Goal: Task Accomplishment & Management: Manage account settings

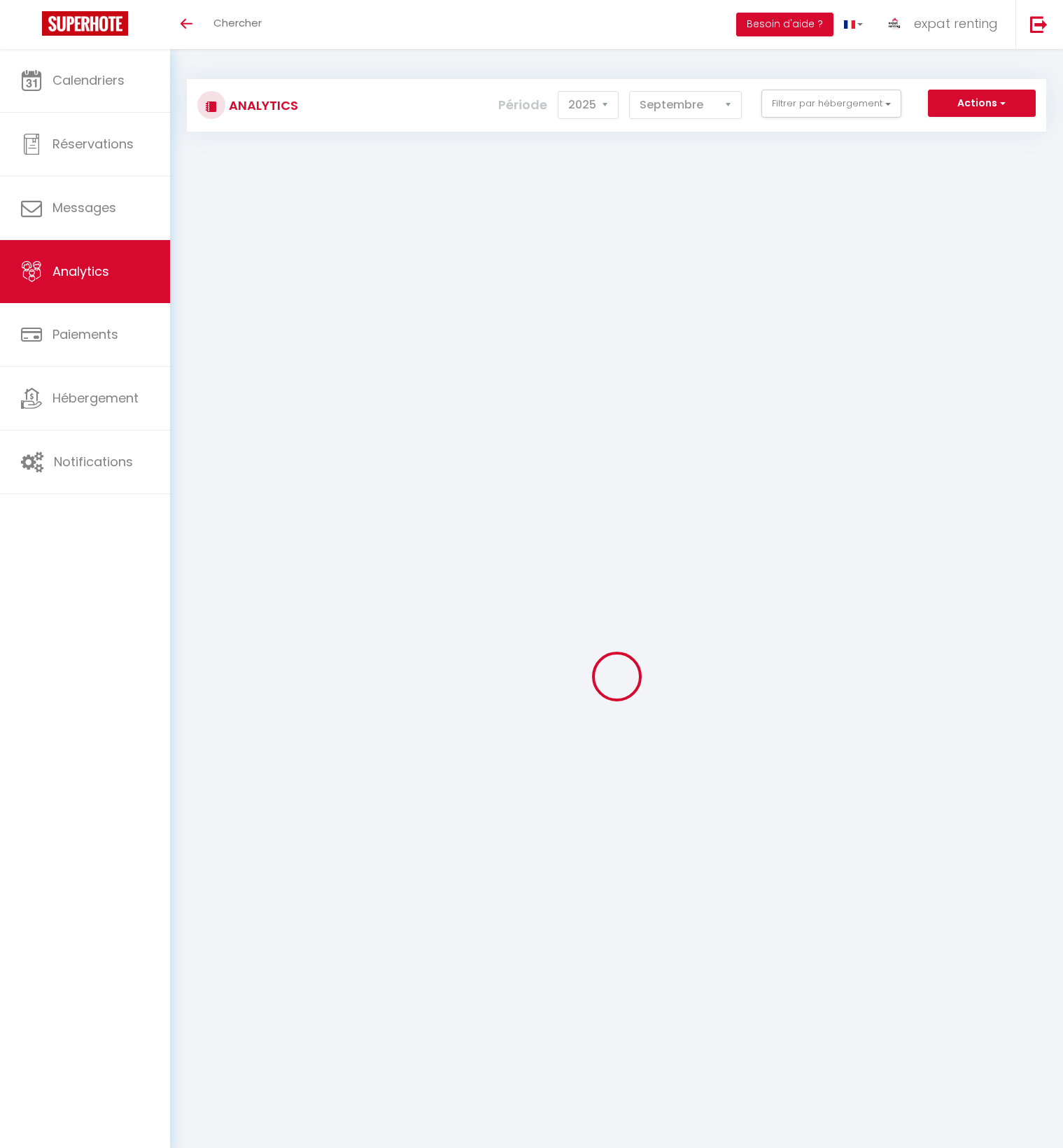
select select "2025"
select select "9"
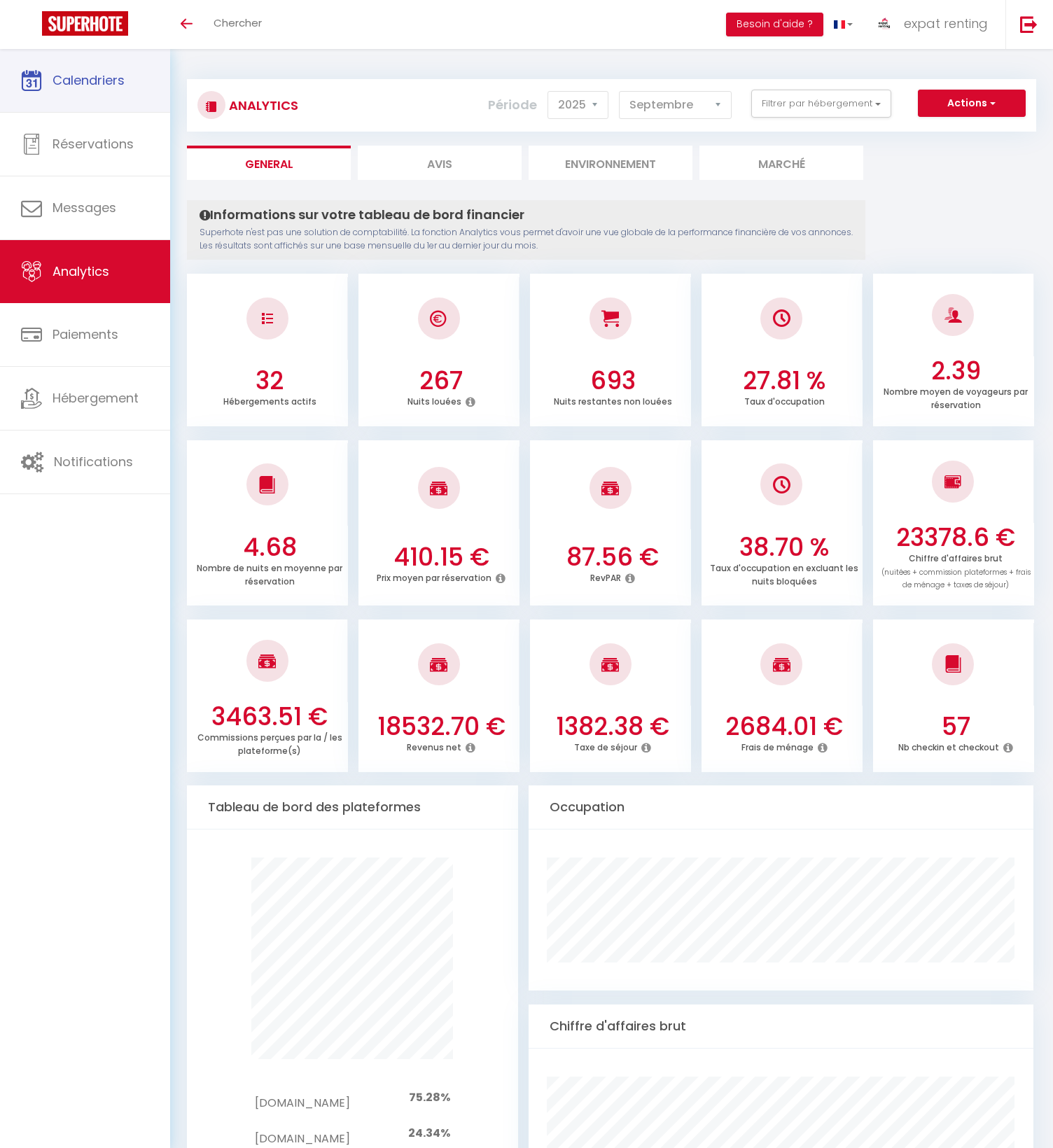
click at [129, 92] on link "Calendriers" at bounding box center [85, 81] width 170 height 63
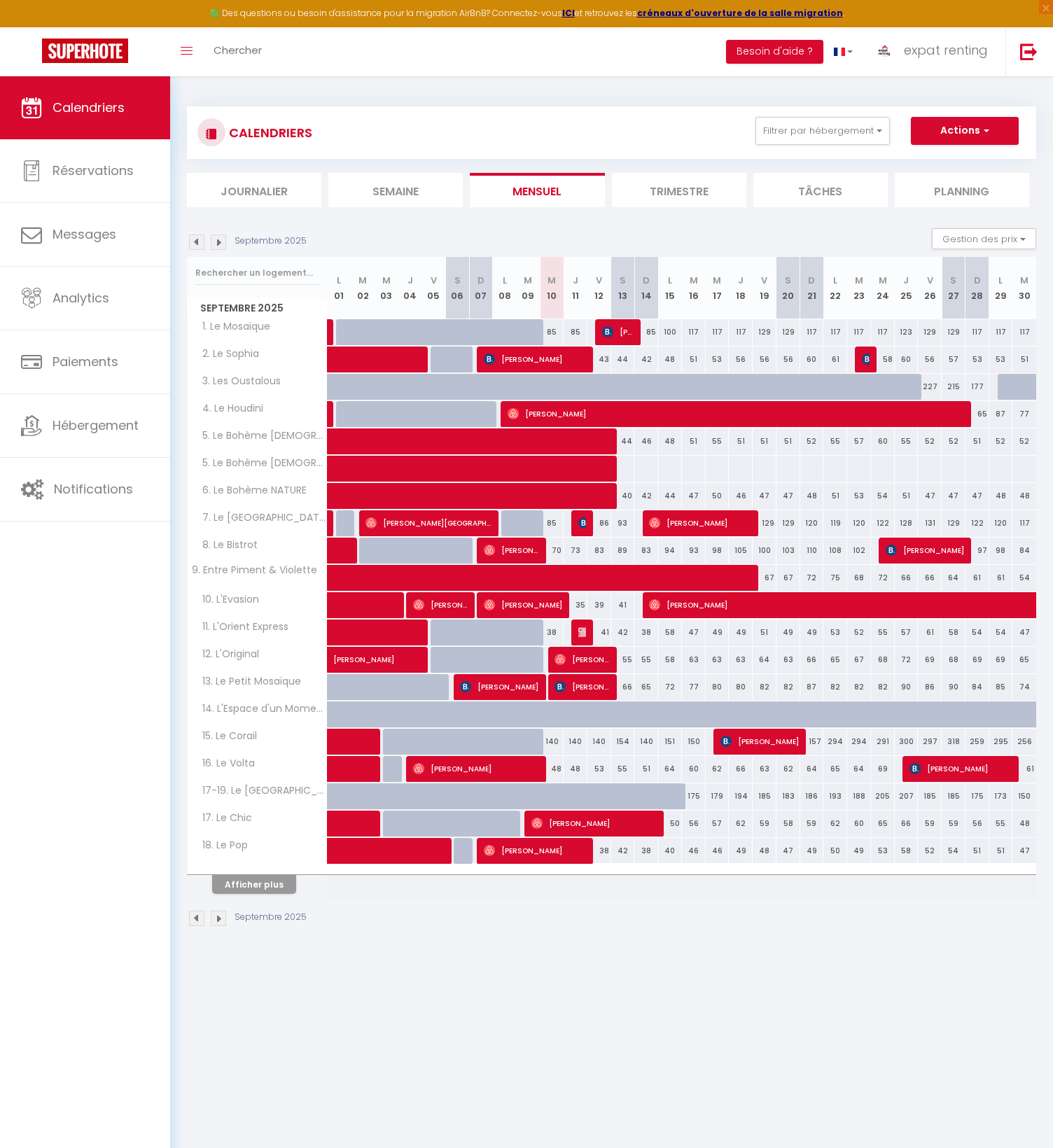
click at [1001, 115] on div "CALENDRIERS Filtrer par hébergement SOUS LOCATION 1. Le Mosaïque 2. Le Sophia 3…" at bounding box center [612, 132] width 849 height 52
click at [985, 128] on span "button" at bounding box center [984, 130] width 9 height 14
click at [249, 884] on button "Afficher plus" at bounding box center [254, 884] width 84 height 19
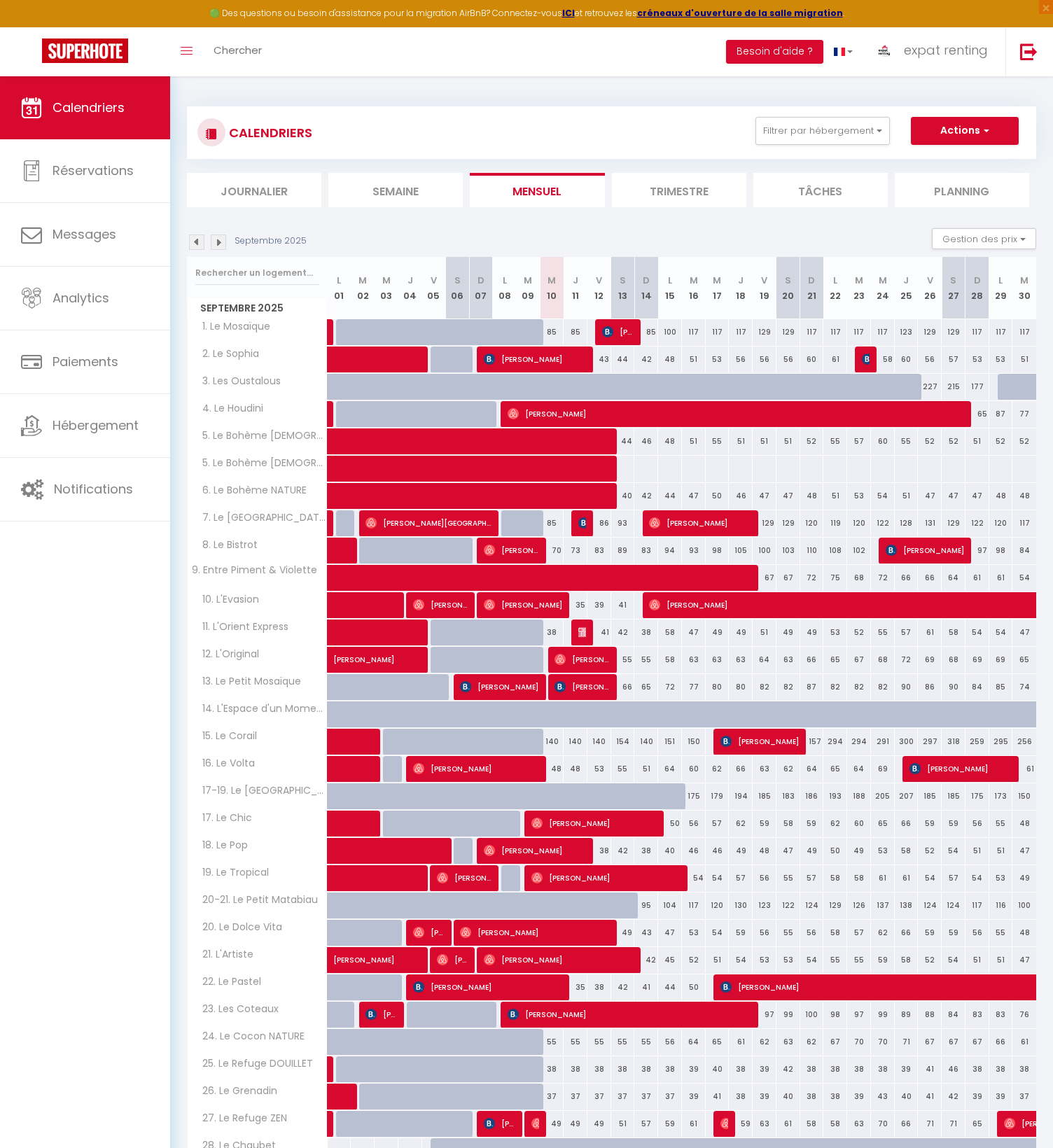
scroll to position [76, 0]
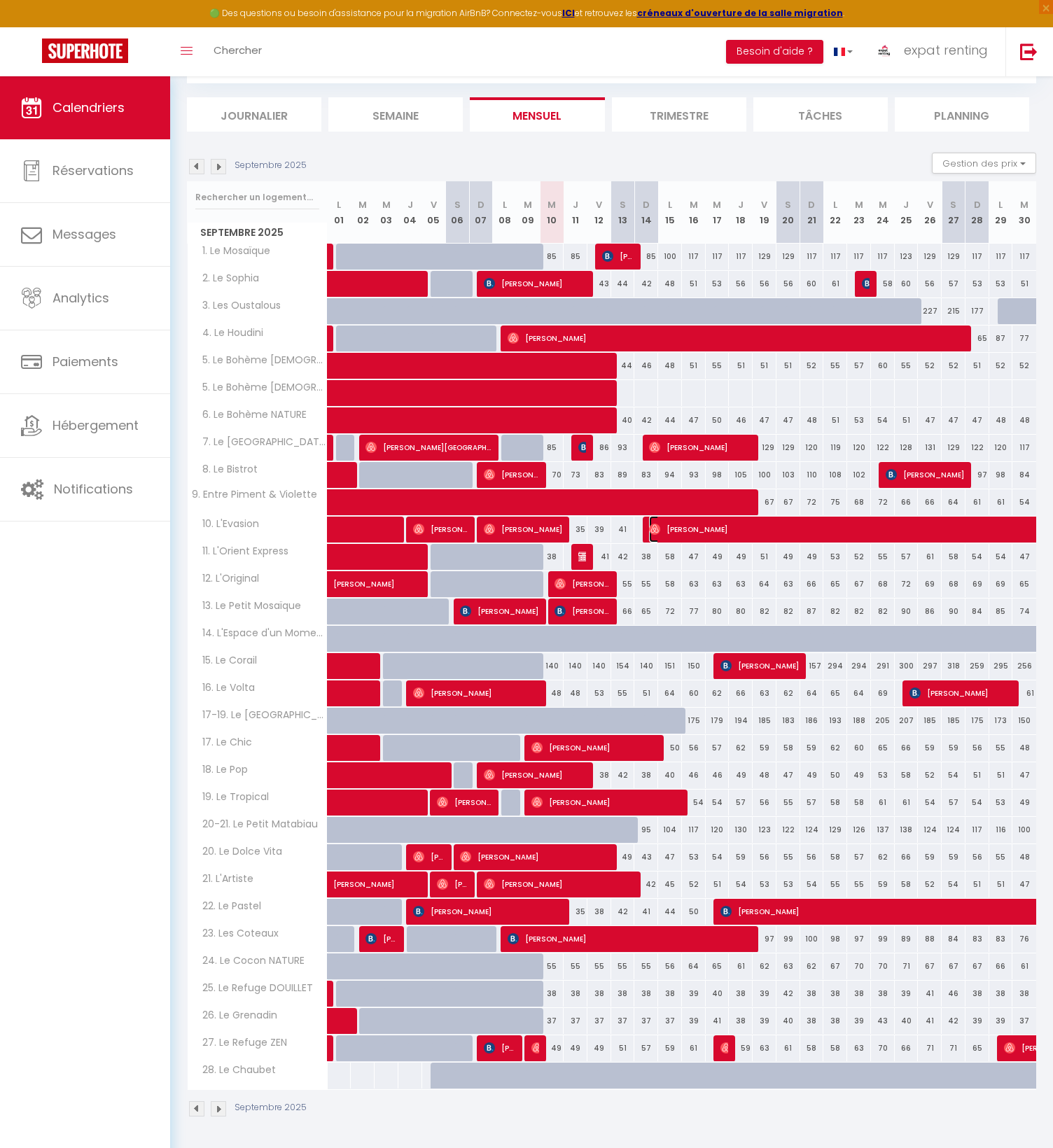
click at [739, 526] on span "Marius Neguletu" at bounding box center [1068, 529] width 838 height 27
select select "OK"
select select "0"
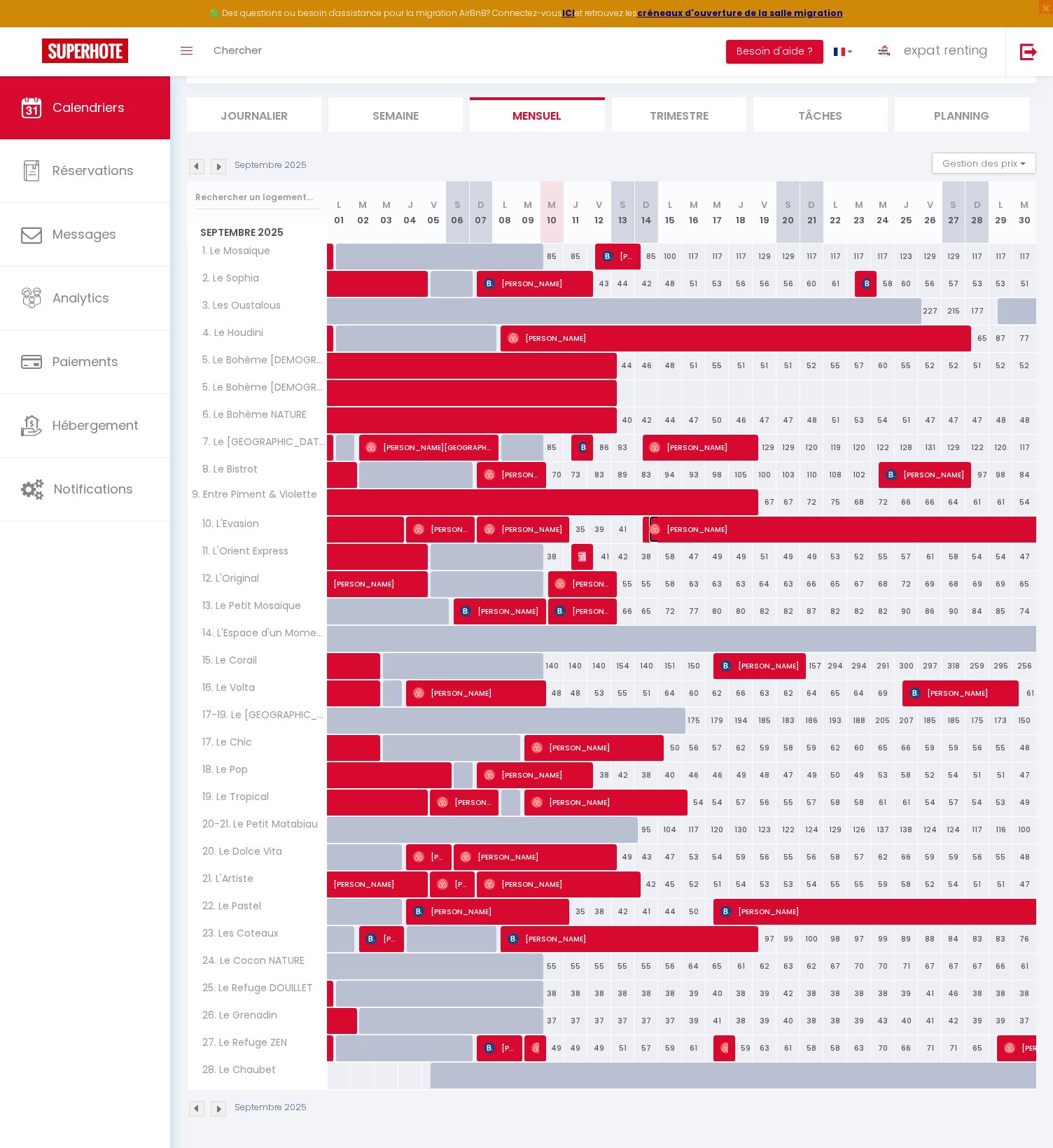
select select "1"
select select
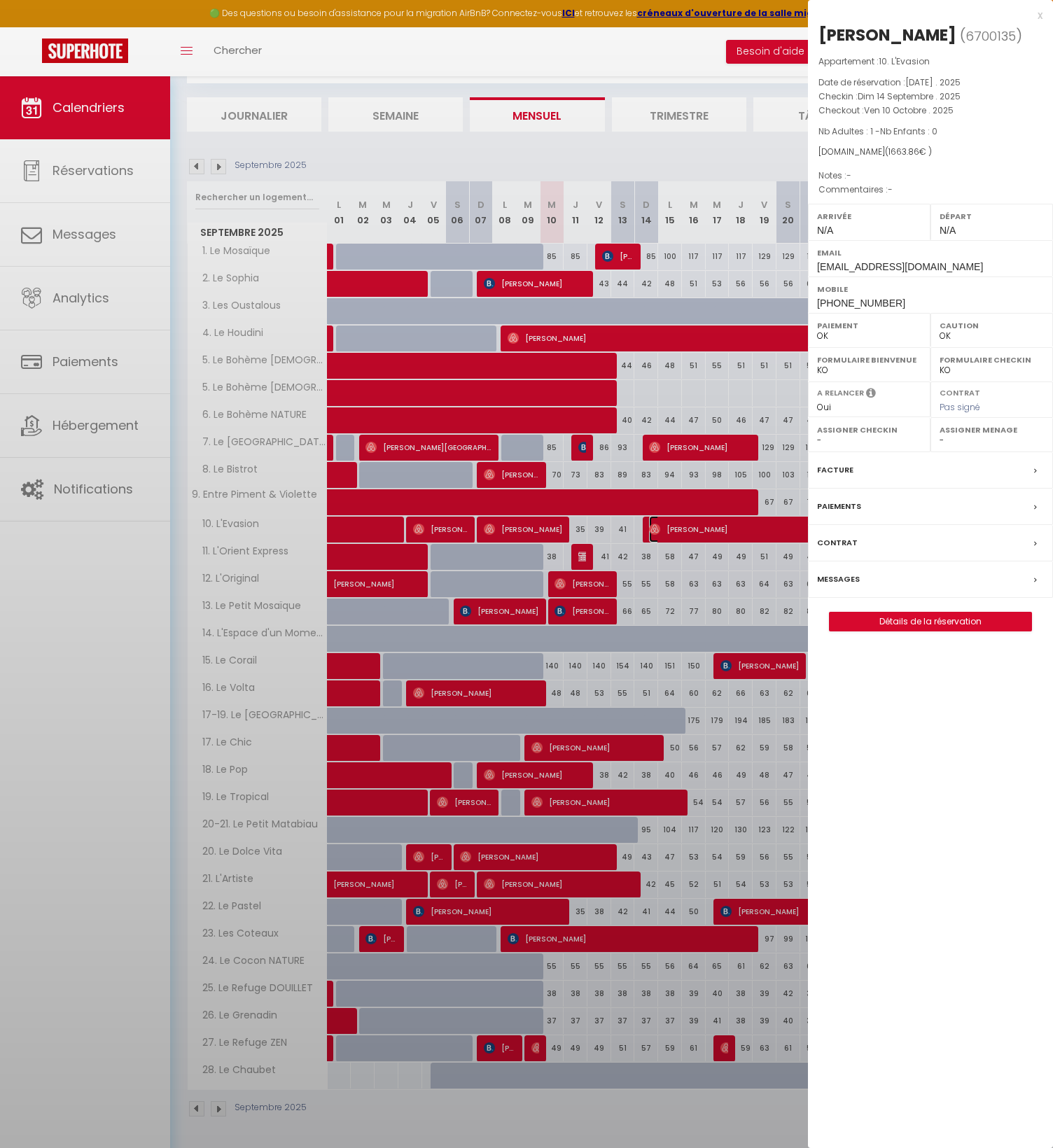
select select "20777"
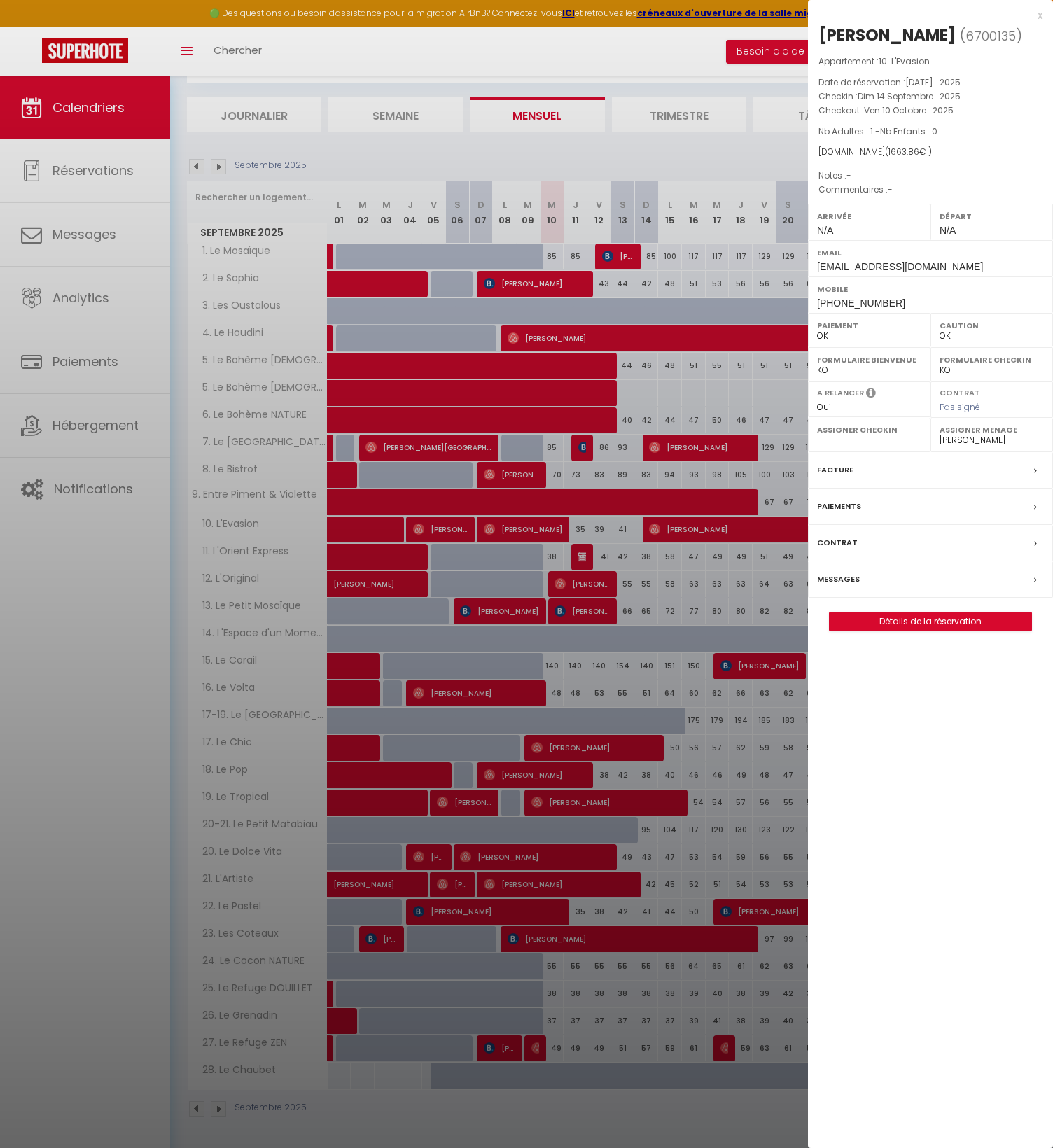
drag, startPoint x: 1039, startPoint y: 23, endPoint x: 757, endPoint y: 238, distance: 354.6
click at [1039, 23] on div "x" at bounding box center [925, 15] width 235 height 17
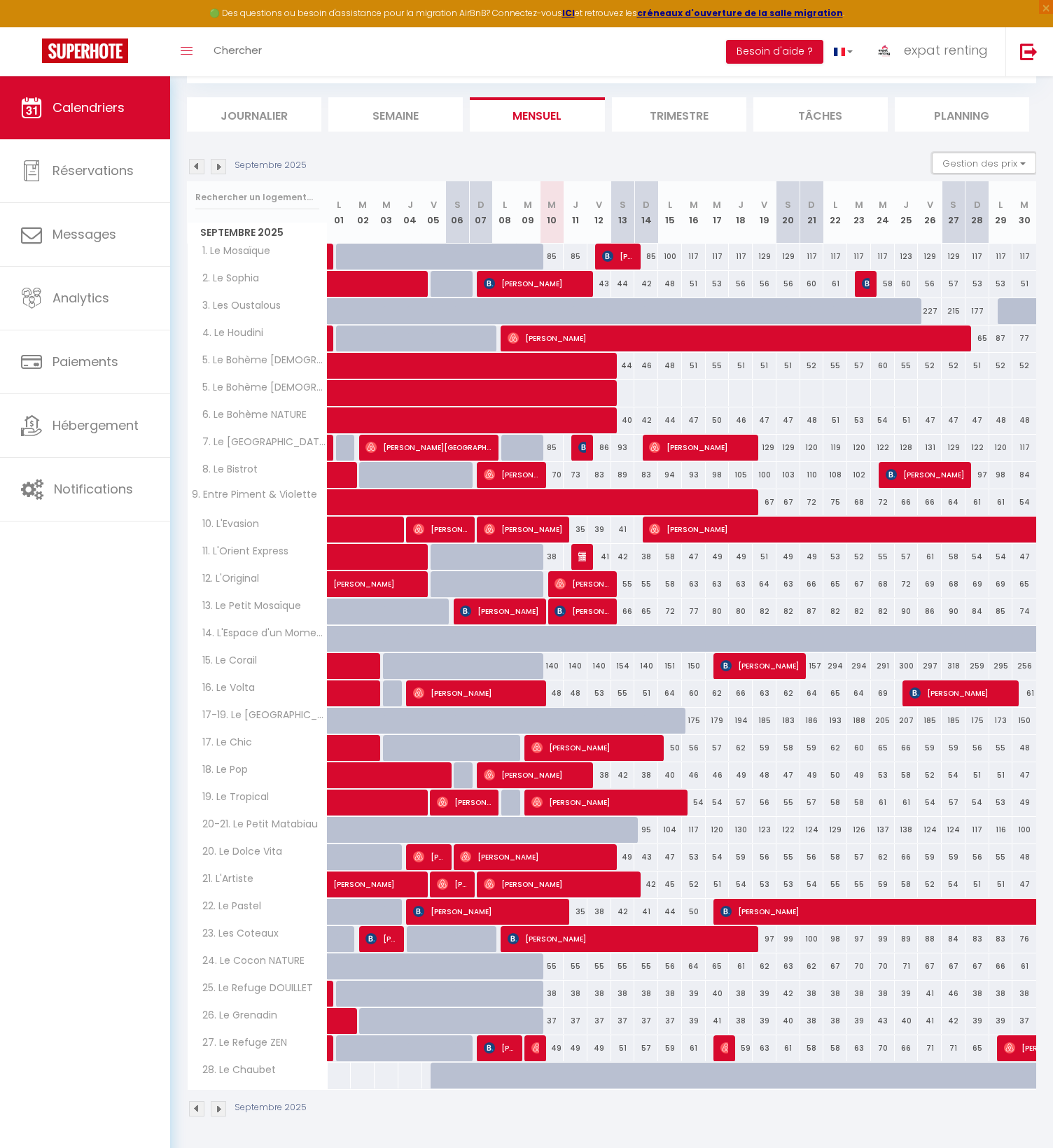
click at [996, 161] on button "Gestion des prix" at bounding box center [984, 162] width 104 height 21
click at [874, 168] on div "Septembre 2025 Gestion des prix Nb Nuits minimum Règles Disponibilité" at bounding box center [612, 166] width 849 height 29
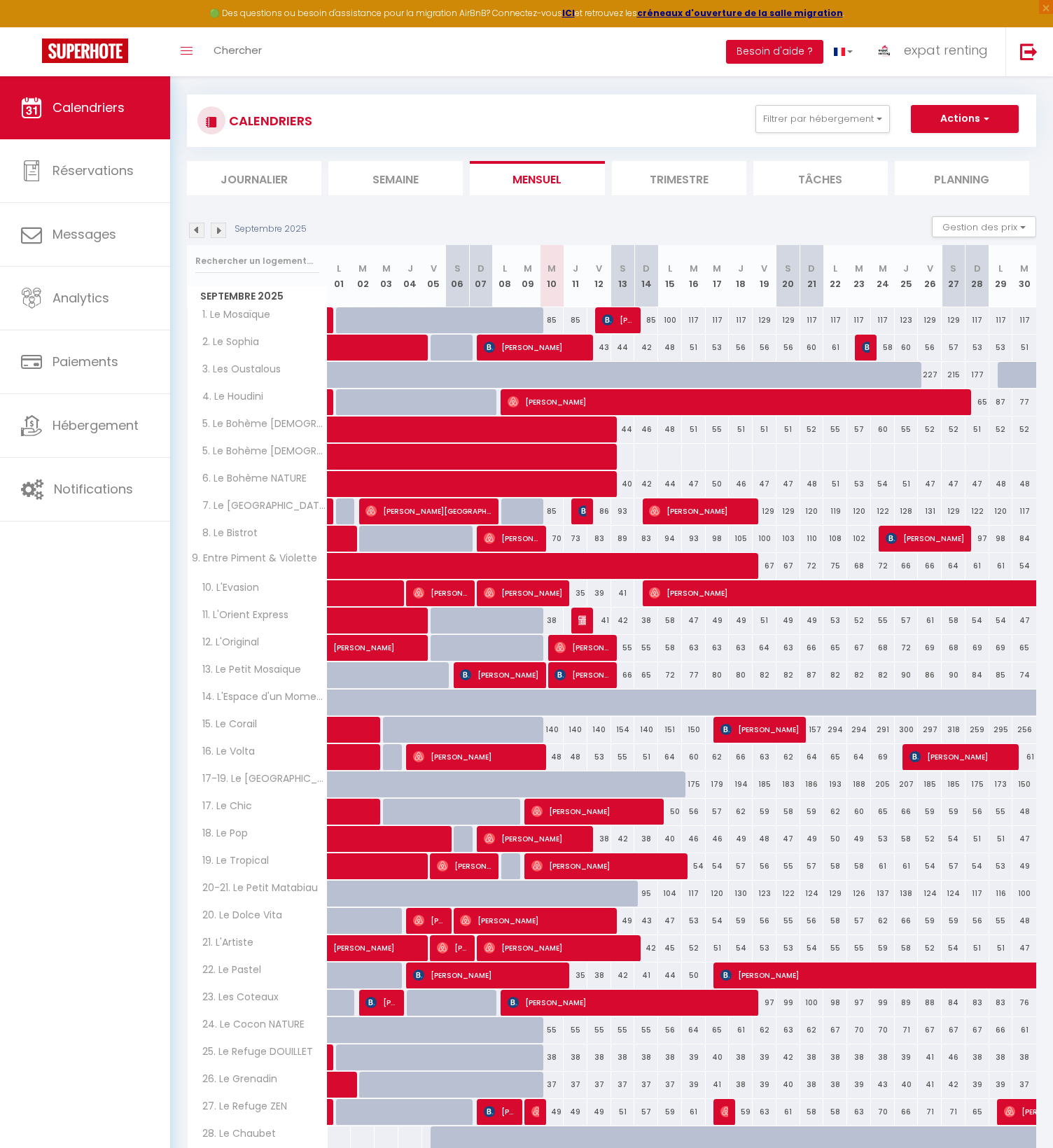
scroll to position [0, 0]
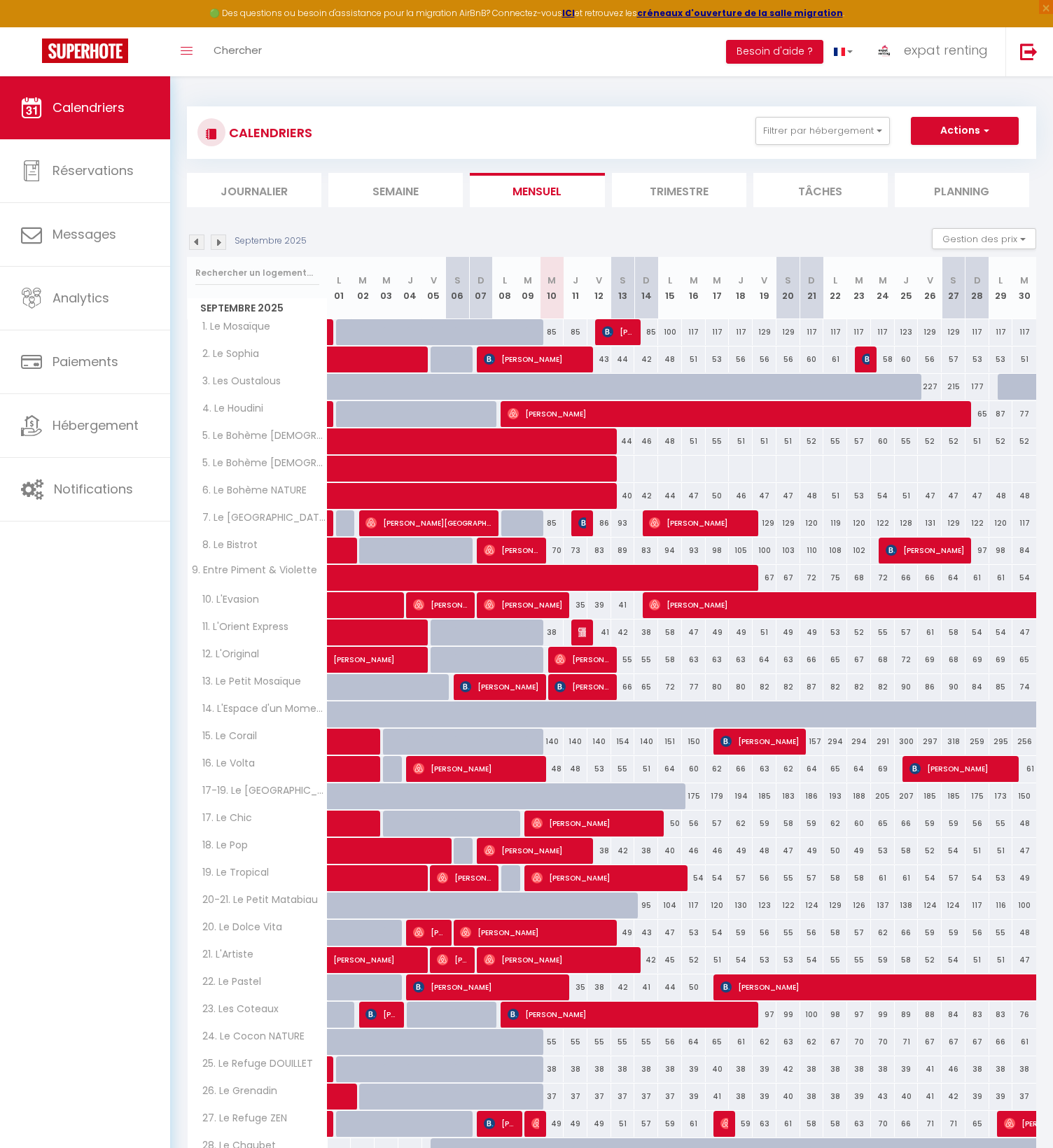
click at [952, 145] on div "CALENDRIERS Filtrer par hébergement SOUS LOCATION 1. Le Mosaïque 2. Le Sophia 3…" at bounding box center [612, 133] width 828 height 31
click at [957, 137] on button "Actions" at bounding box center [965, 131] width 108 height 28
click at [951, 163] on link "Nouvelle réservation" at bounding box center [950, 162] width 122 height 21
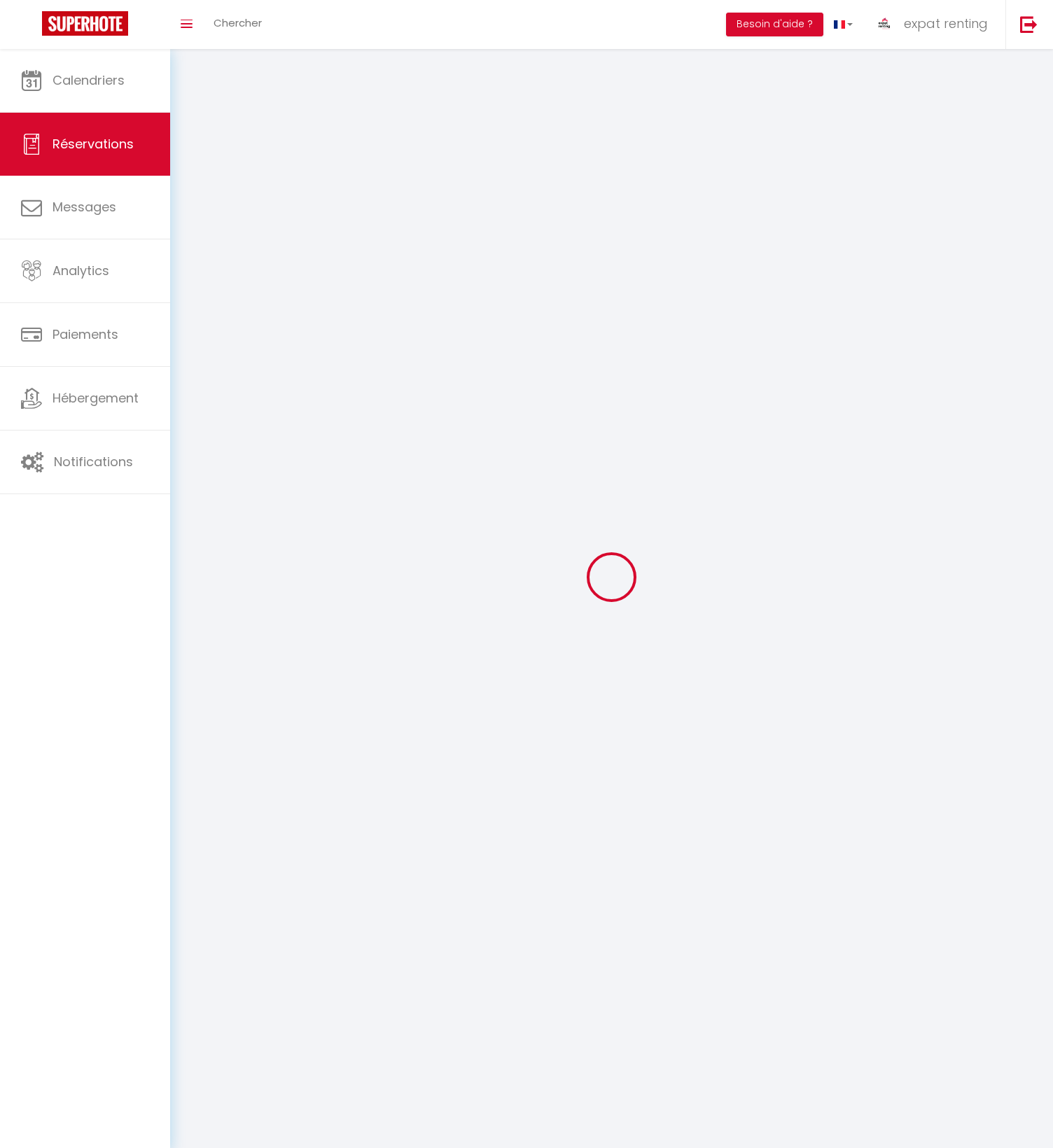
select select
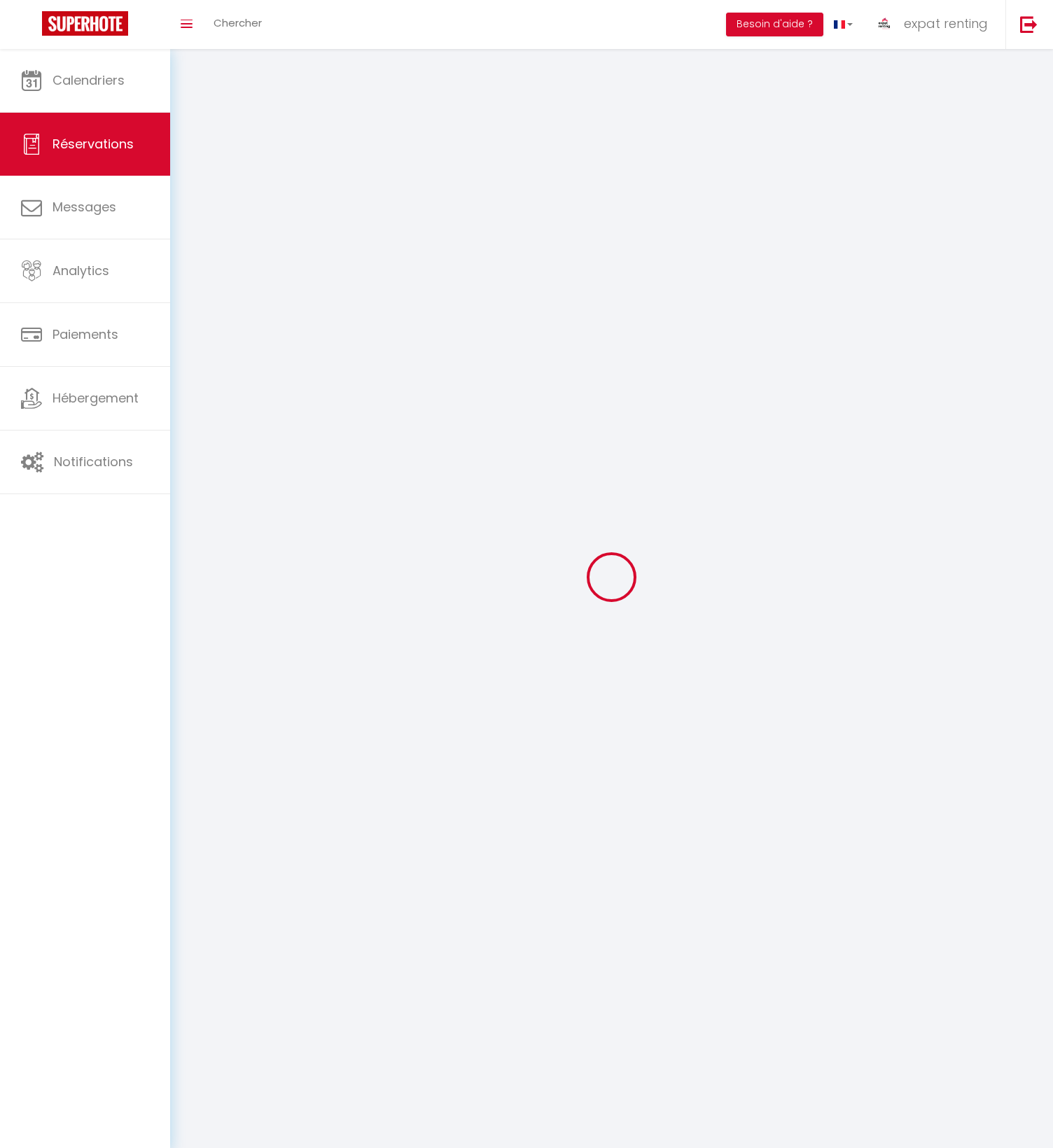
select select
checkbox input "false"
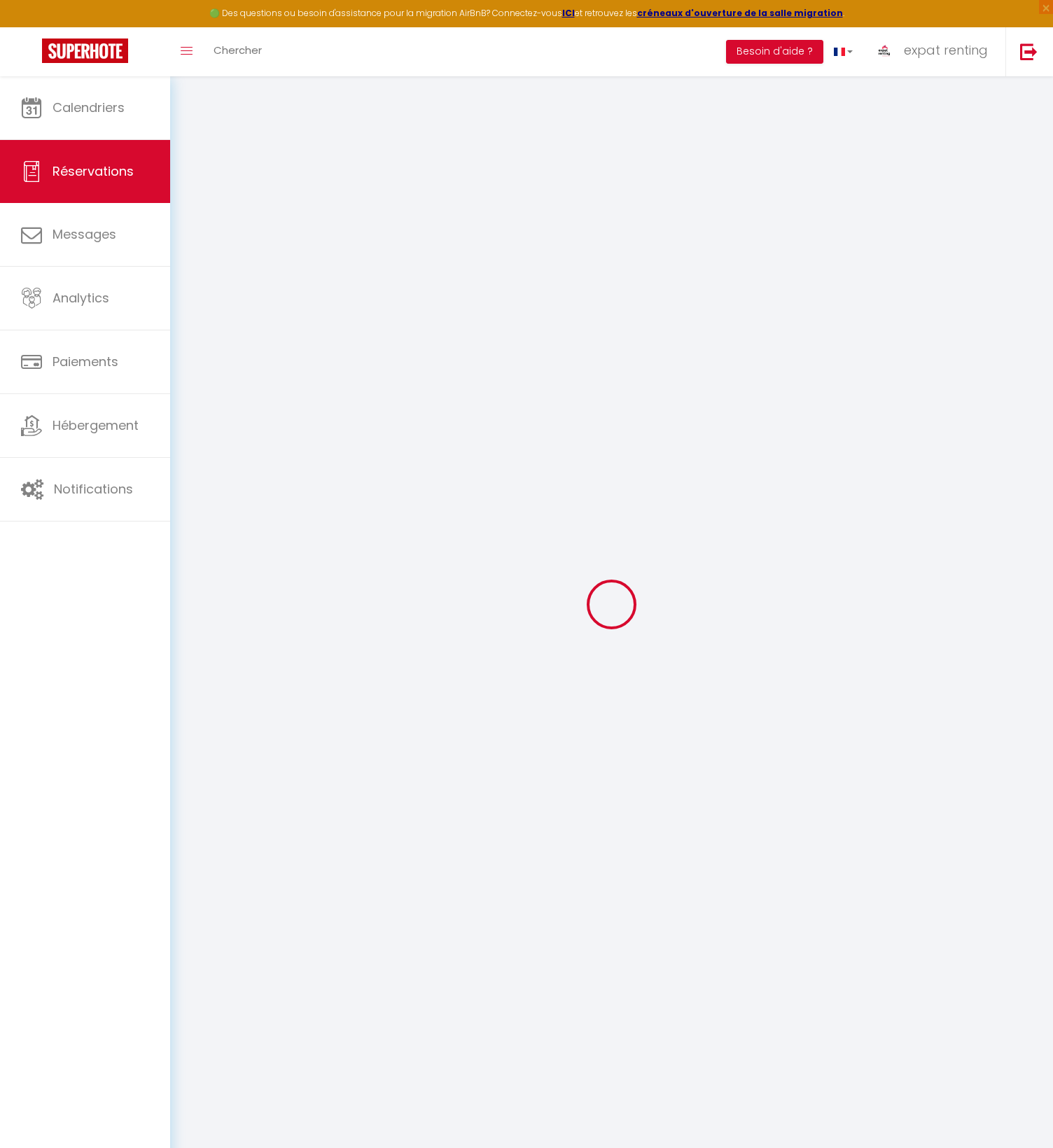
select select
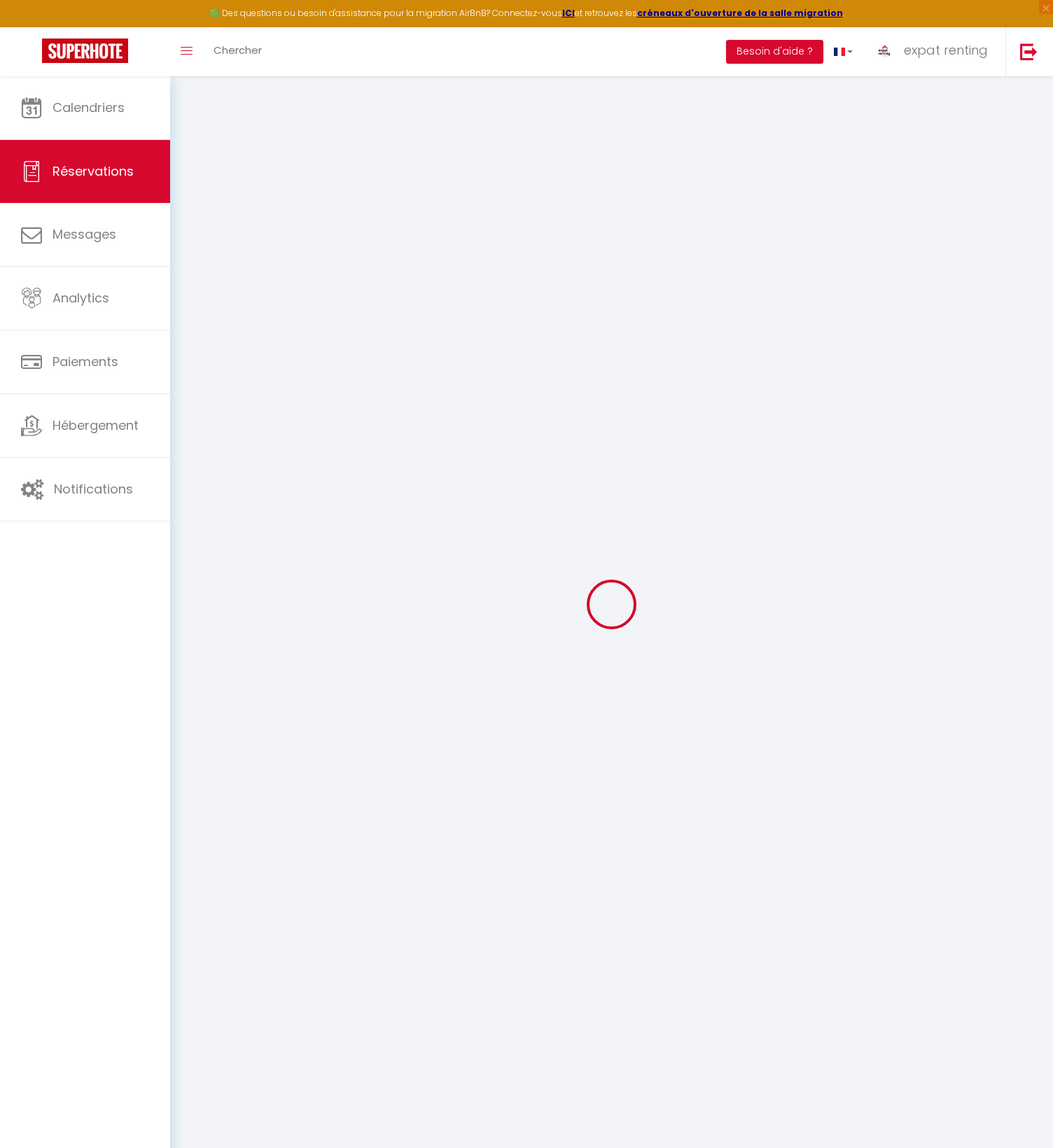
select select
checkbox input "false"
select select
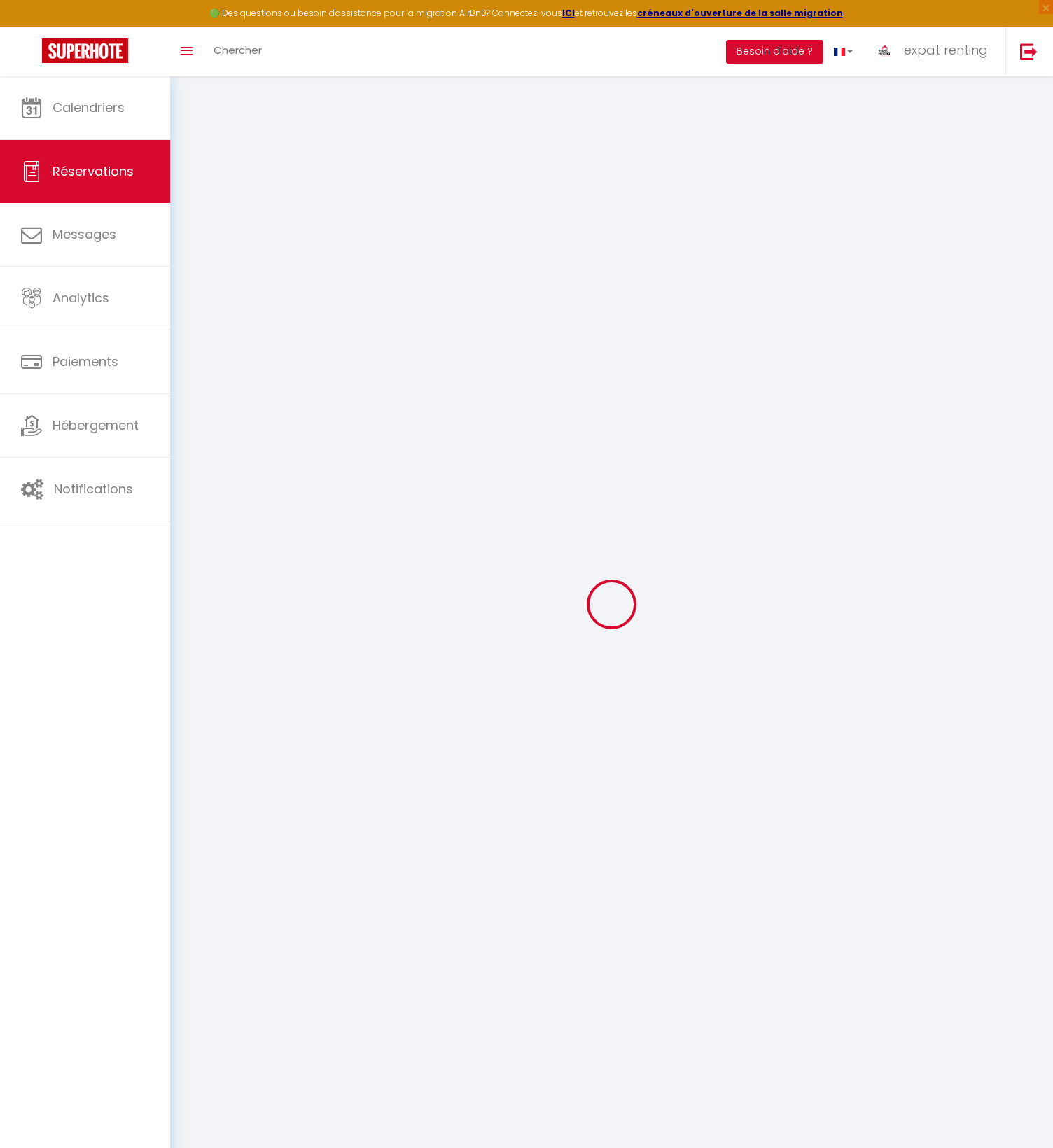
select select
checkbox input "false"
select select
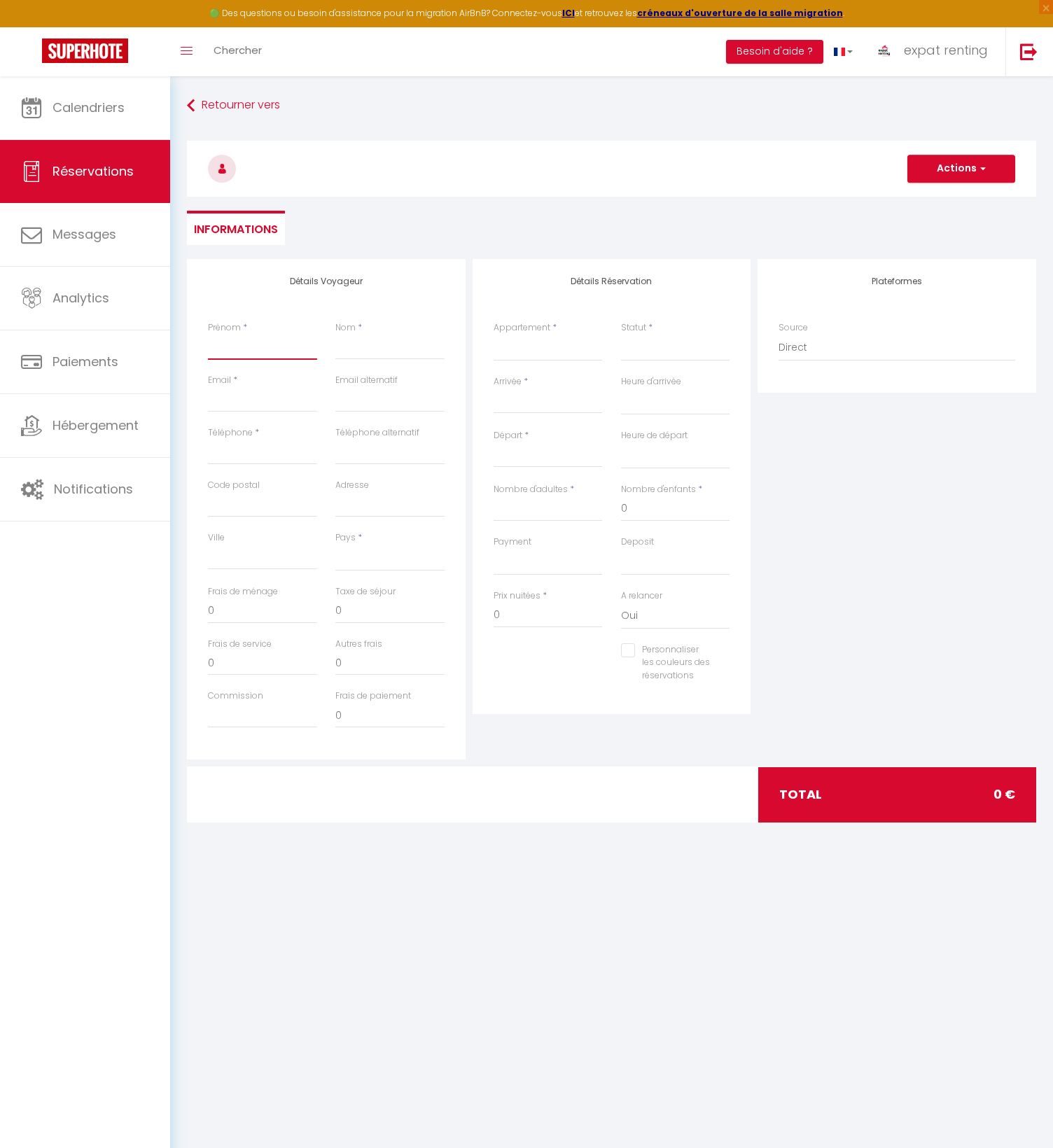
click at [260, 350] on input "Prénom" at bounding box center [262, 347] width 109 height 26
click at [230, 347] on input "Prénom" at bounding box center [262, 347] width 109 height 26
type input "M"
select select
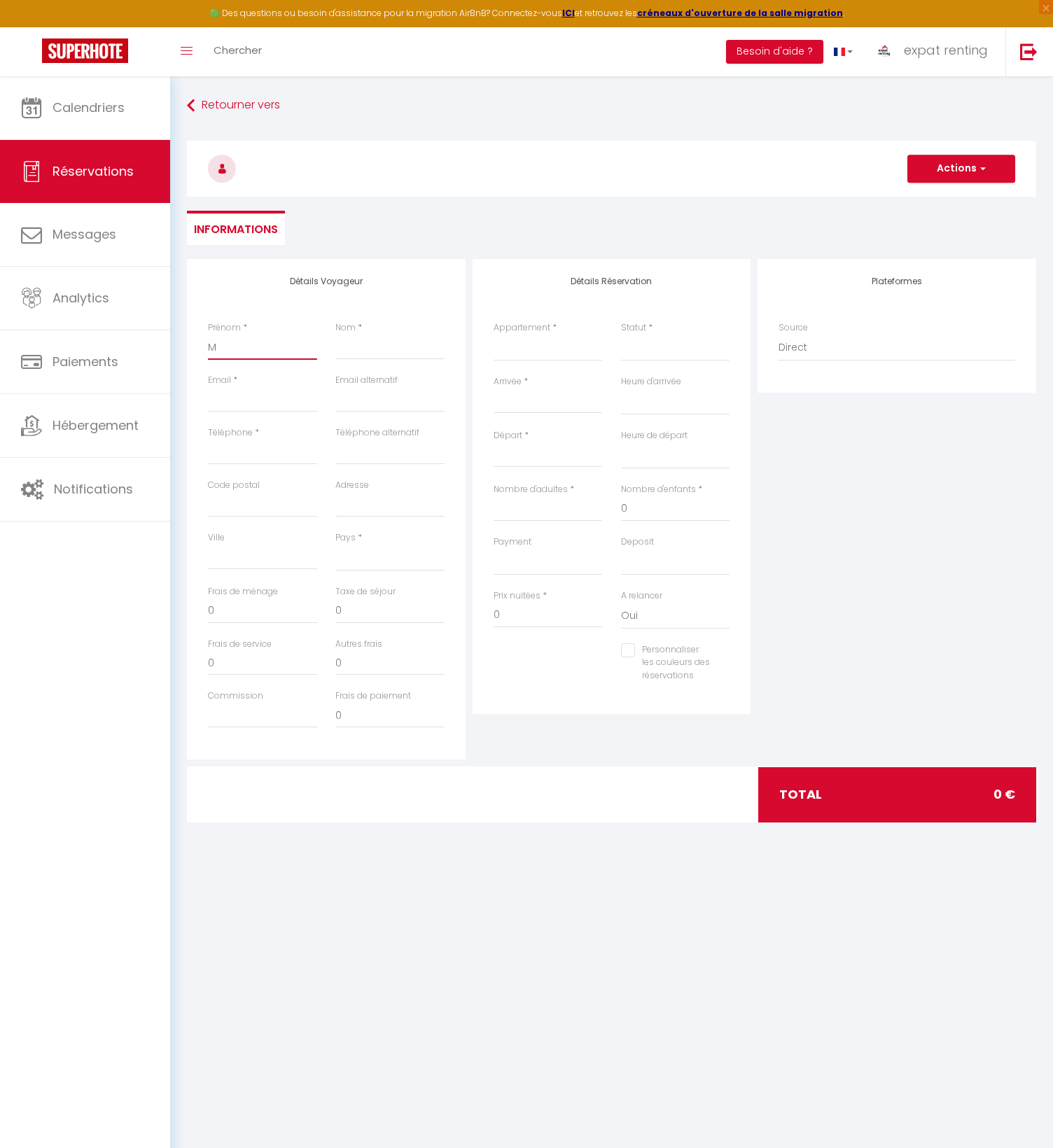
select select
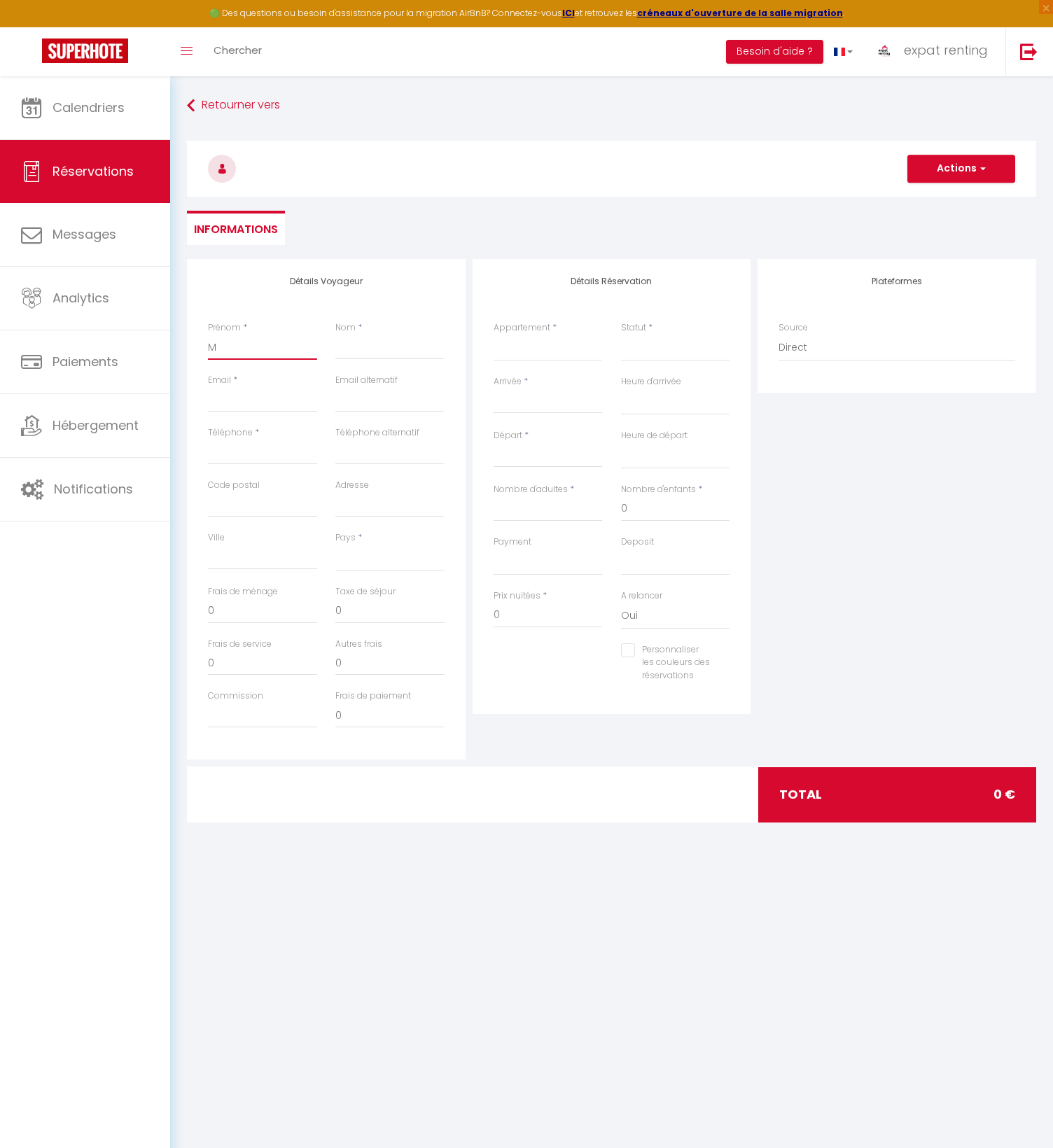
checkbox input "false"
type input "Me"
select select
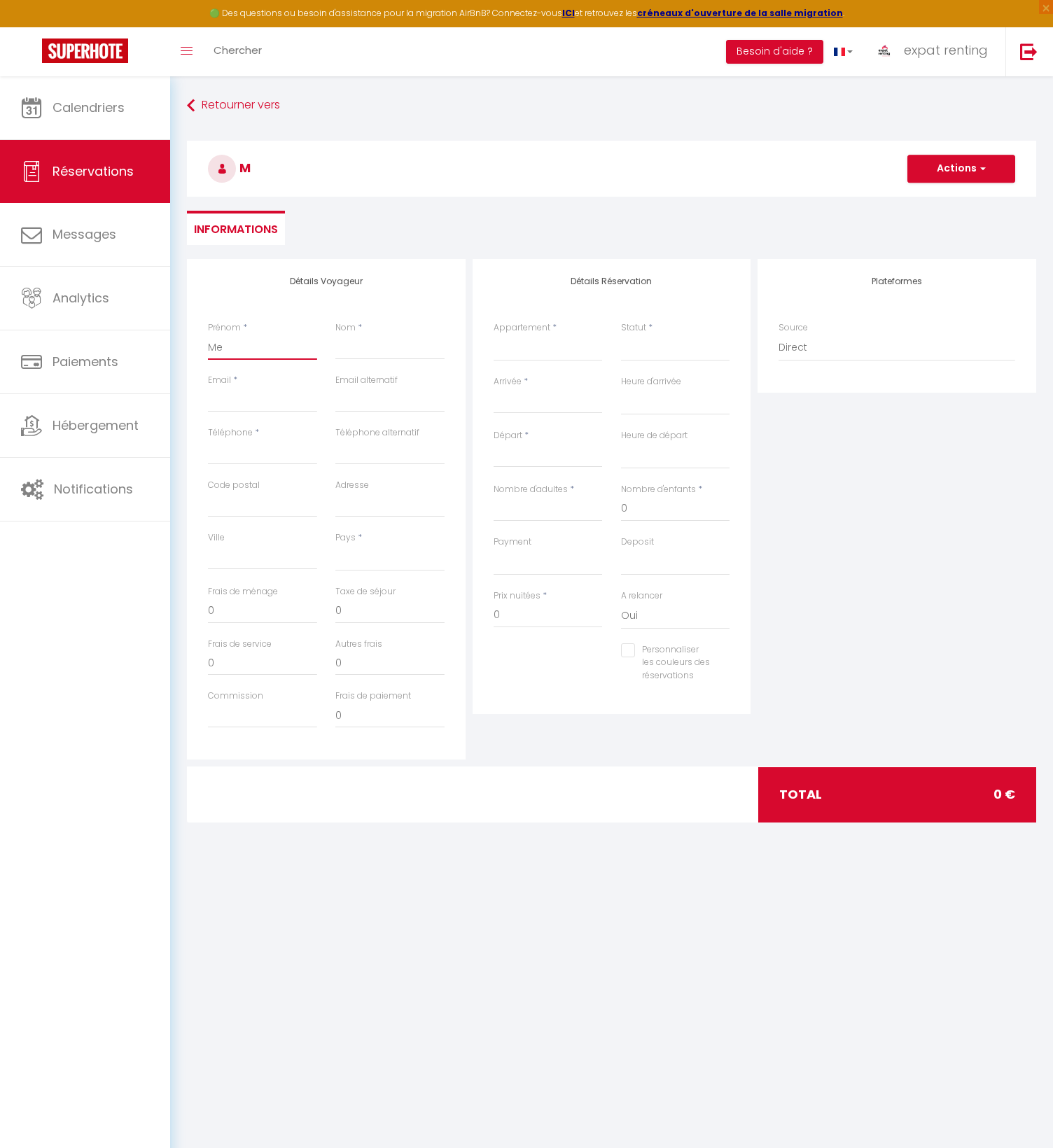
select select
checkbox input "false"
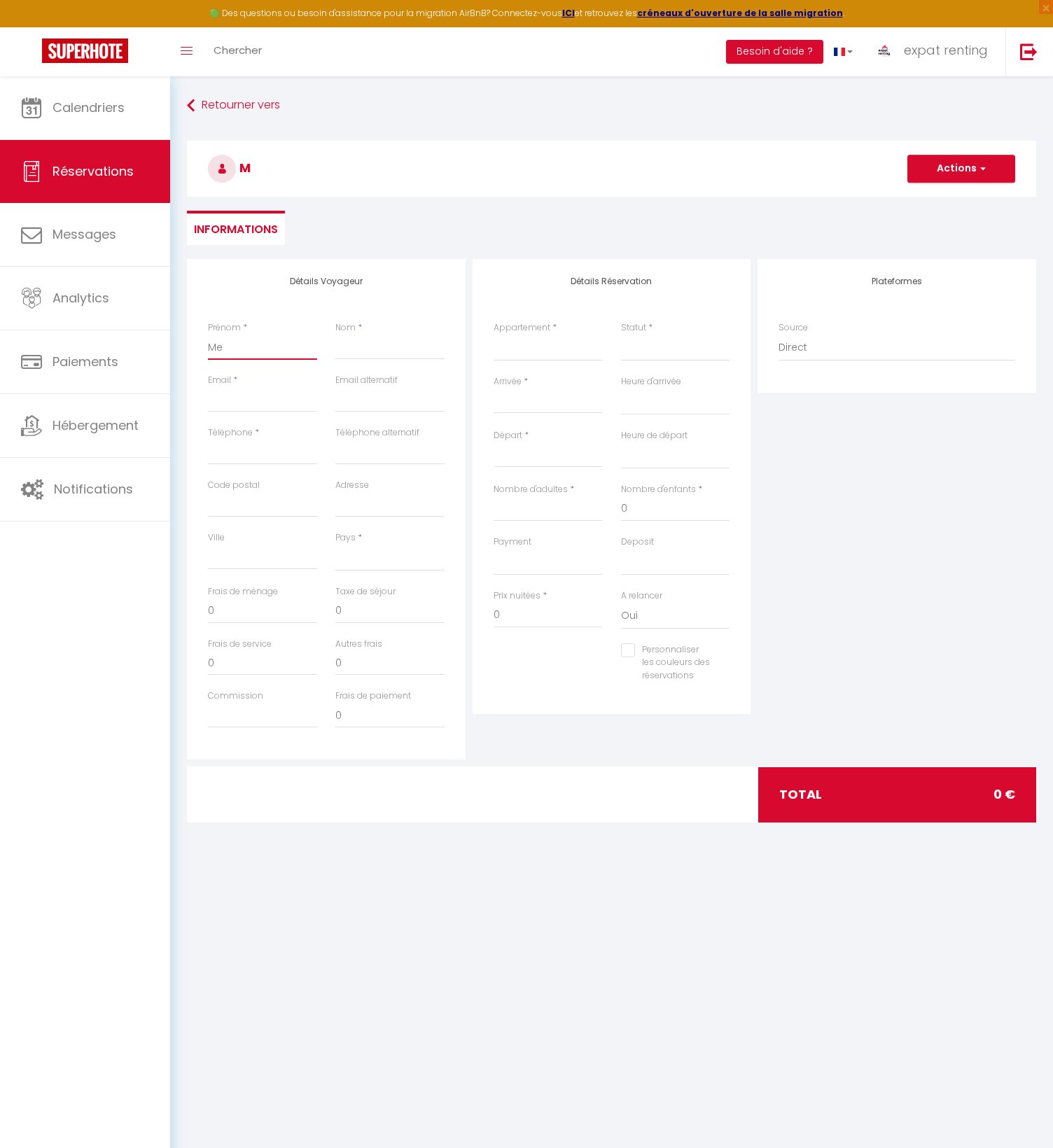
type input "Meh"
select select
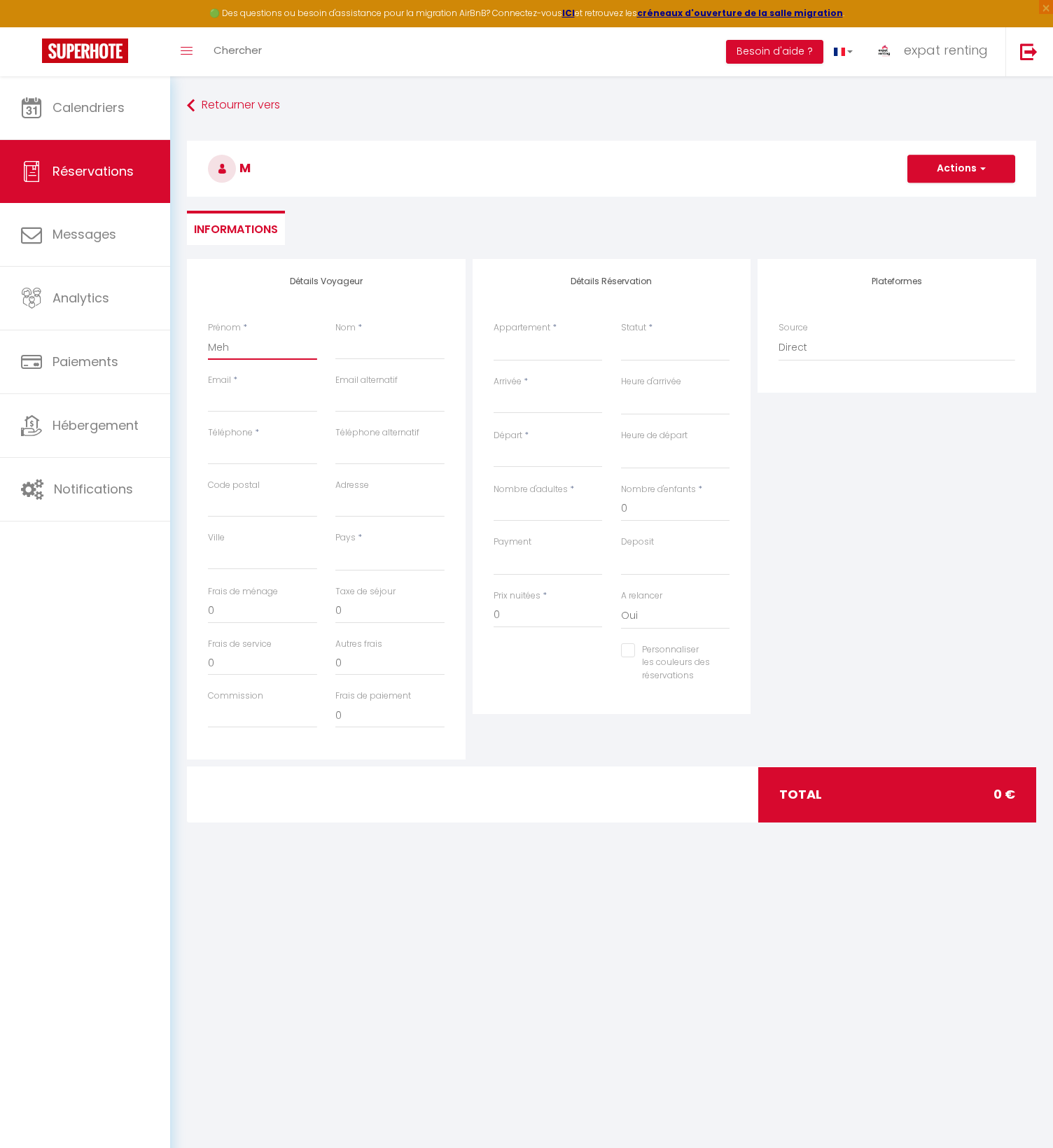
select select
checkbox input "false"
type input "Mehd"
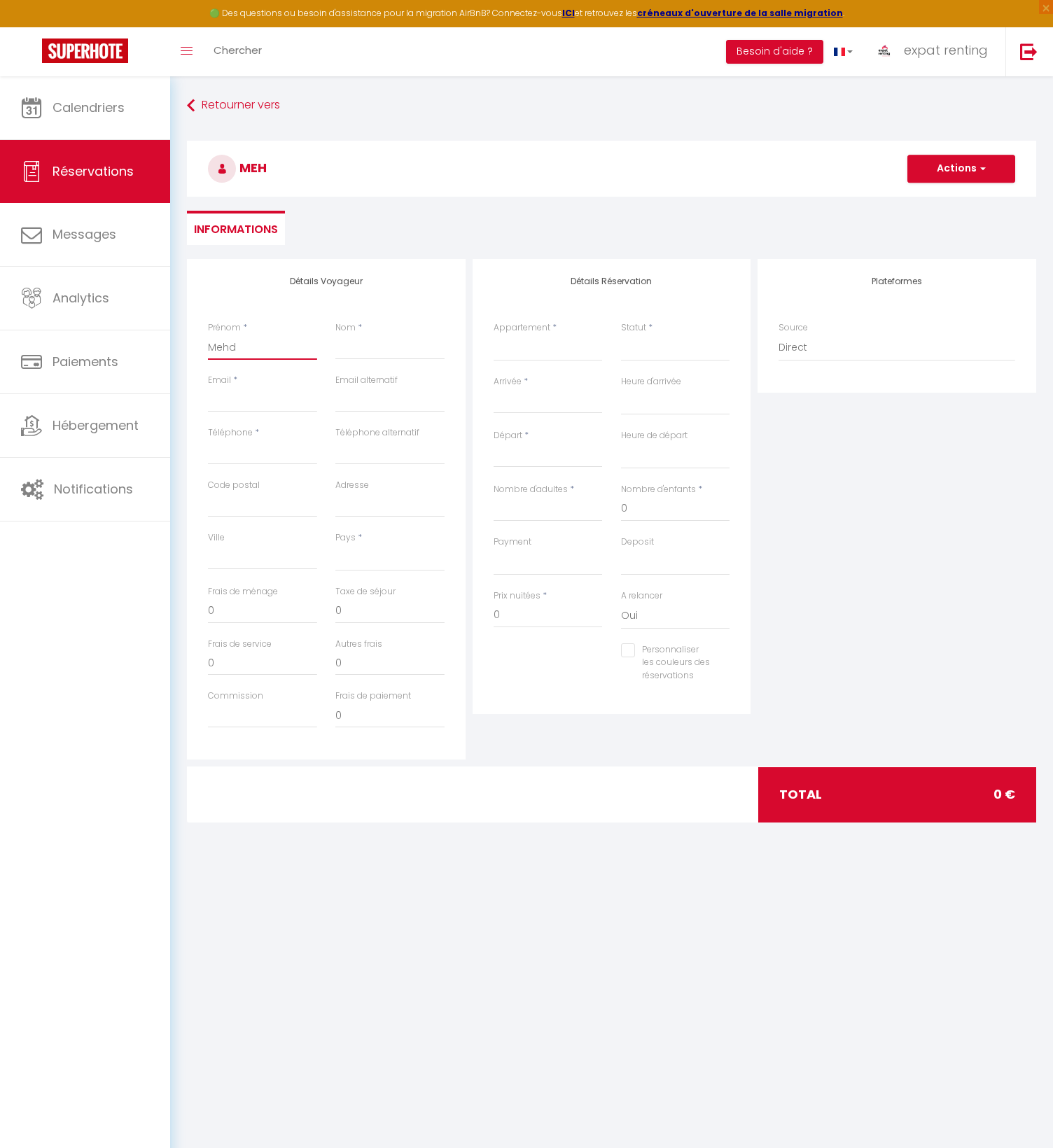
select select
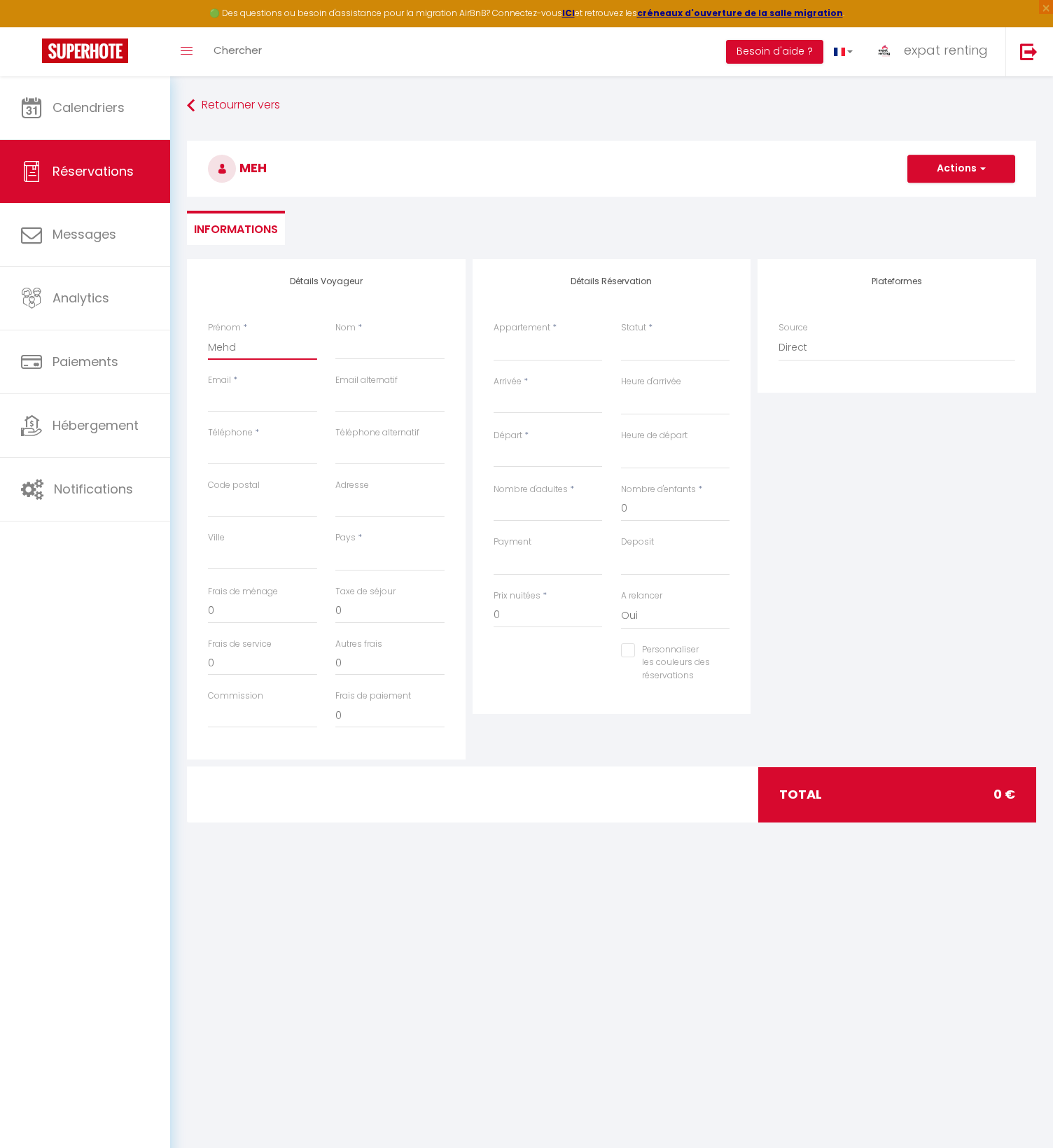
select select
checkbox input "false"
type input "Mehdi"
select select
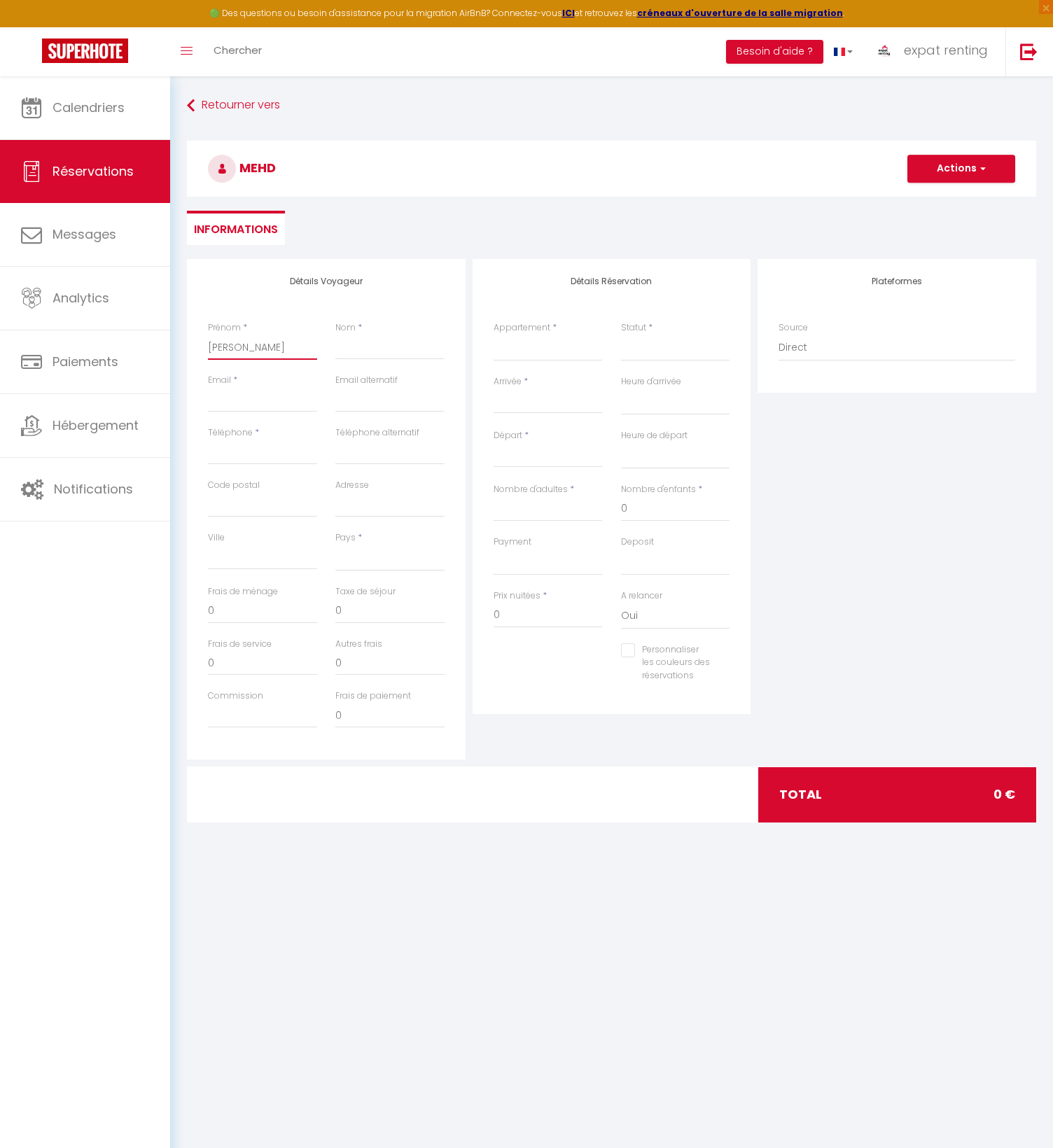
select select
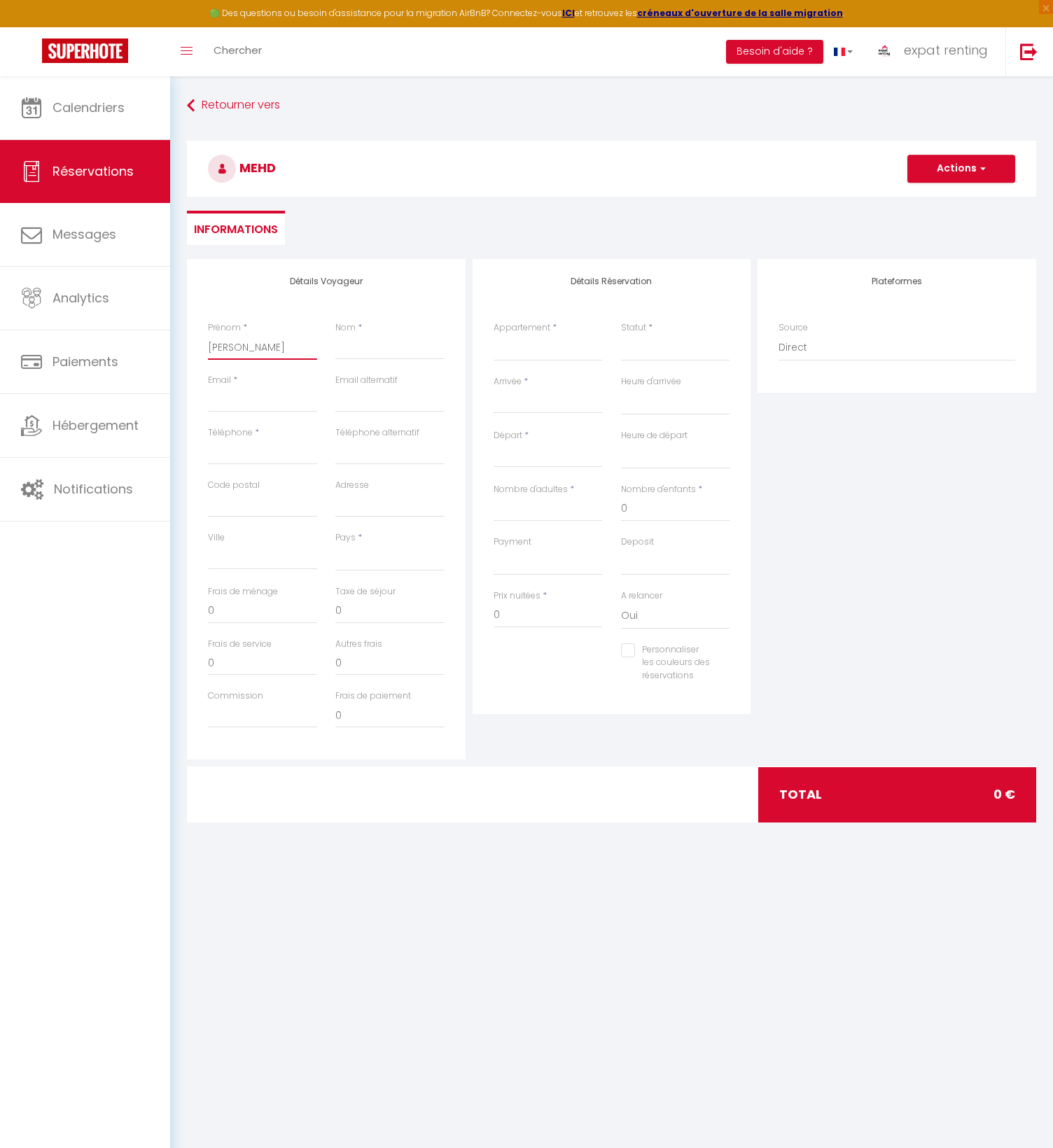
select select
checkbox input "false"
type input "Mehdi"
type input "T"
select select
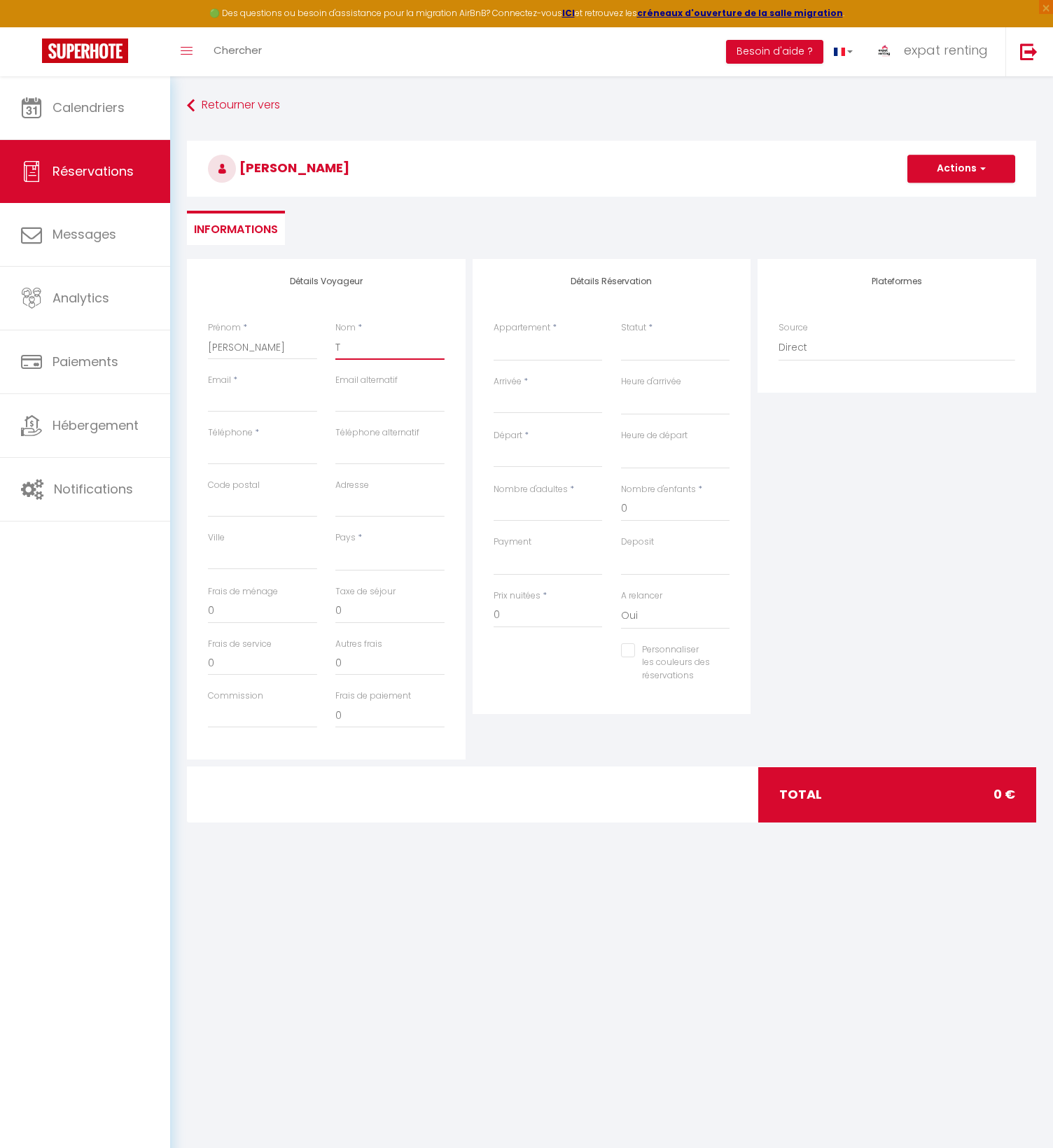
select select
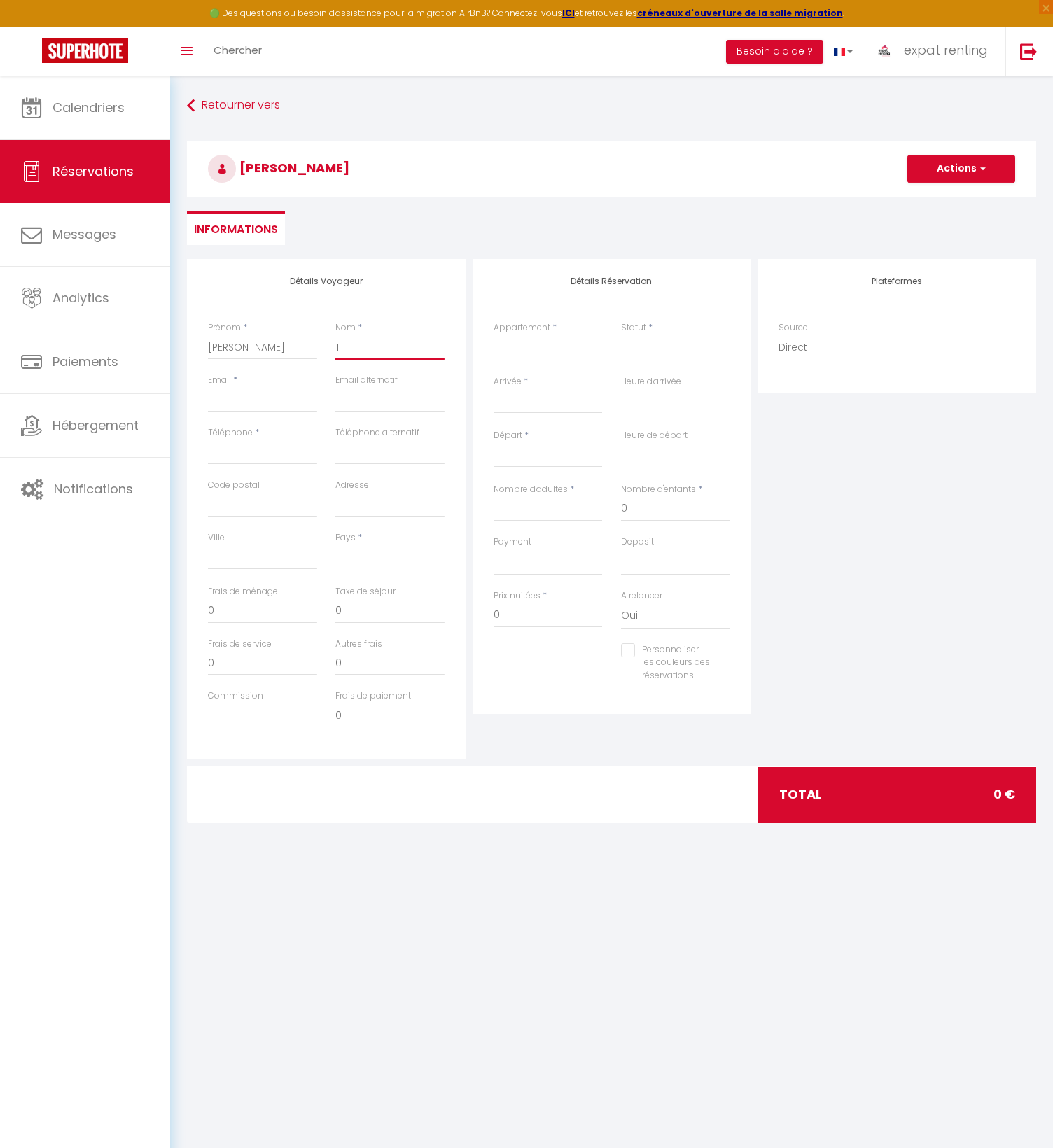
select select
checkbox input "false"
type input "Te"
select select
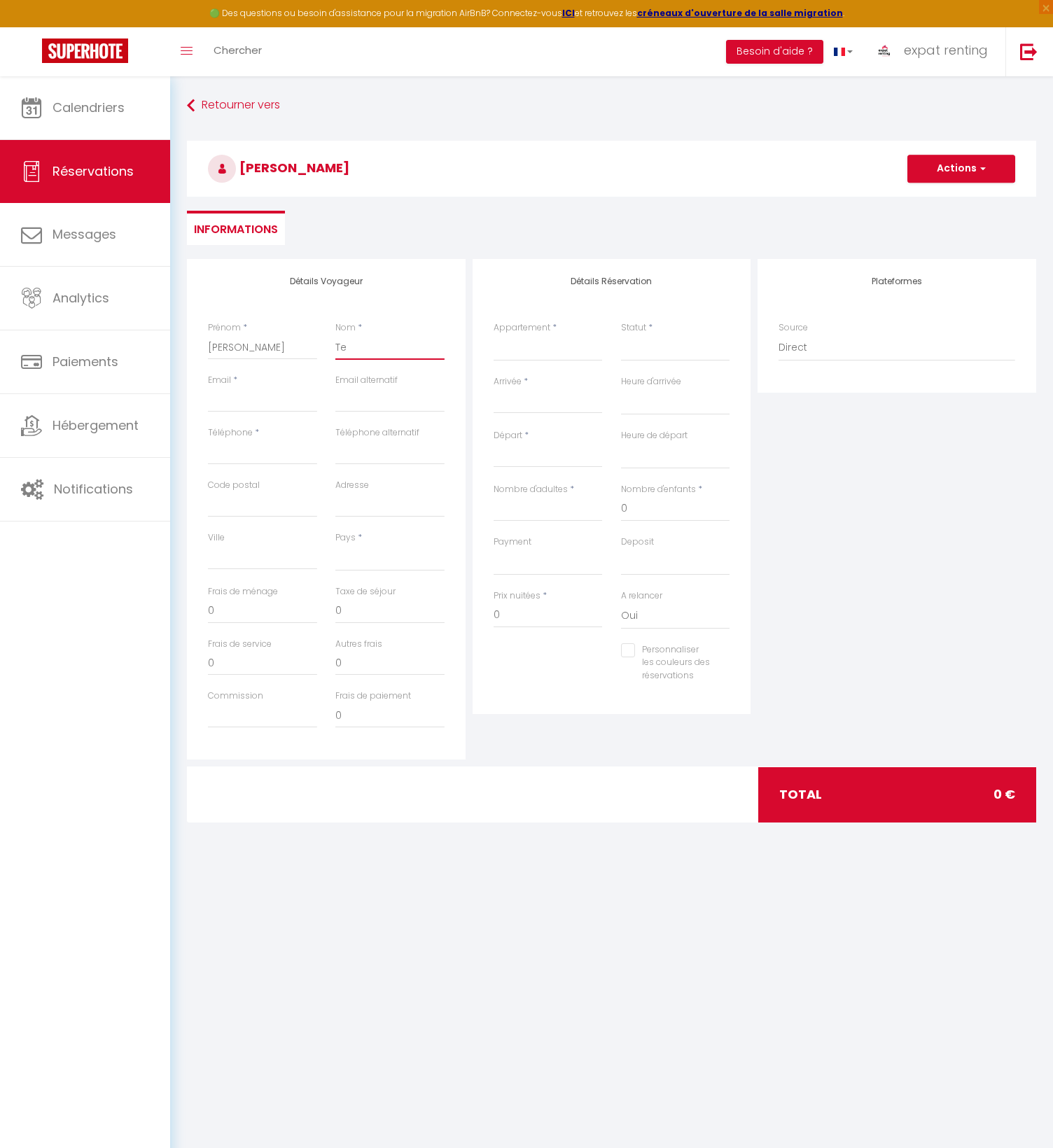
select select
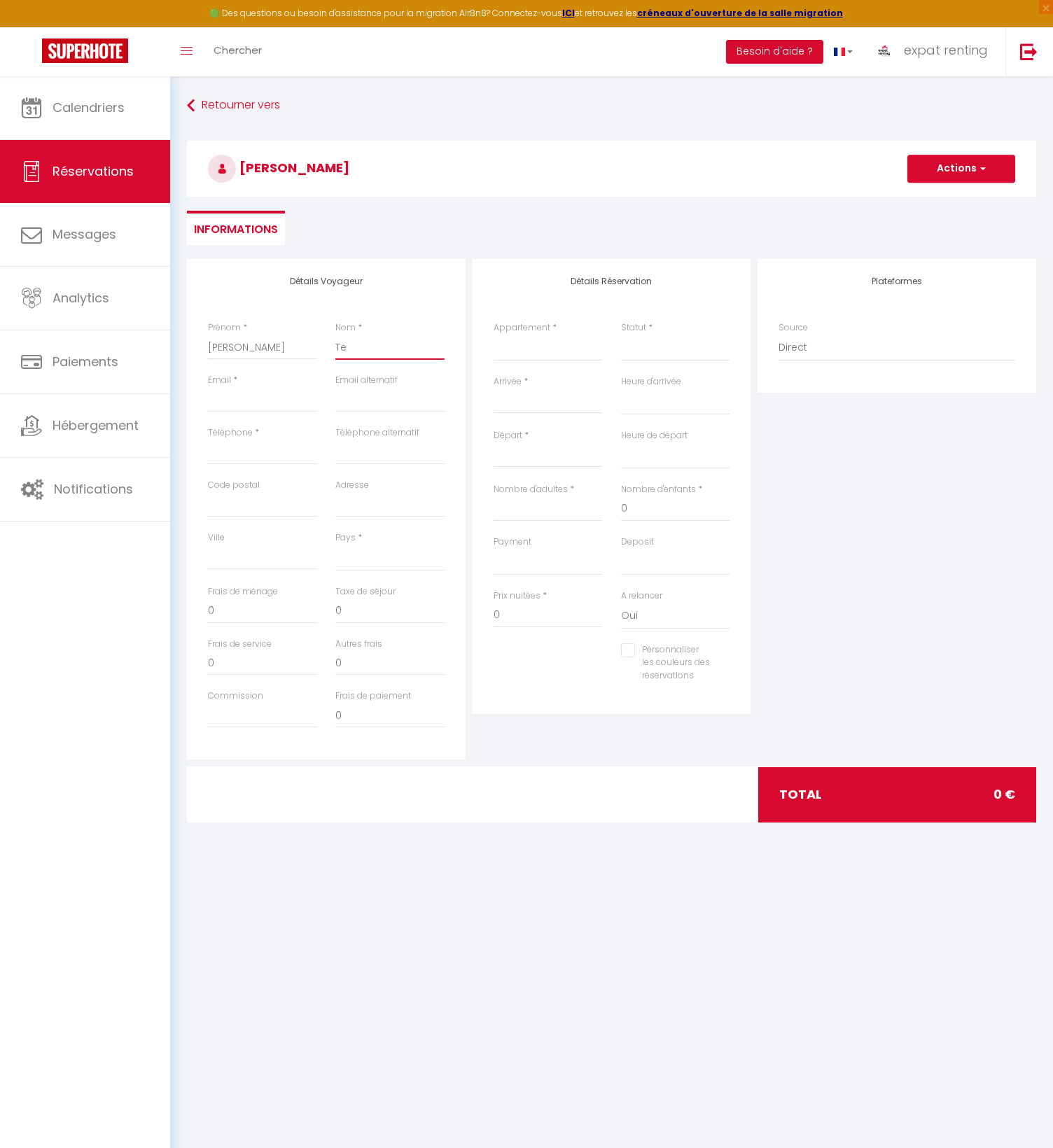
checkbox input "false"
type input "Tes"
select select
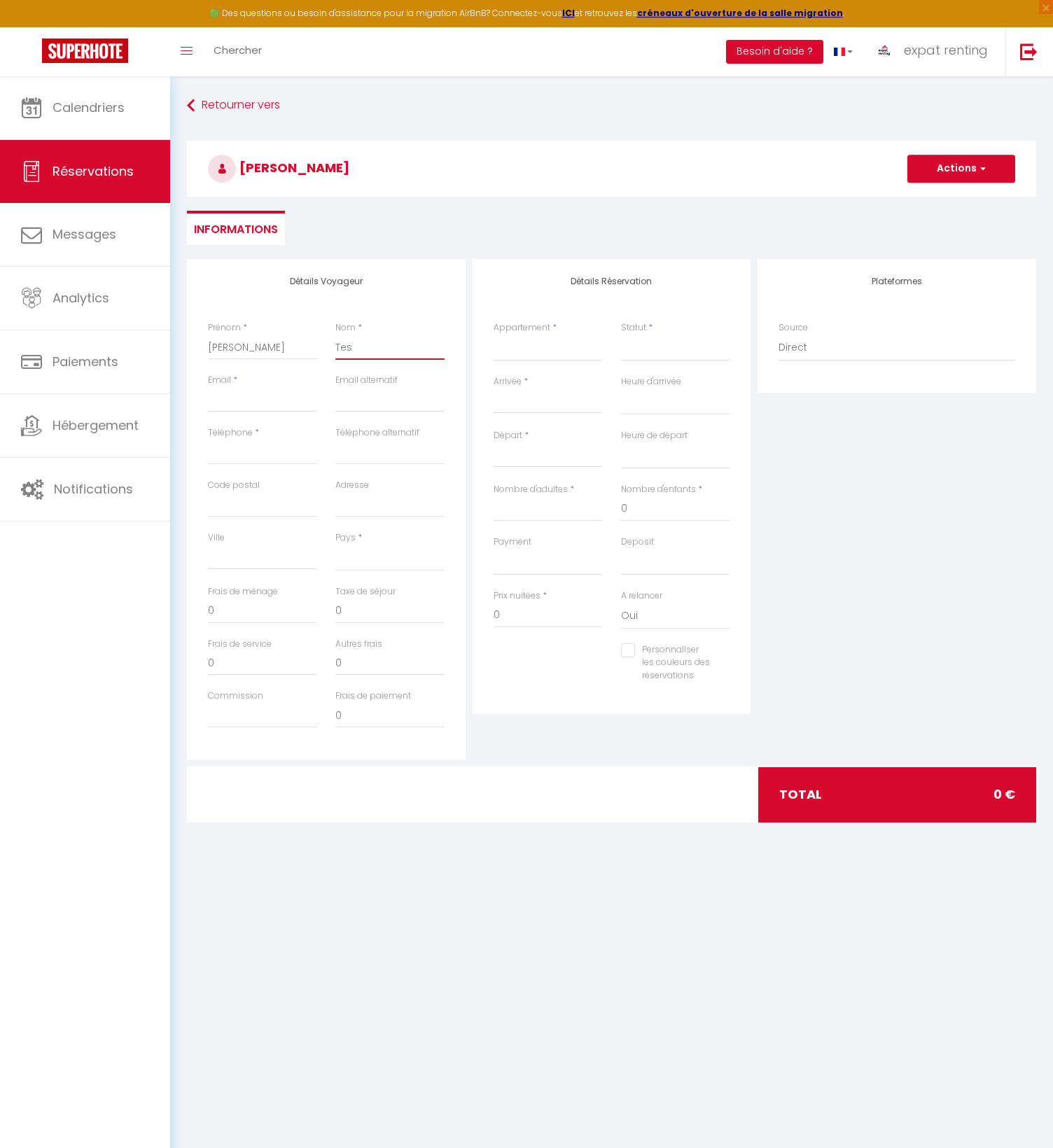
select select
checkbox input "false"
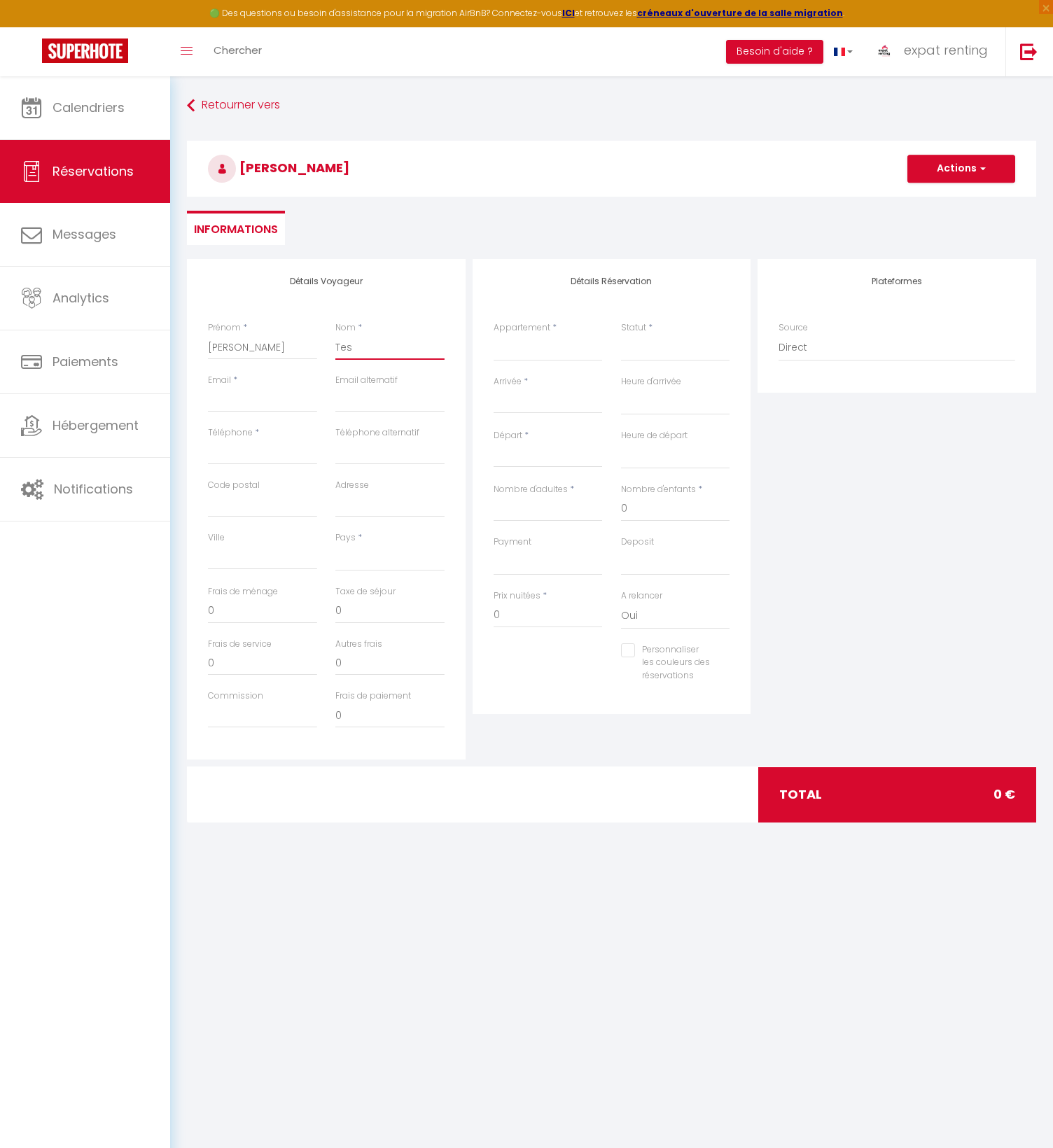
type input "Test"
select select
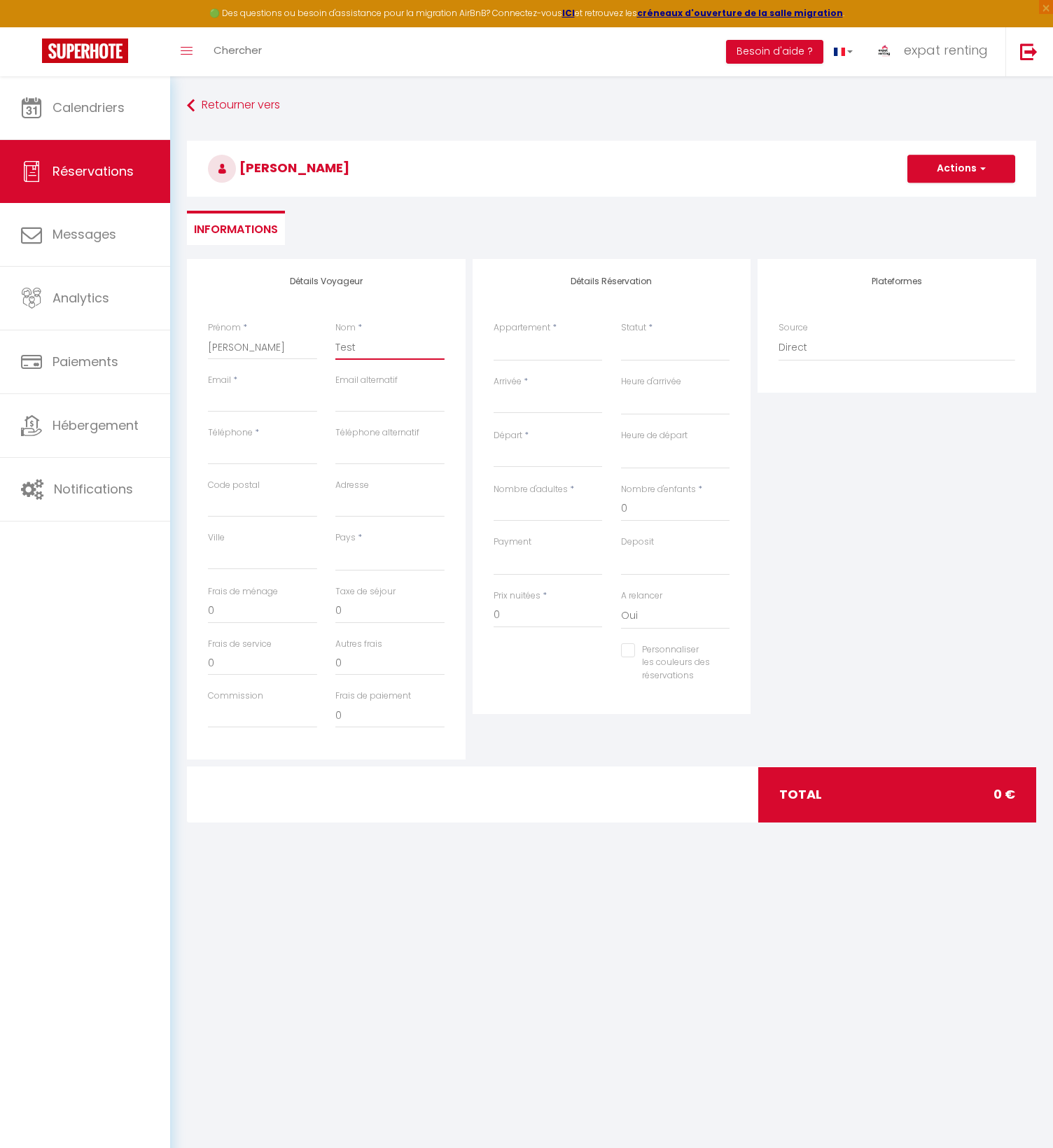
select select
checkbox input "false"
type input "Test"
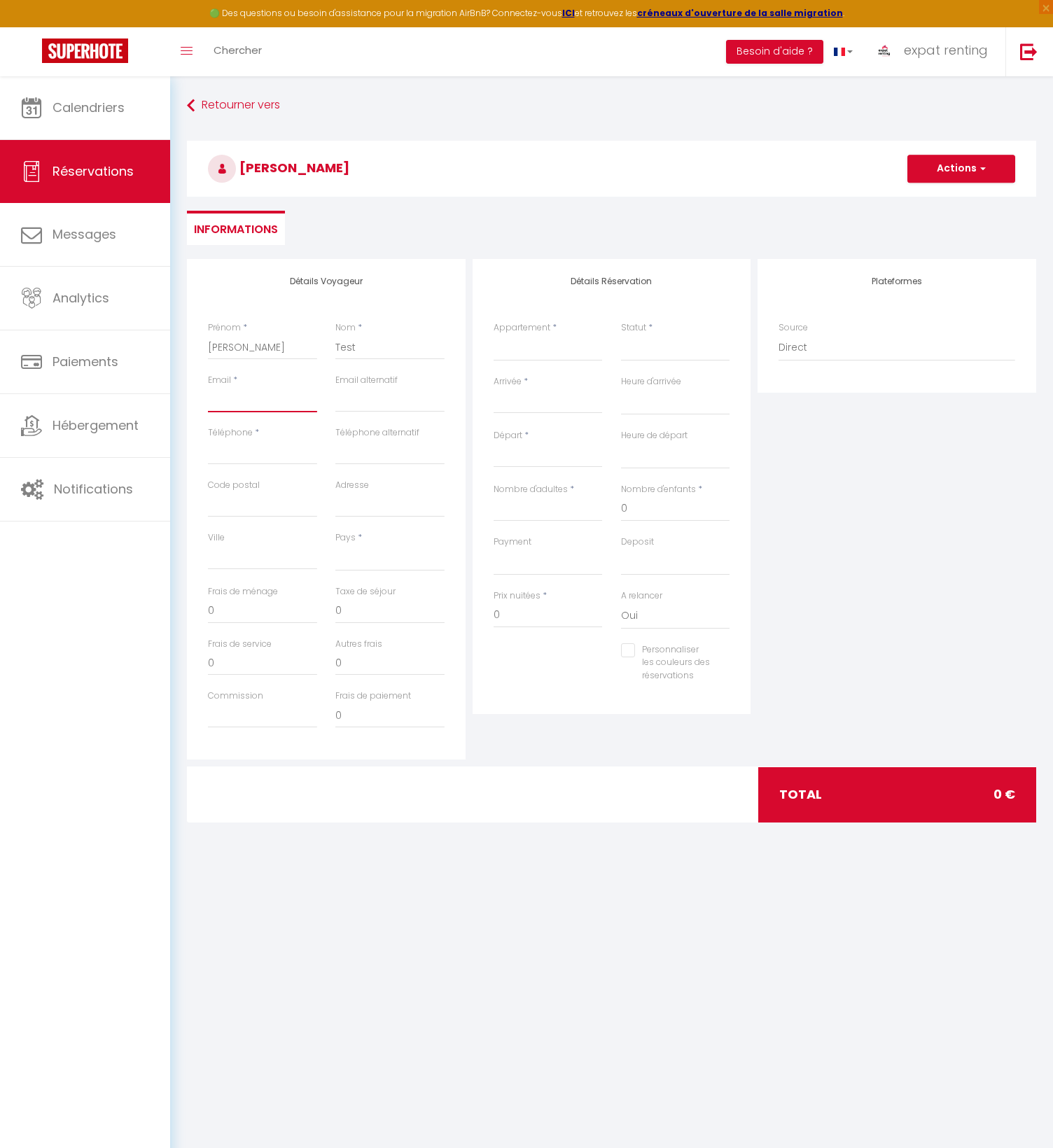
type input "m"
select select
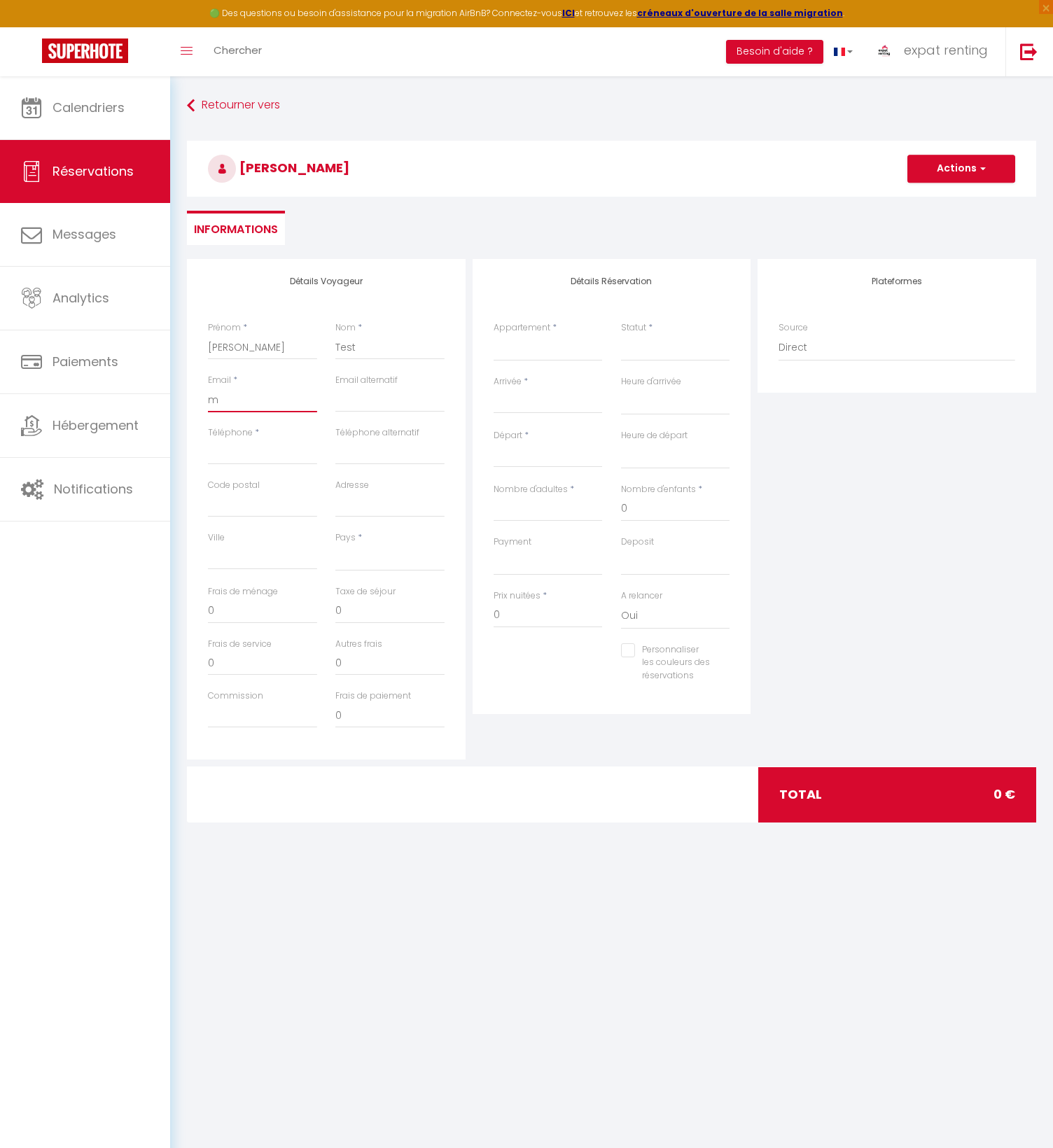
select select
checkbox input "false"
type input "me"
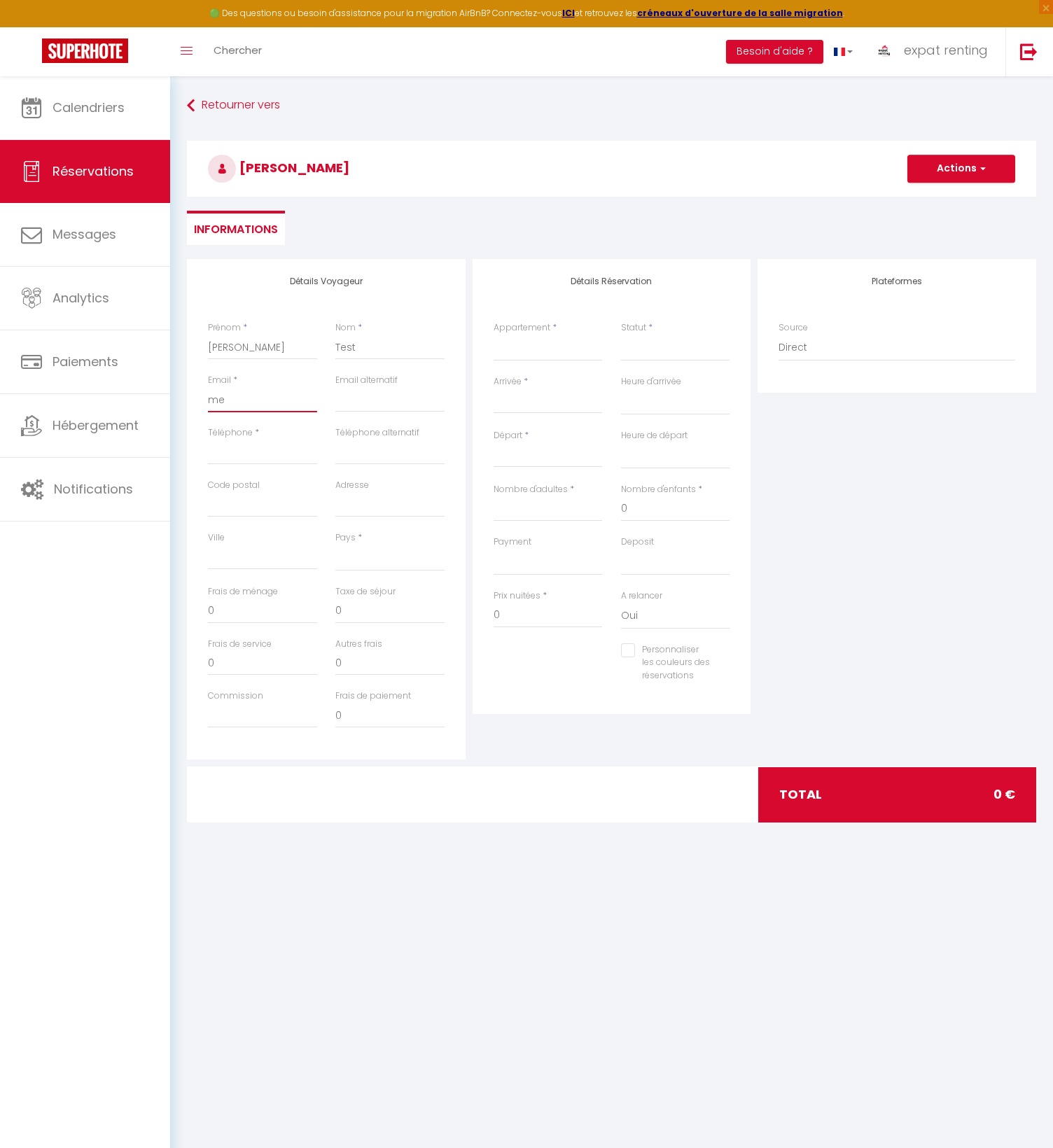
select select
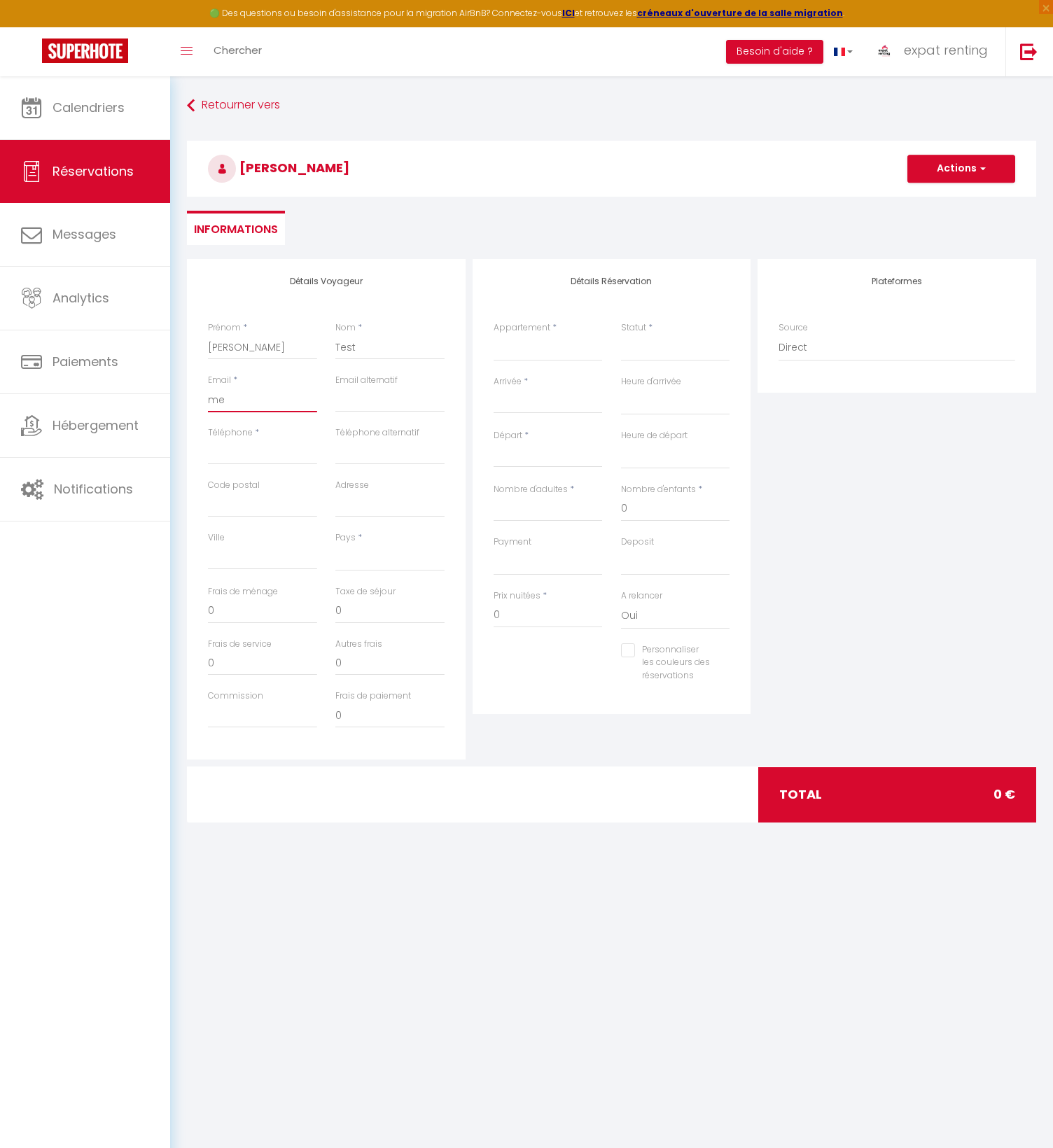
select select
checkbox input "false"
type input "meh"
select select
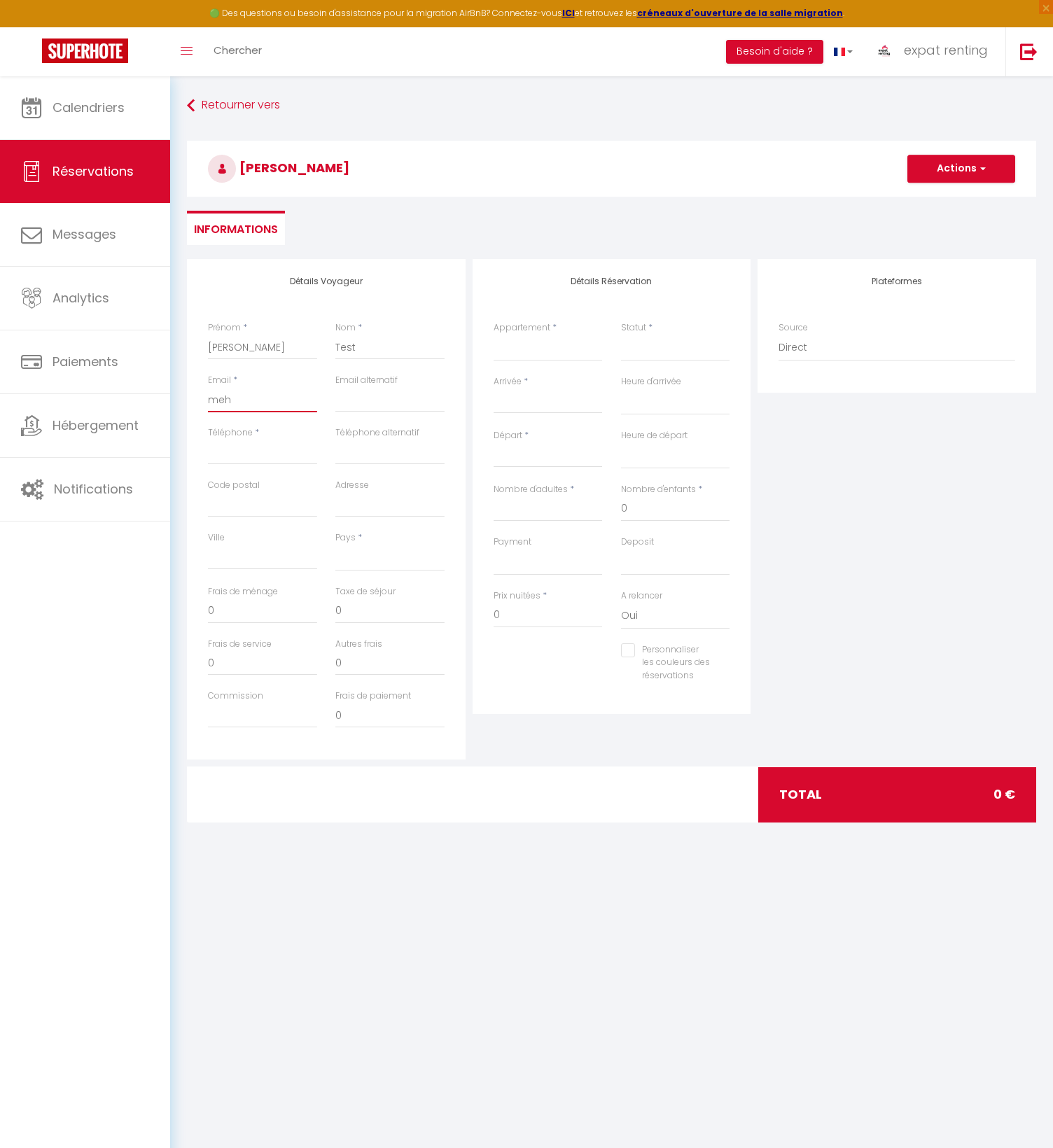
select select
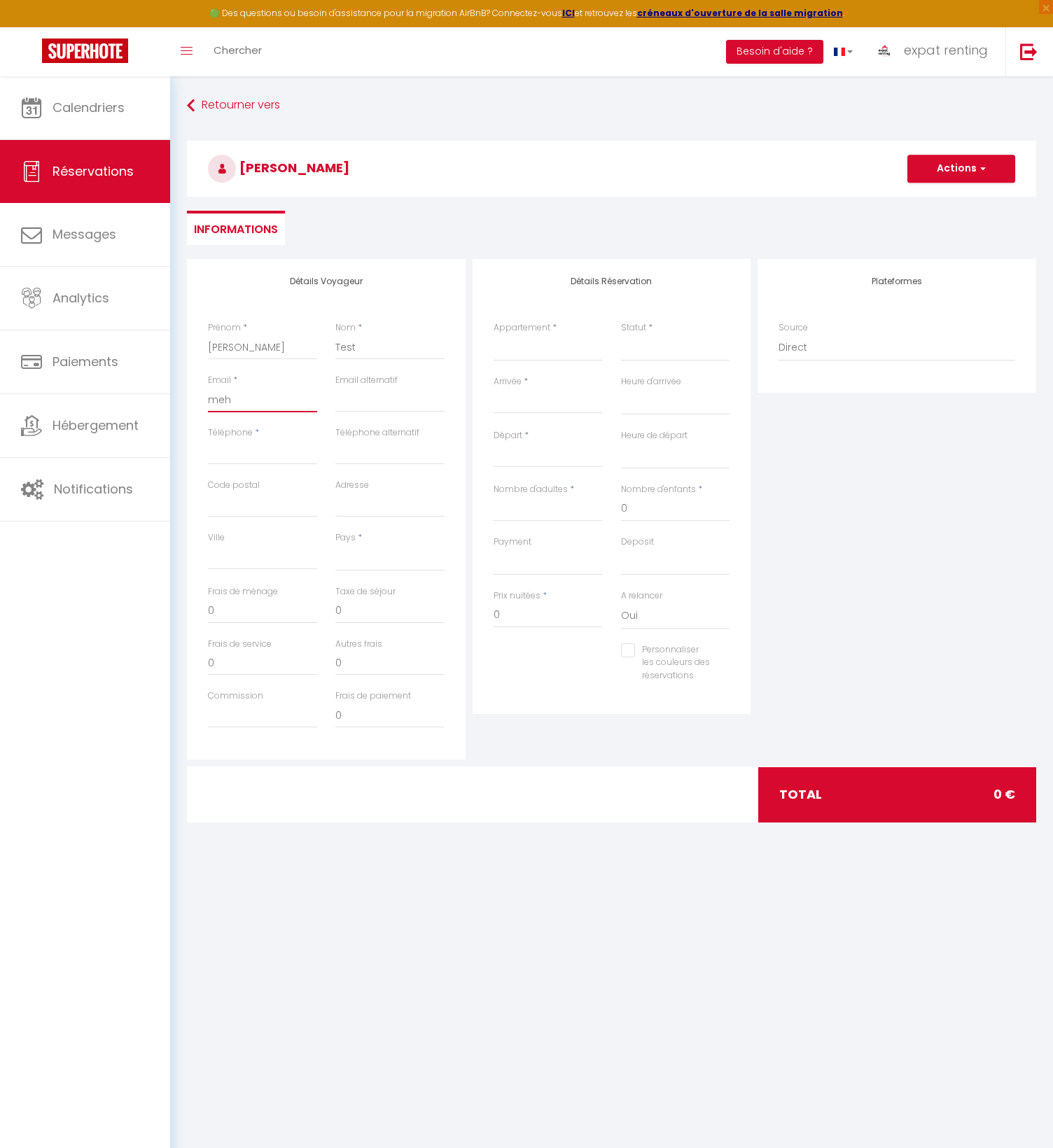
select select
checkbox input "false"
type input "mehd"
select select
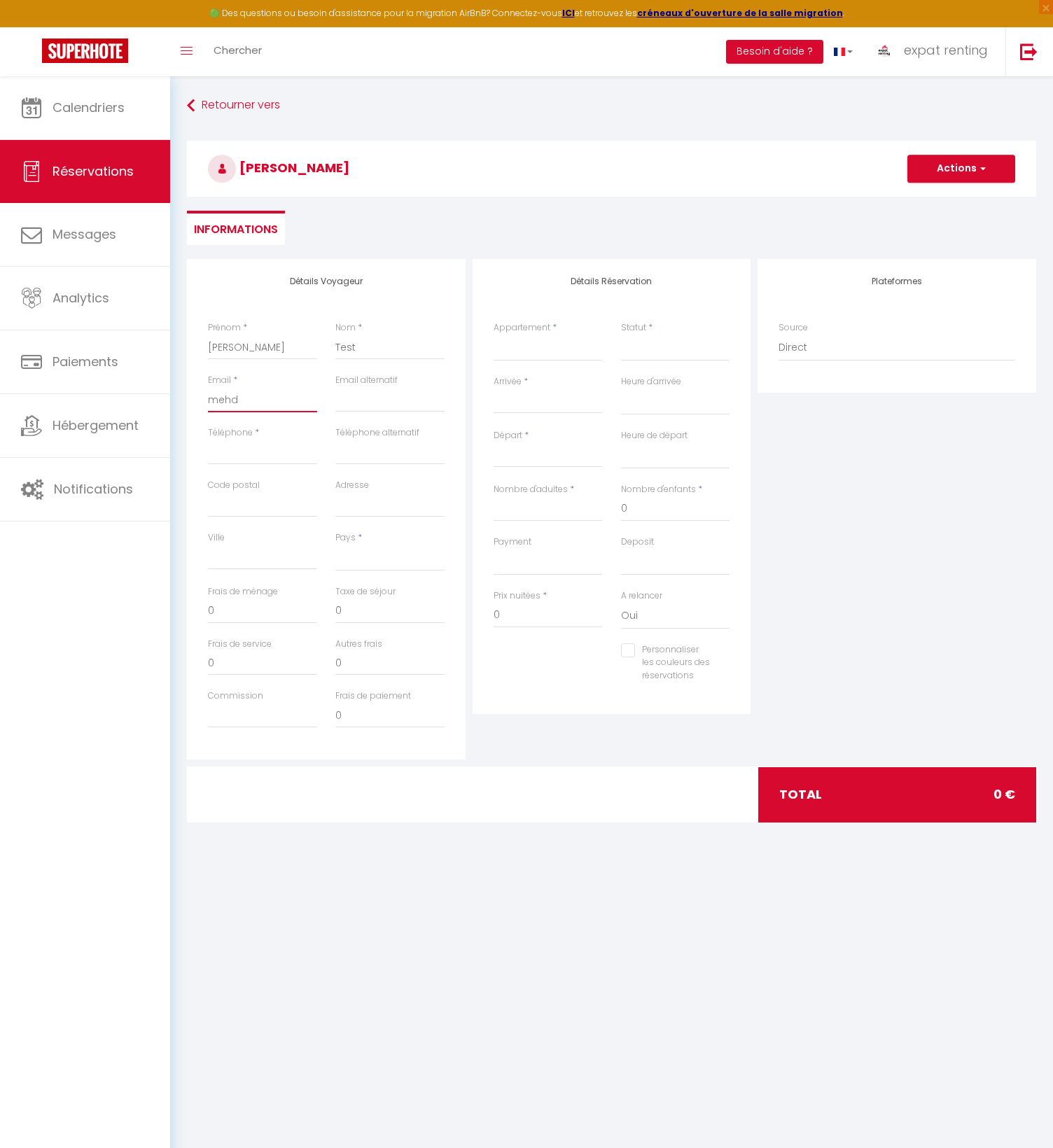
select select
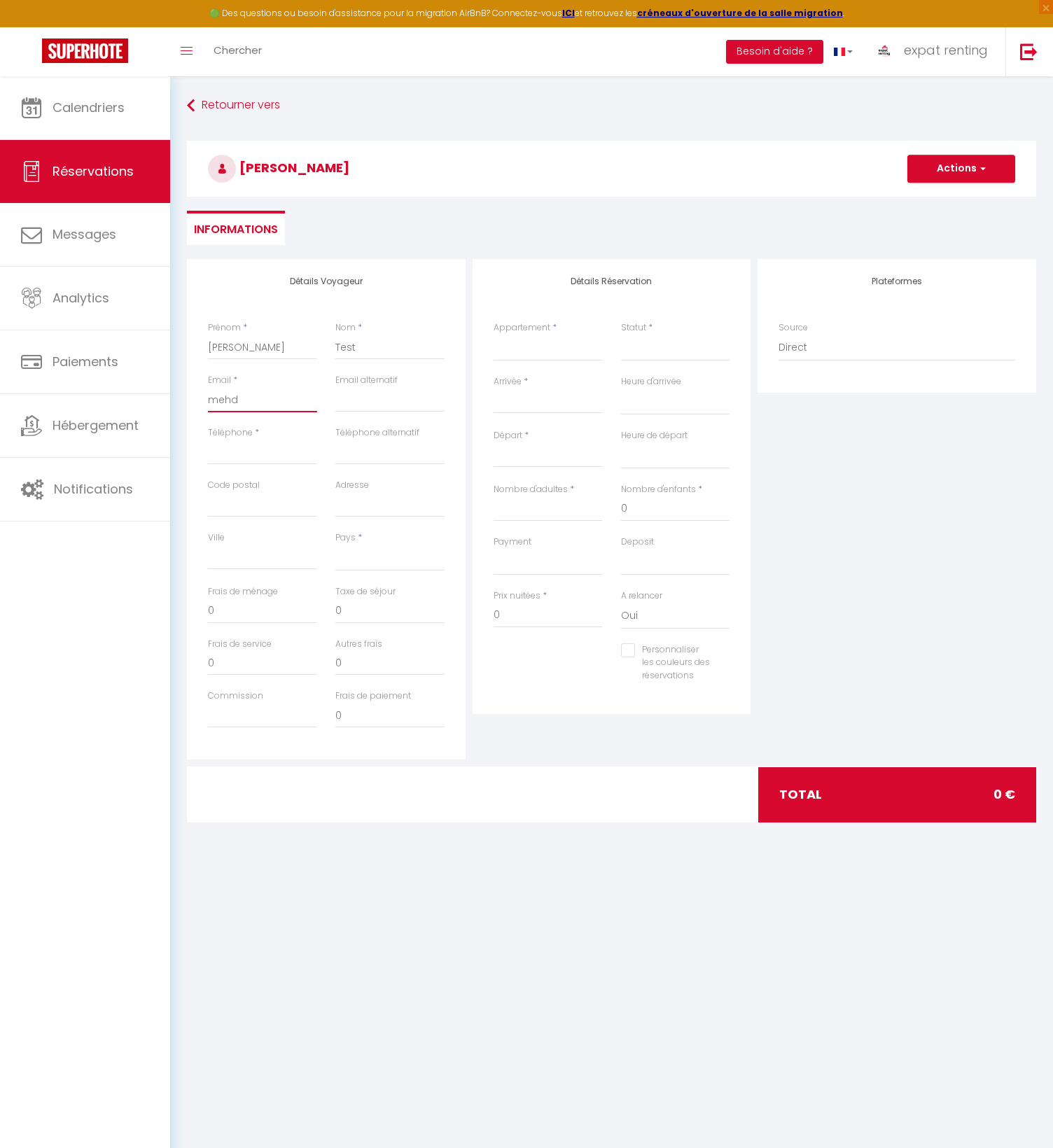
checkbox input "false"
type input "mehdi"
select select
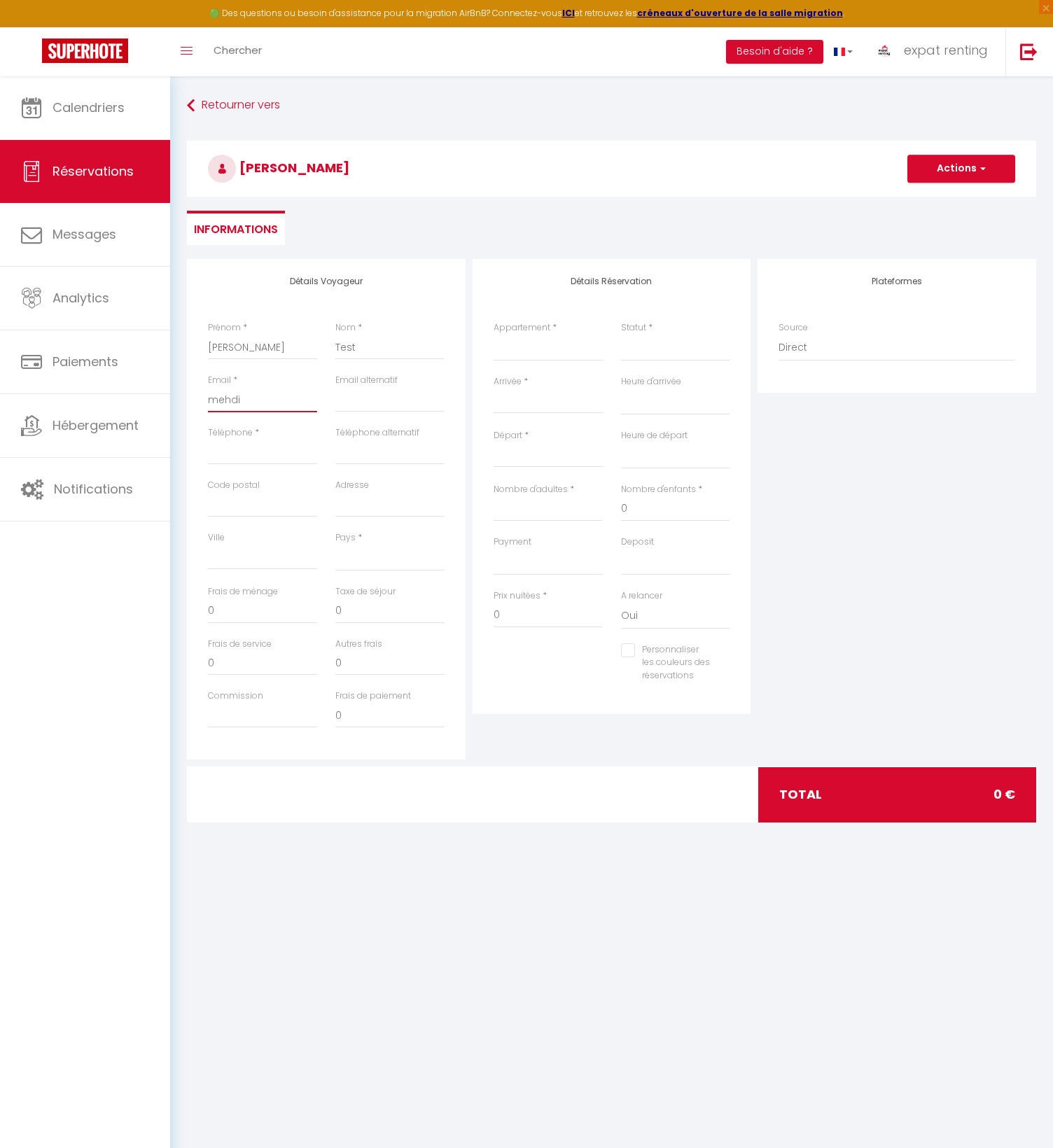
select select
checkbox input "false"
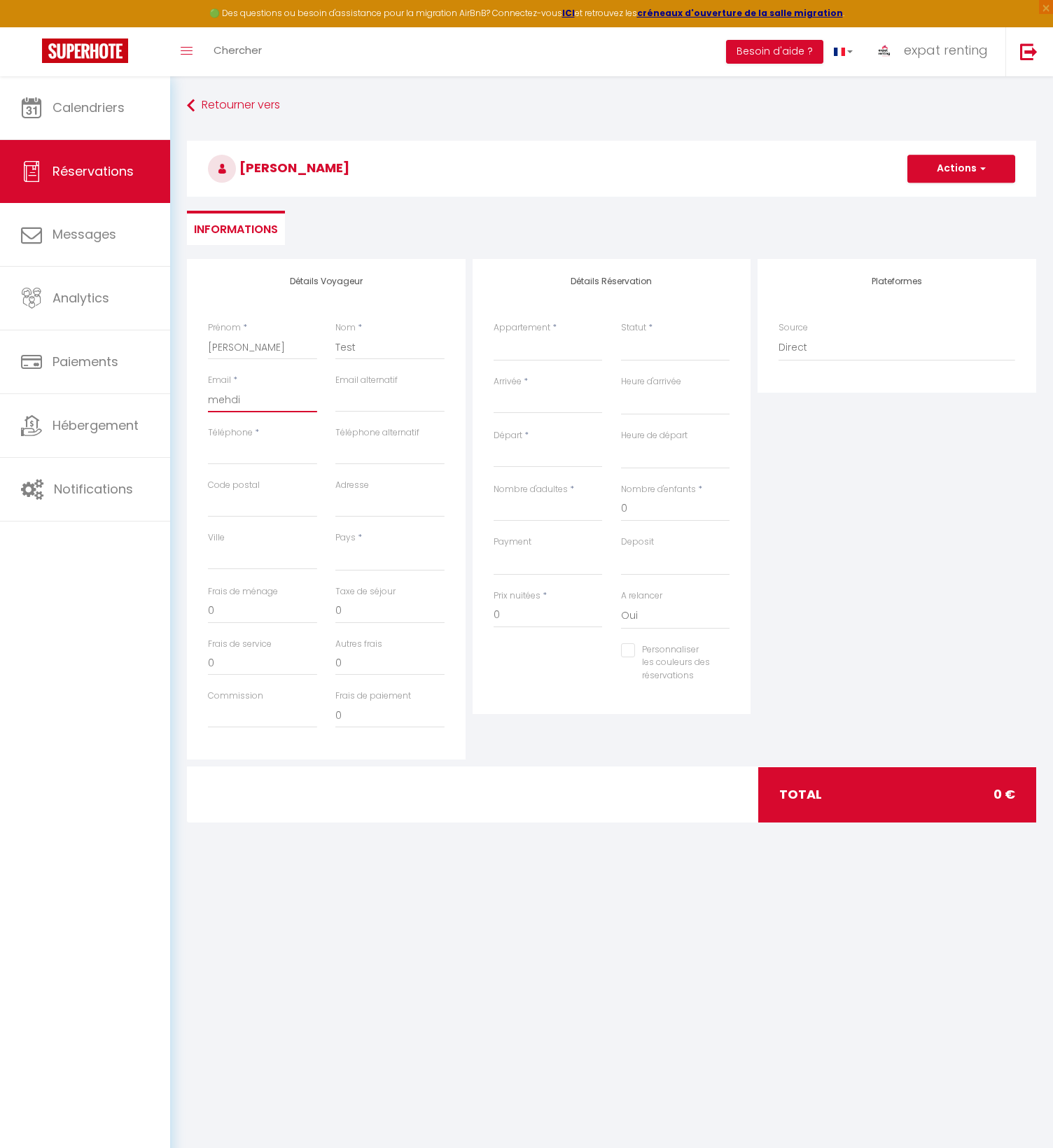
type input "mehdi@"
select select
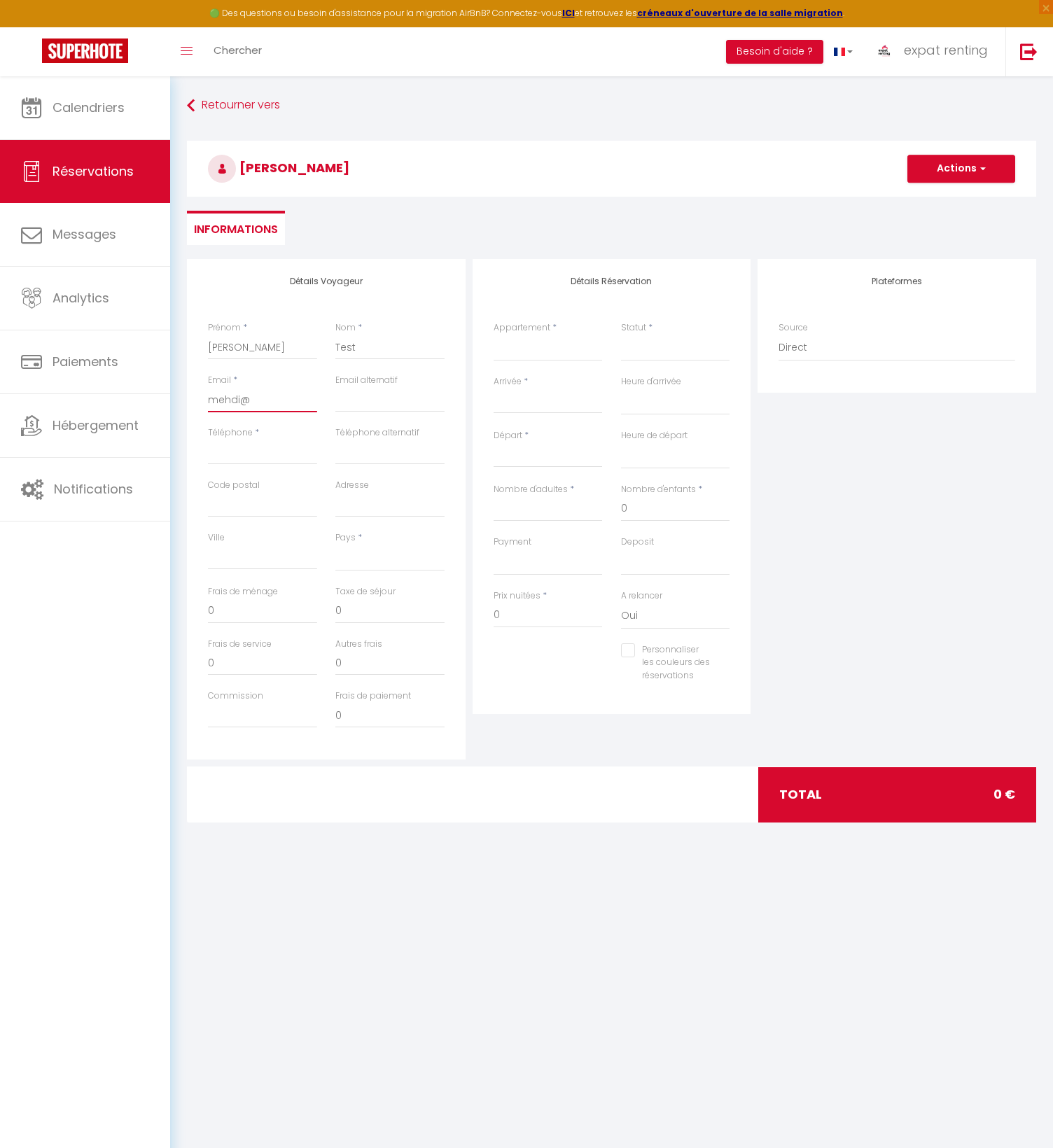
select select
checkbox input "false"
type input "mehdi@e"
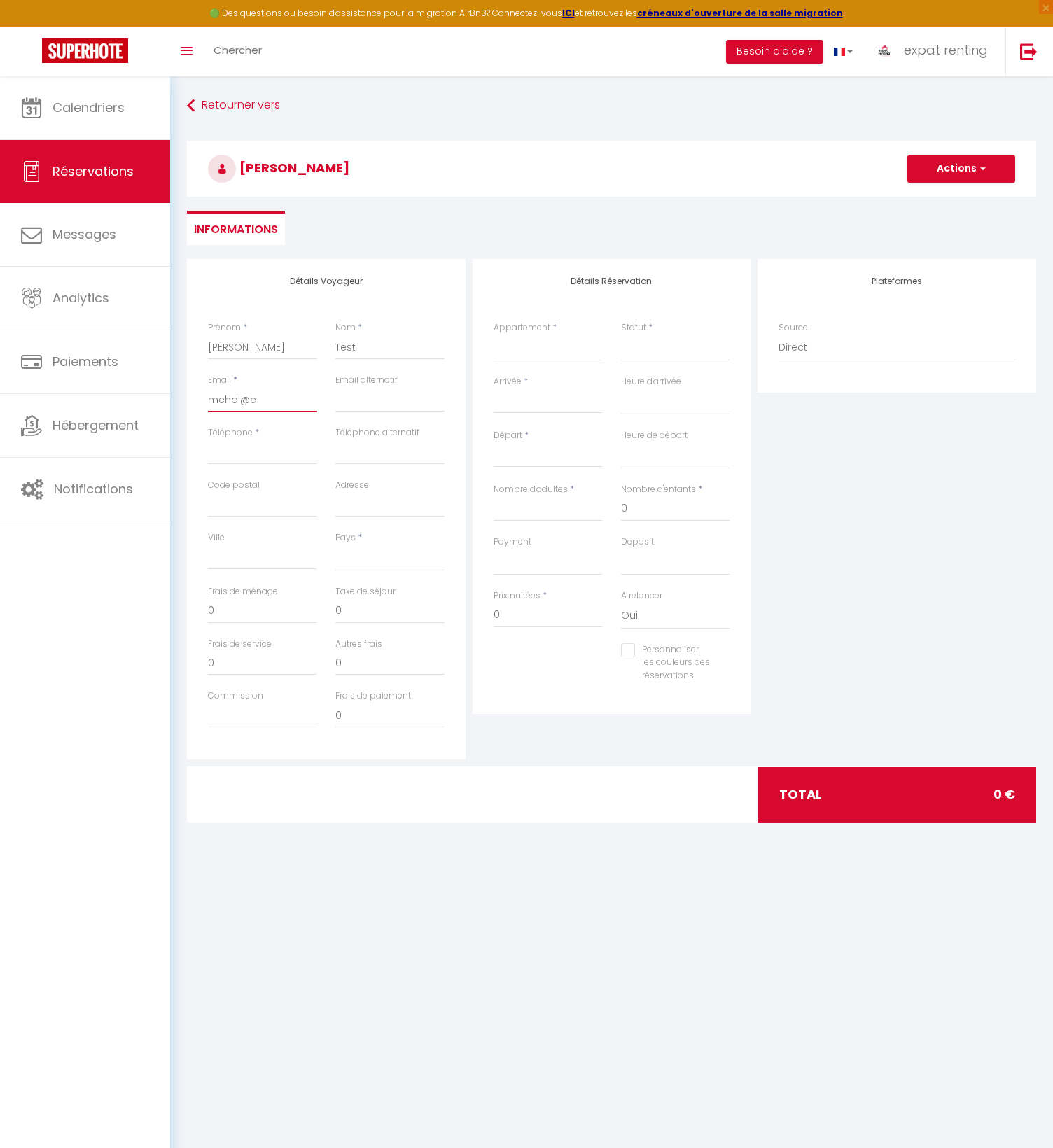
select select
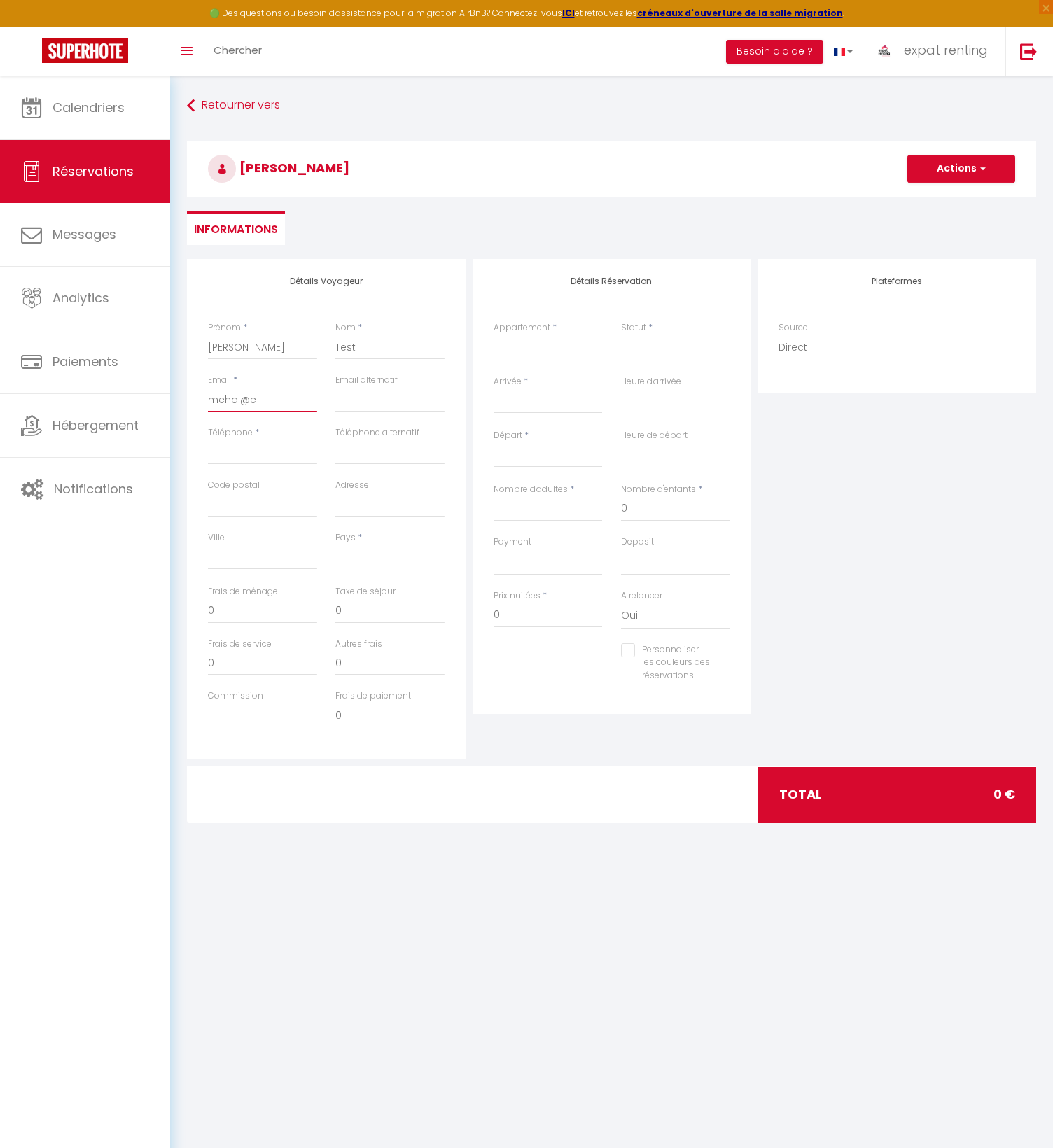
select select
checkbox input "false"
type input "mehdi@"
select select
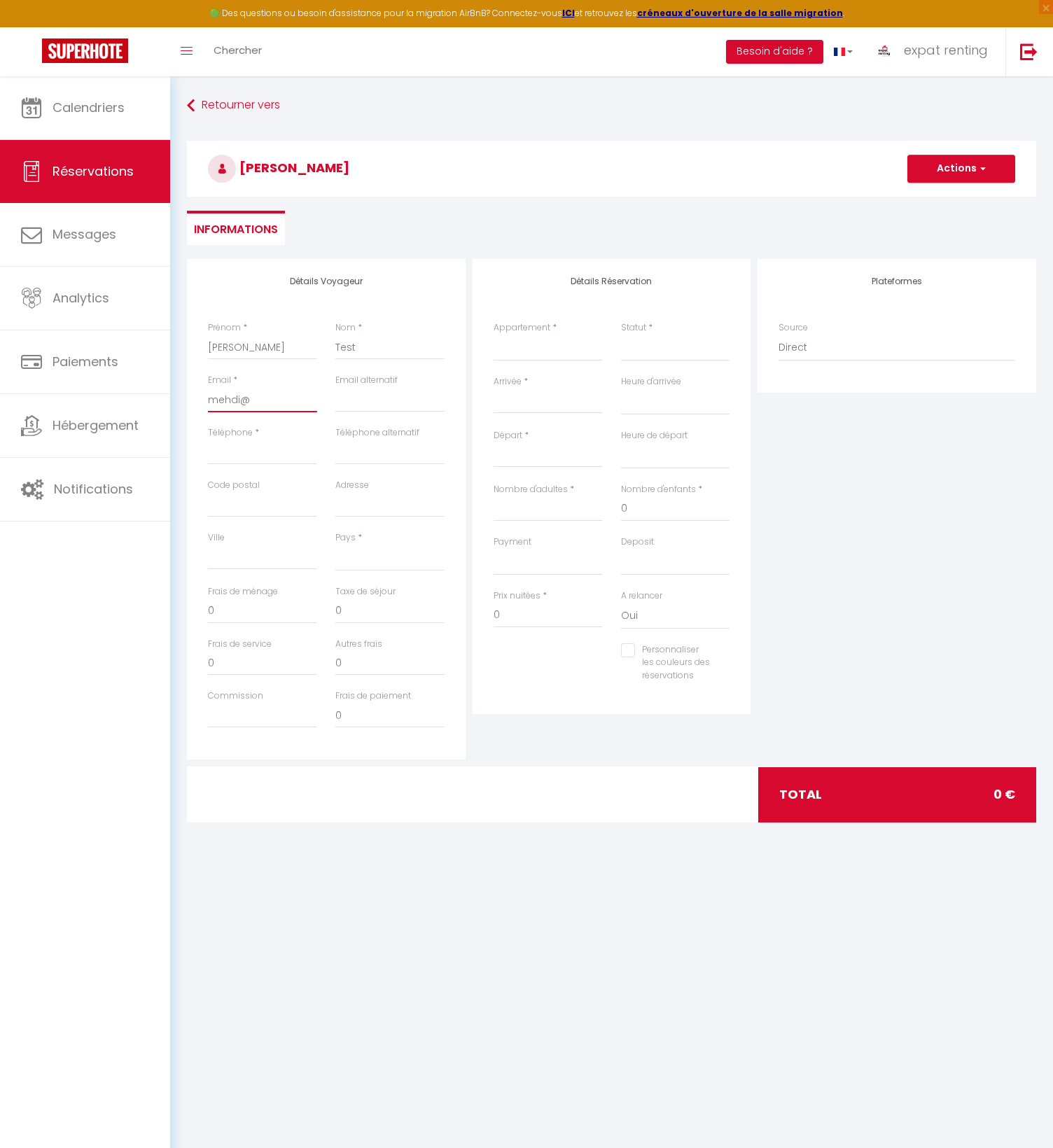
select select
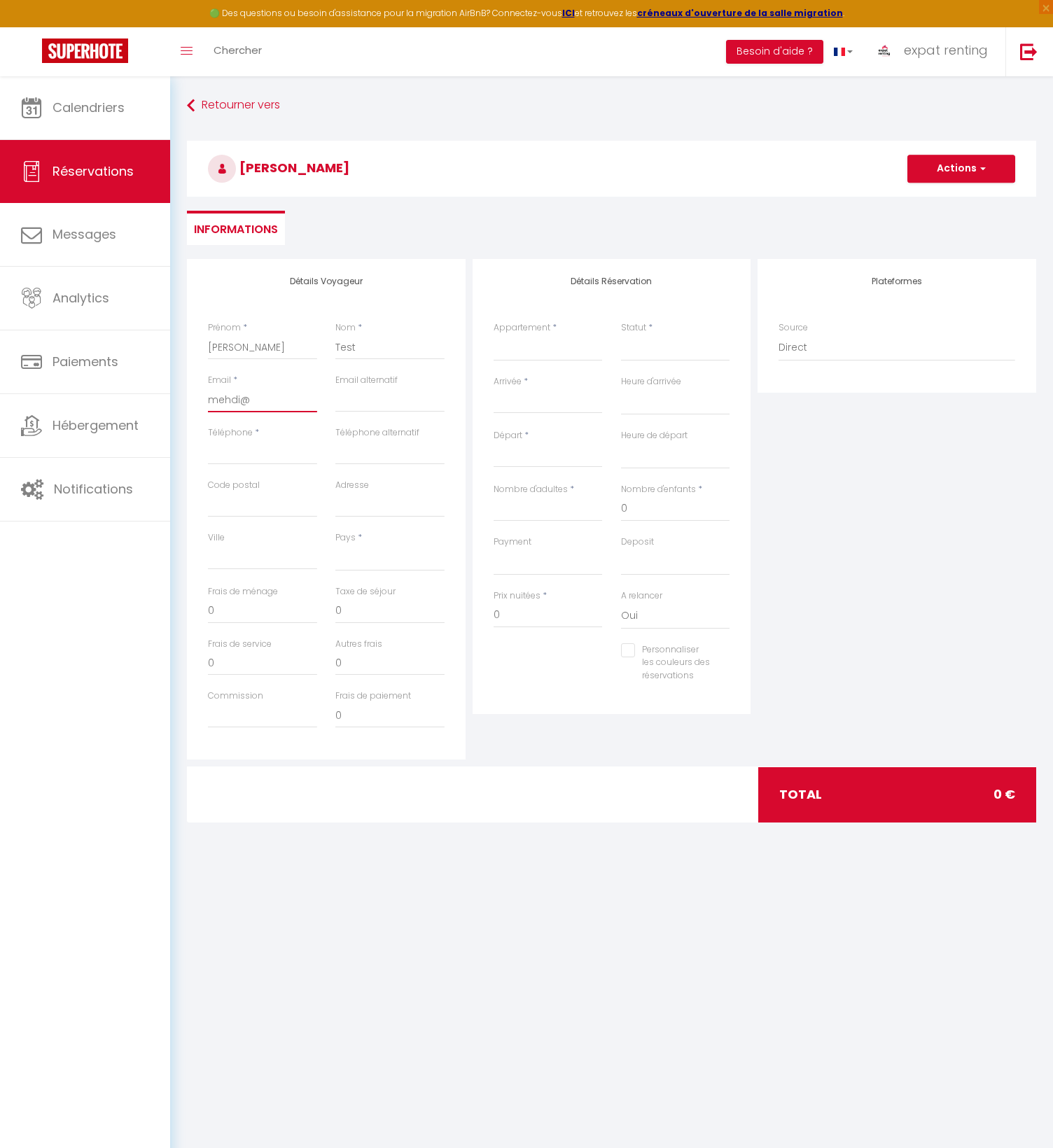
select select
checkbox input "false"
type input "mehdi@c"
select select
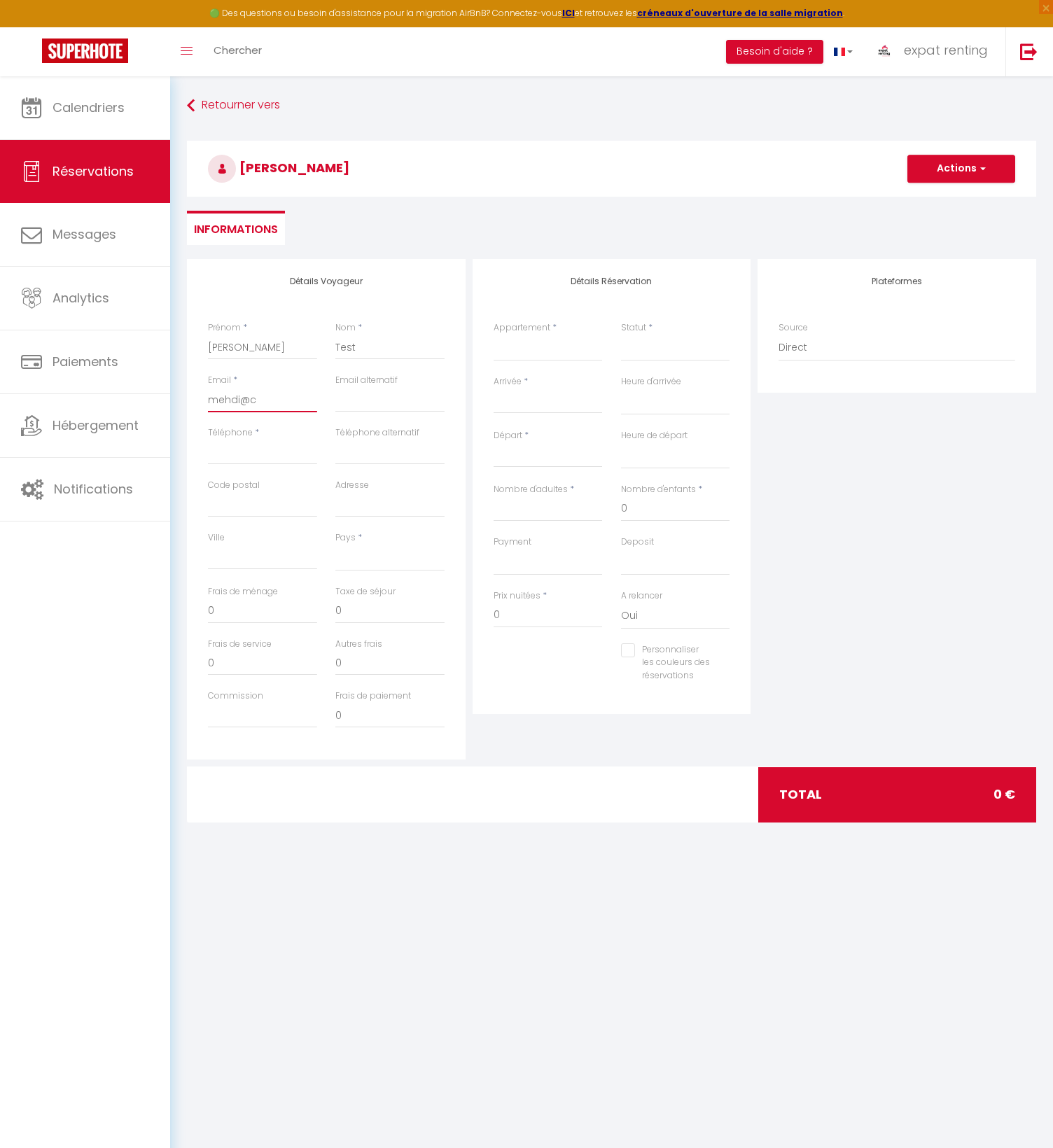
select select
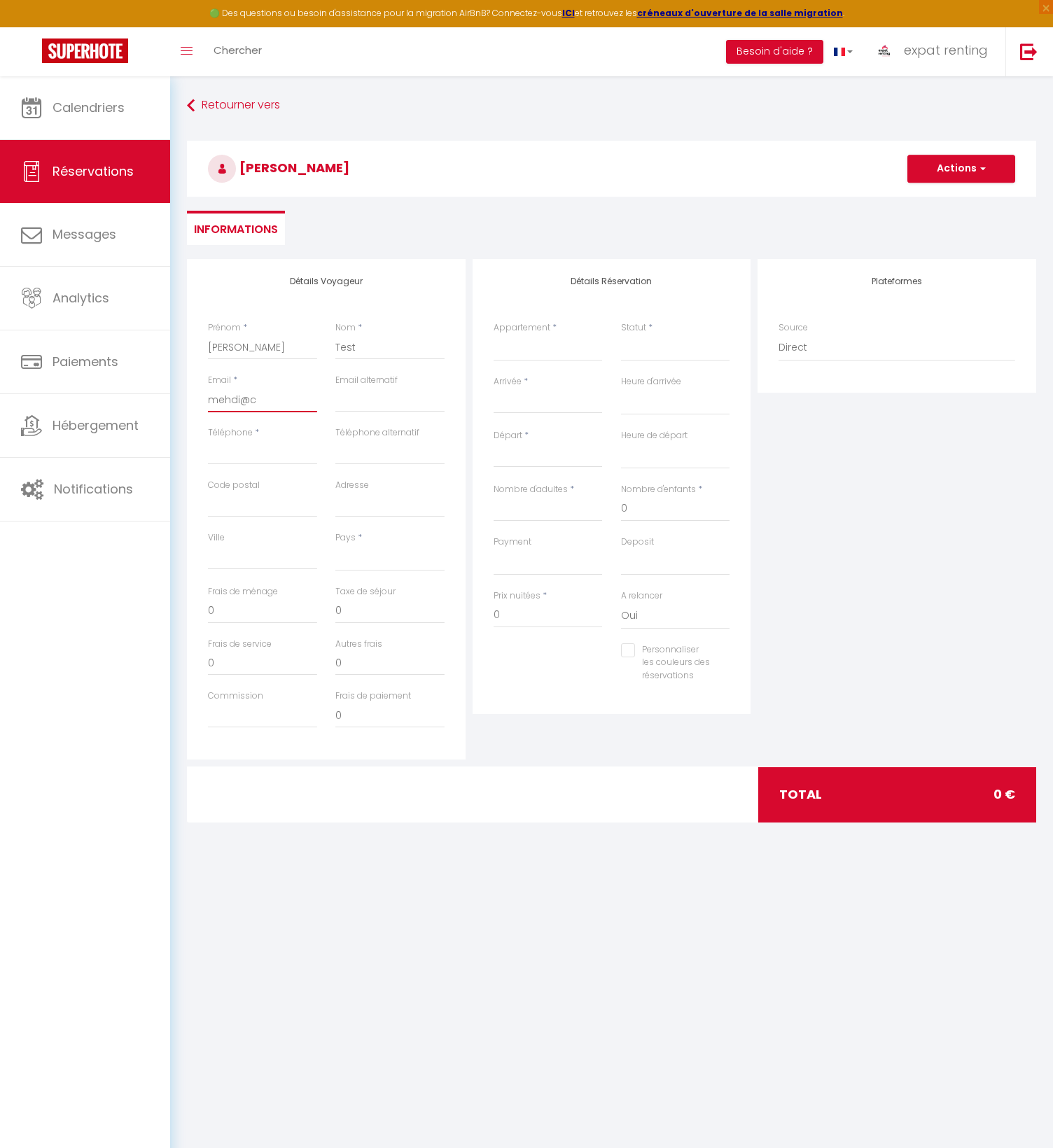
checkbox input "false"
type input "mehdi@co"
select select
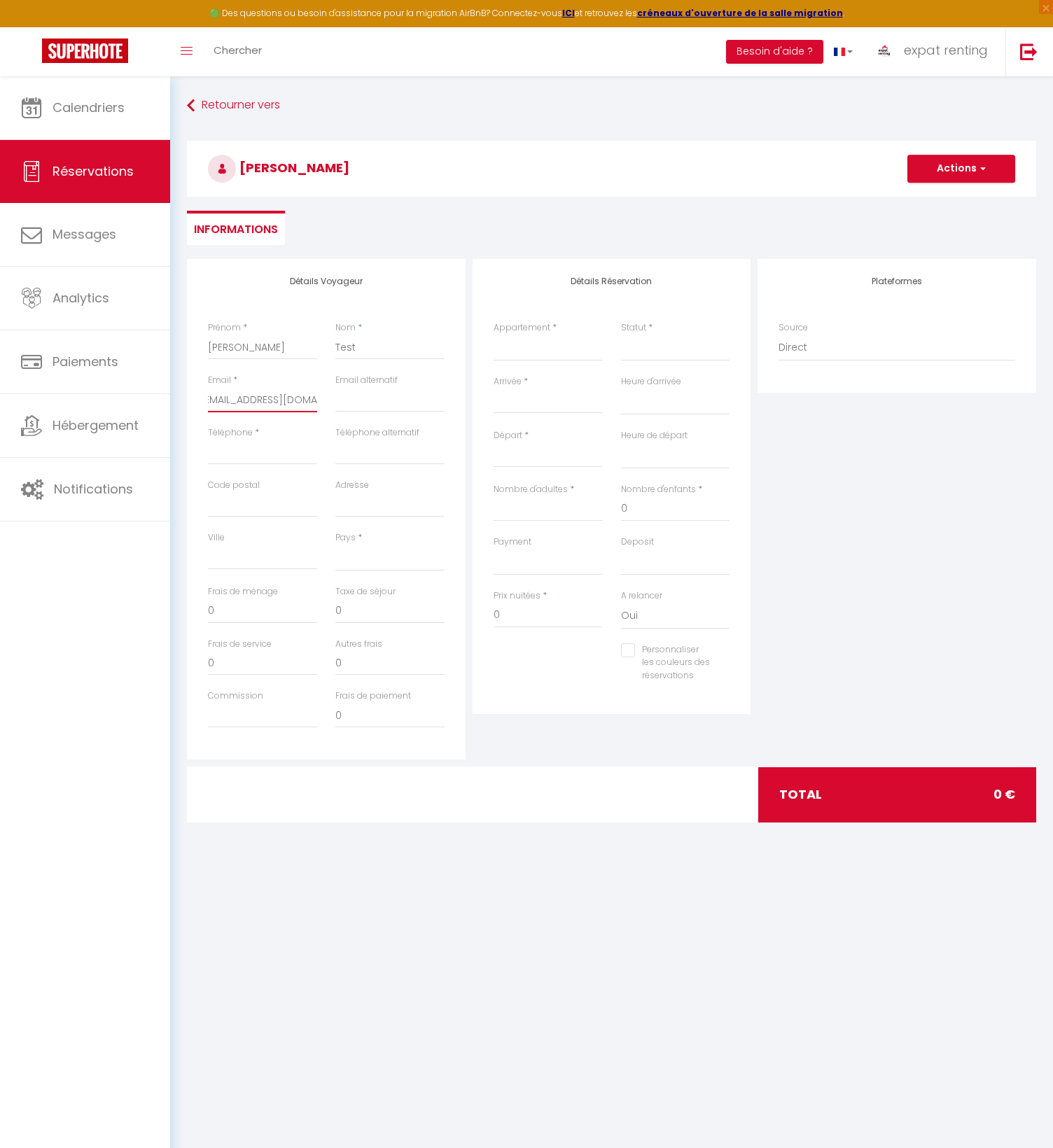
scroll to position [0, 17]
drag, startPoint x: 243, startPoint y: 477, endPoint x: 248, endPoint y: 466, distance: 12.1
click at [244, 475] on div "Téléphone *" at bounding box center [263, 452] width 128 height 52
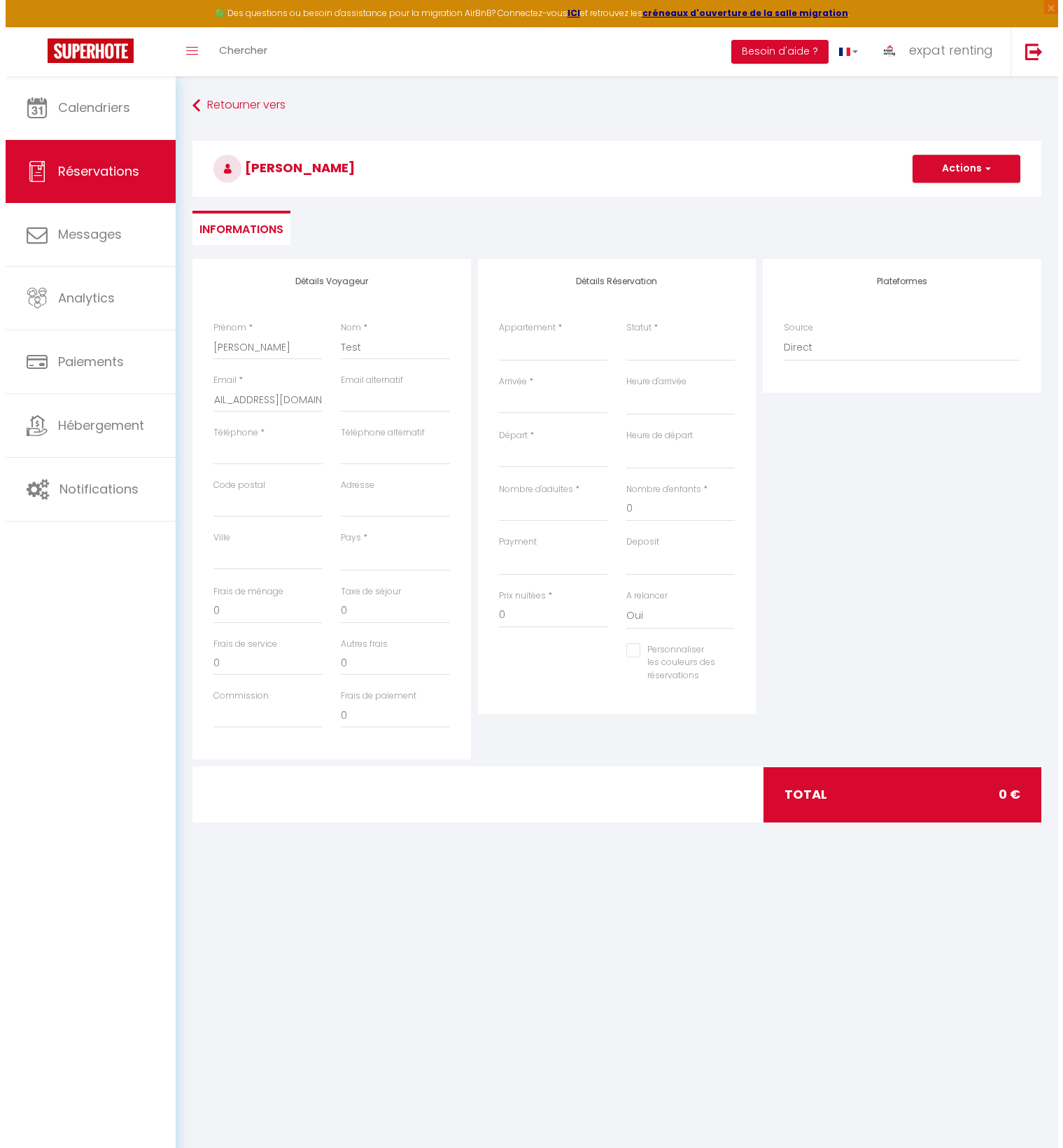
scroll to position [0, 0]
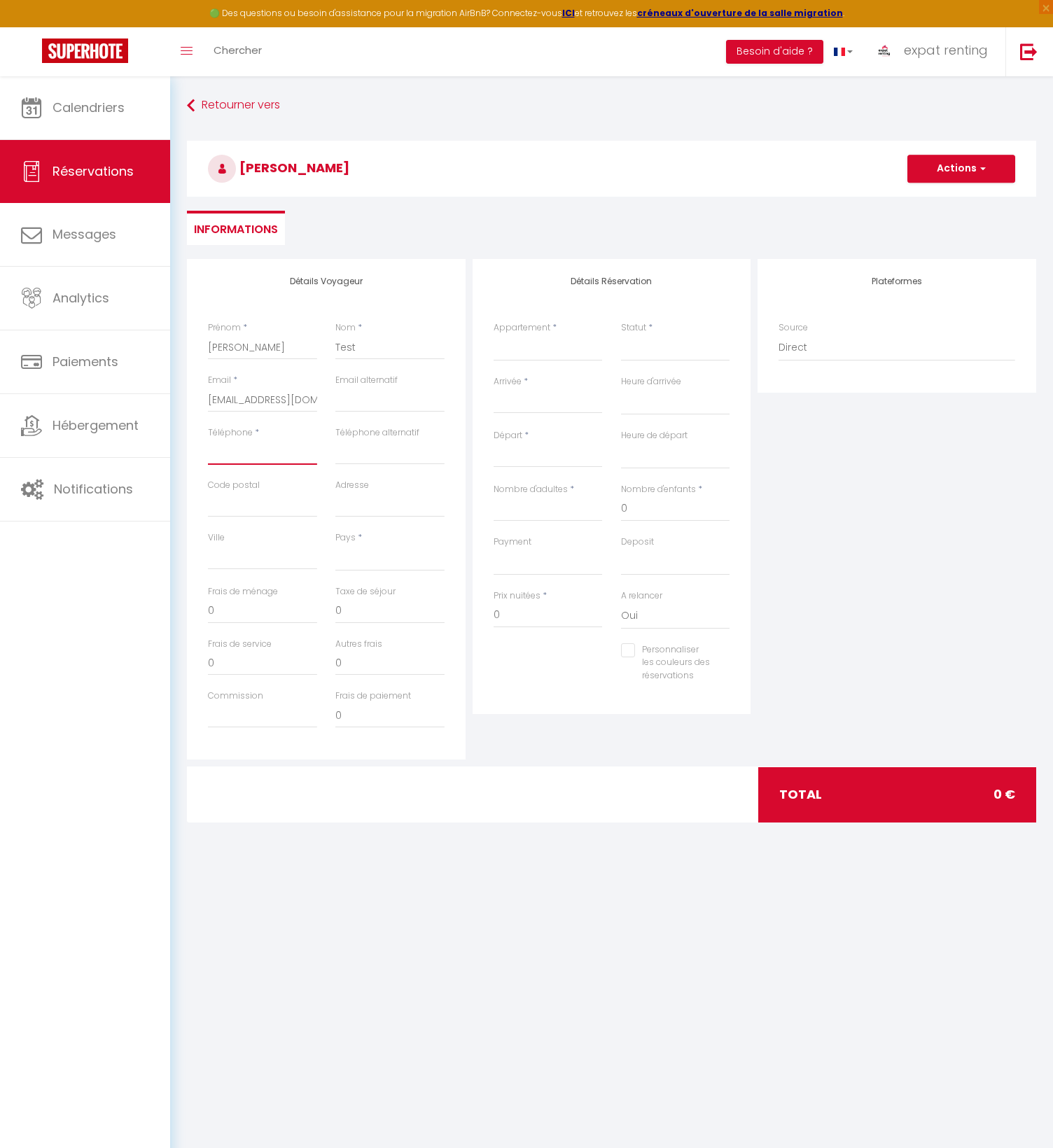
click at [254, 456] on input "Téléphone" at bounding box center [262, 452] width 109 height 26
click at [293, 842] on div "Retourner vers Mehdi Test Actions Enregistrer Actions Enregistrer Aperçu et édi…" at bounding box center [612, 467] width 883 height 781
click at [370, 561] on select "France Portugal Afghanistan Albania Algeria American Samoa Andorra Angola Angui…" at bounding box center [389, 557] width 109 height 27
click at [335, 545] on select "France Portugal Afghanistan Albania Algeria American Samoa Andorra Angola Angui…" at bounding box center [389, 557] width 109 height 27
click at [535, 349] on select "1. Le Mosaïque 2. Le Sophia 3. Les Oustalous 4. Le Houdini 5. Le Bohème ZEN 6. …" at bounding box center [548, 347] width 109 height 27
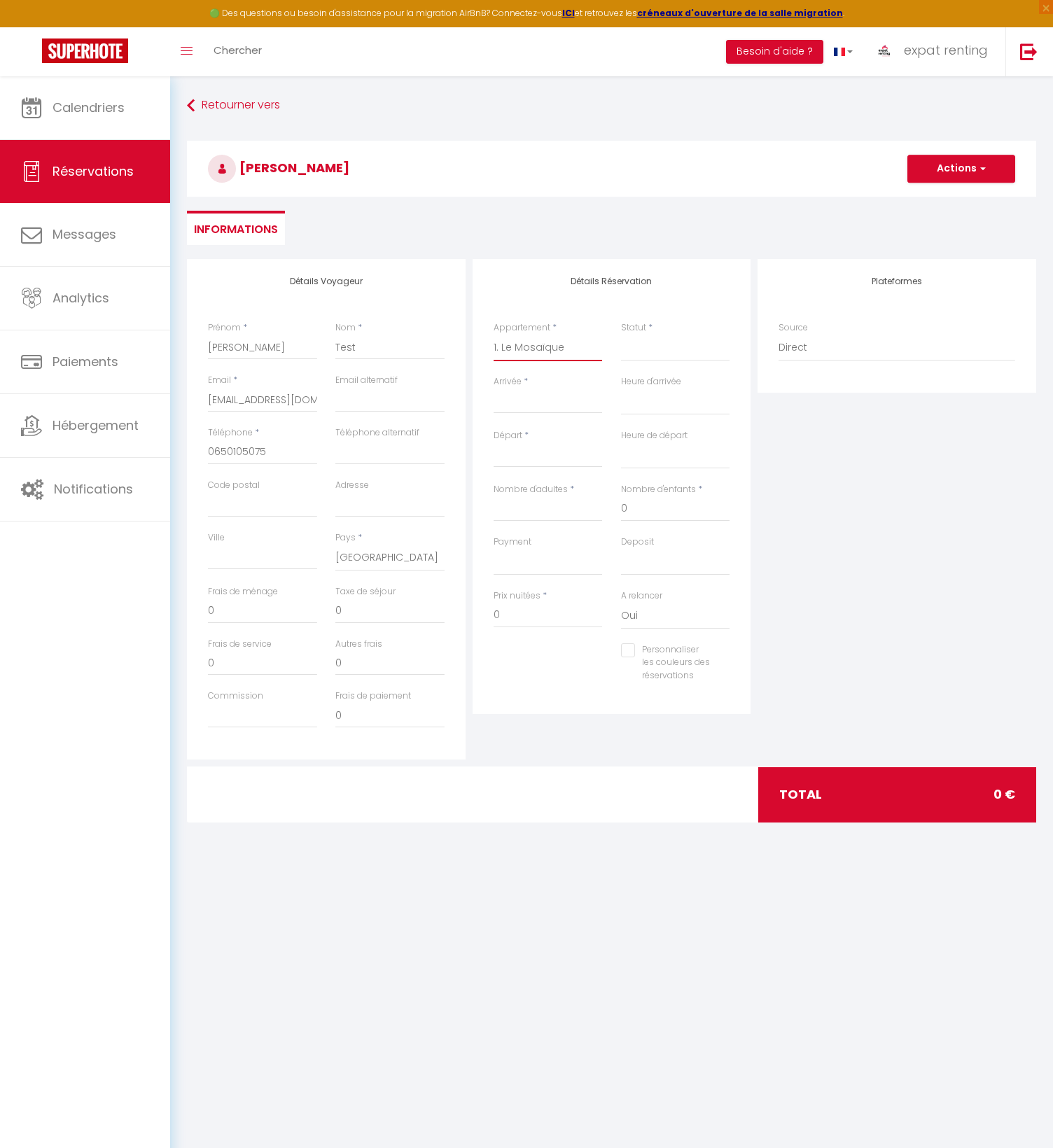
click at [494, 334] on select "1. Le Mosaïque 2. Le Sophia 3. Les Oustalous 4. Le Houdini 5. Le Bohème ZEN 6. …" at bounding box center [548, 347] width 109 height 27
click at [669, 346] on select "Confirmé Non Confirmé Annulé Annulé par le voyageur No Show Request" at bounding box center [675, 347] width 109 height 27
click at [621, 334] on select "Confirmé Non Confirmé Annulé Annulé par le voyageur No Show Request" at bounding box center [675, 347] width 109 height 27
click at [516, 403] on input "Arrivée" at bounding box center [548, 402] width 109 height 19
drag, startPoint x: 607, startPoint y: 510, endPoint x: 624, endPoint y: 510, distance: 17.0
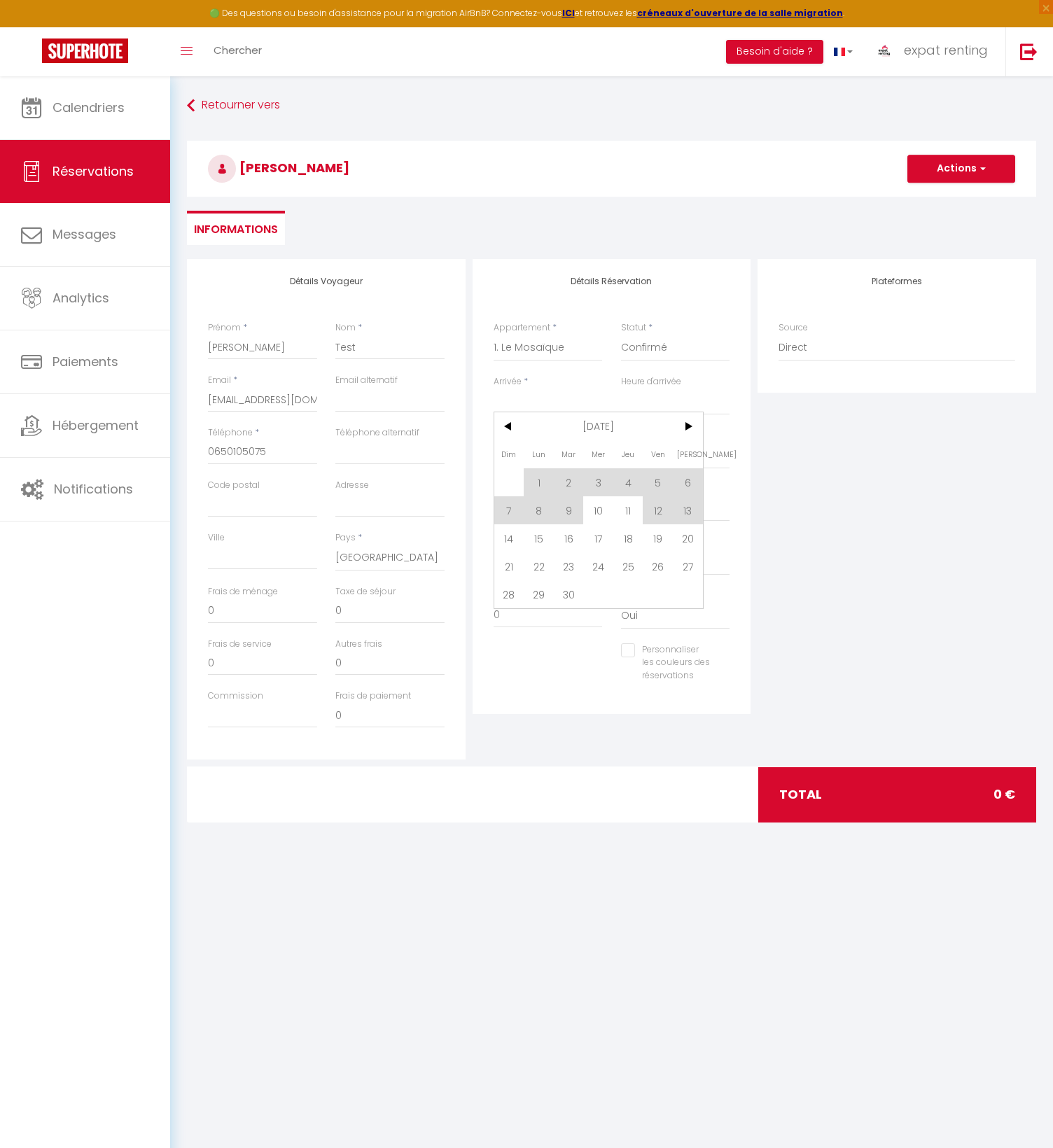
click at [607, 510] on span "10" at bounding box center [598, 510] width 30 height 28
click at [531, 399] on input "Mer 10 Septembre 2025" at bounding box center [548, 402] width 109 height 19
drag, startPoint x: 508, startPoint y: 538, endPoint x: 539, endPoint y: 414, distance: 127.8
click at [508, 538] on span "14" at bounding box center [509, 538] width 30 height 28
click at [545, 459] on input "Jeu 11 Septembre 2025" at bounding box center [548, 456] width 109 height 19
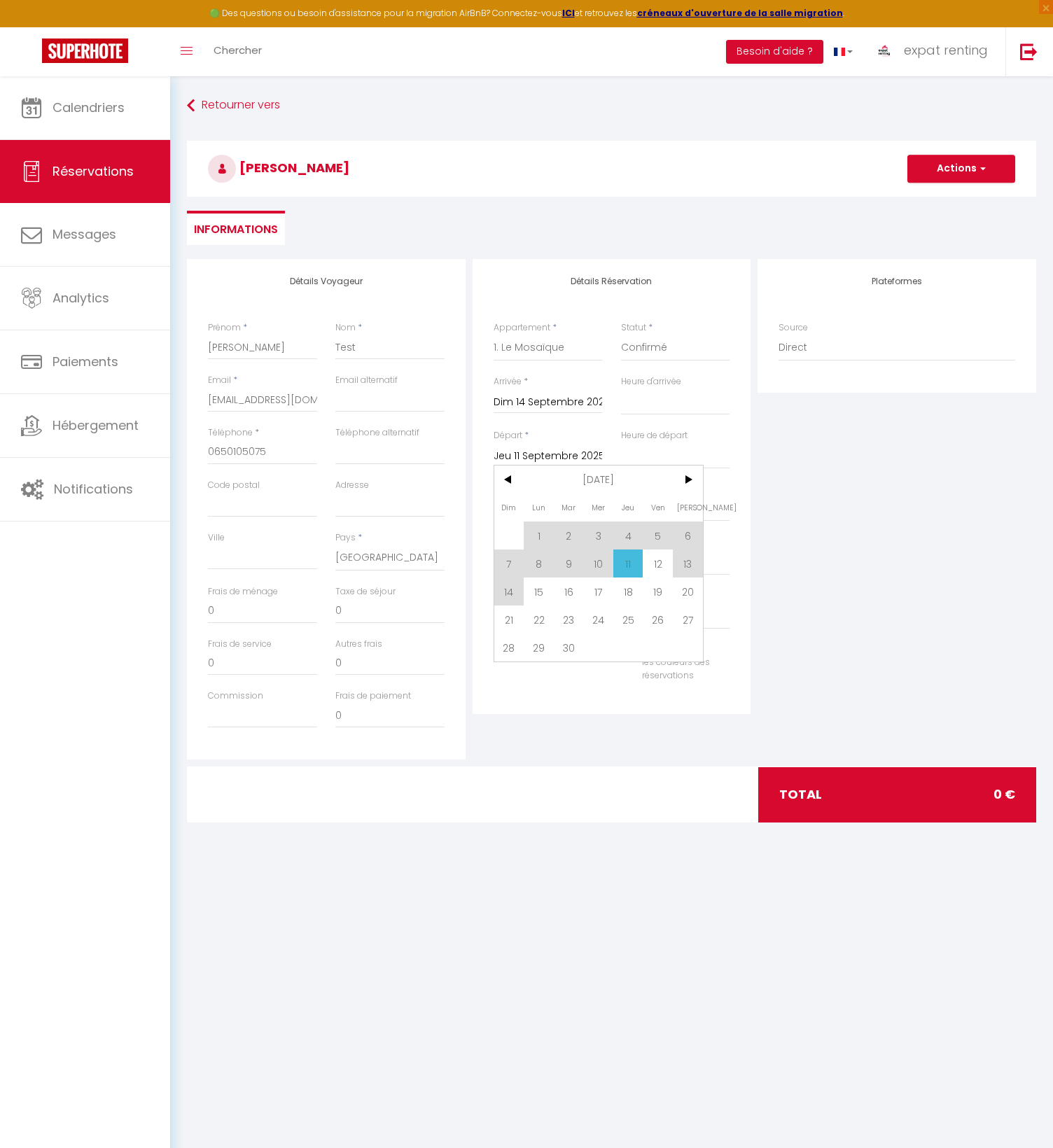
click at [597, 598] on span "17" at bounding box center [598, 591] width 30 height 28
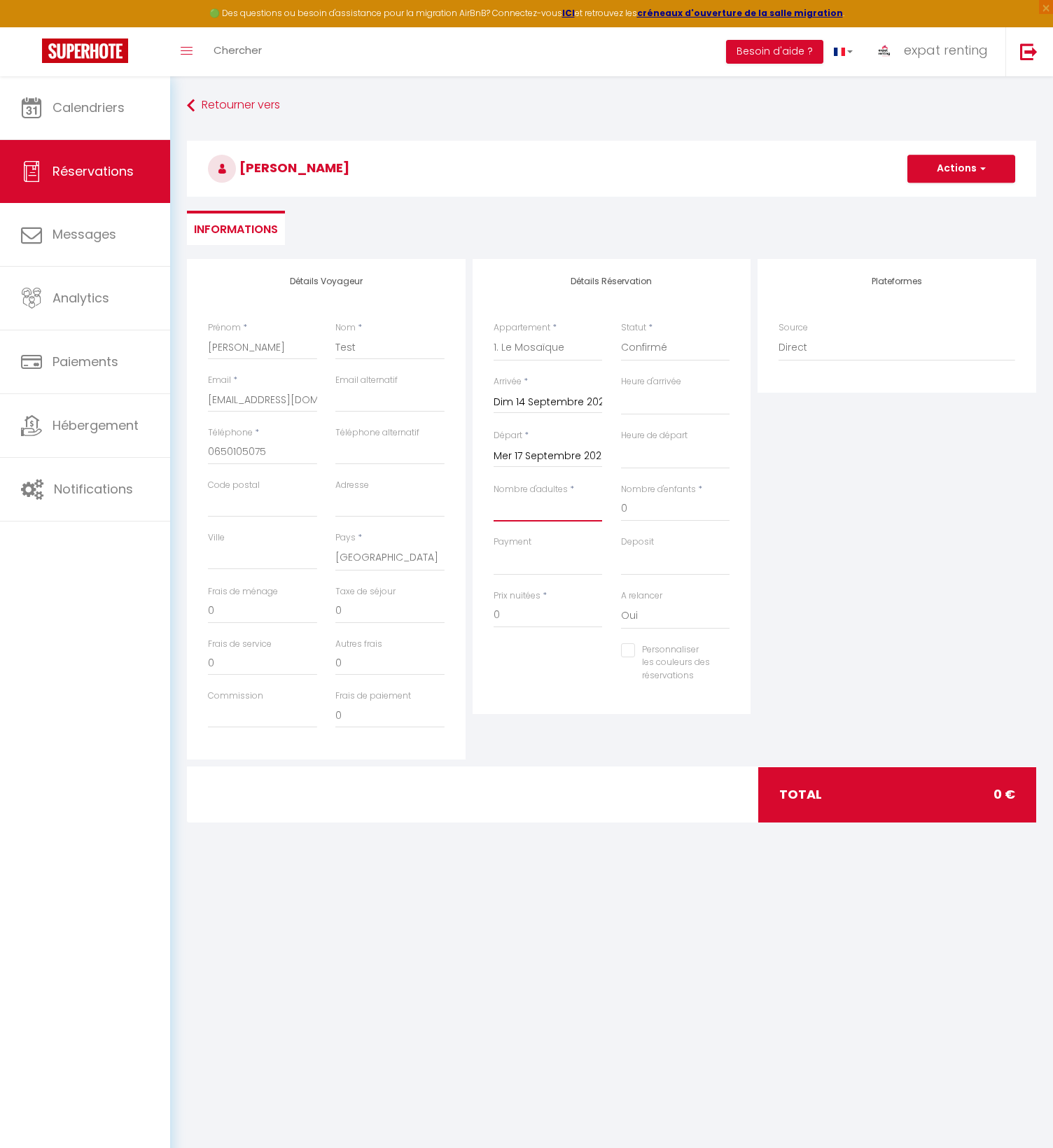
click at [547, 518] on input "Nombre d'adultes" at bounding box center [548, 509] width 109 height 26
click at [522, 565] on select "OK KO" at bounding box center [548, 561] width 109 height 27
click at [494, 548] on select "OK KO" at bounding box center [548, 561] width 109 height 27
click at [661, 572] on select "OK KO" at bounding box center [675, 561] width 109 height 27
click at [621, 548] on select "OK KO" at bounding box center [675, 561] width 109 height 27
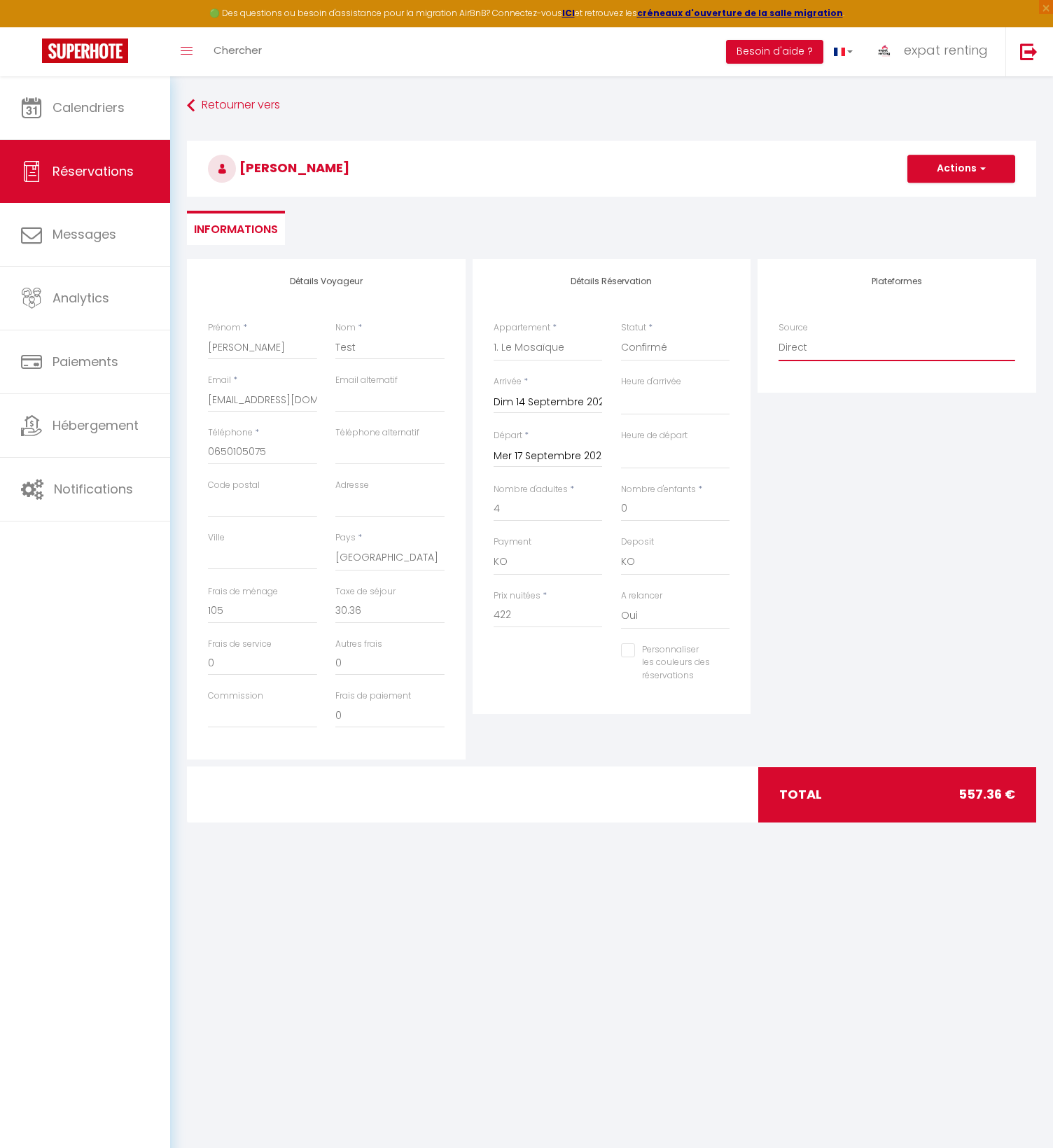
click at [790, 341] on select "Direct Airbnb.com Booking.com Chalet montagne Expedia Gite de France Homeaway H…" at bounding box center [897, 347] width 237 height 27
click at [838, 691] on div "Plateformes Source Direct Airbnb.com Booking.com Chalet montagne Expedia Gite d…" at bounding box center [897, 508] width 285 height 500
click at [937, 174] on button "Actions" at bounding box center [962, 168] width 108 height 28
click at [934, 199] on link "Enregistrer" at bounding box center [947, 200] width 110 height 19
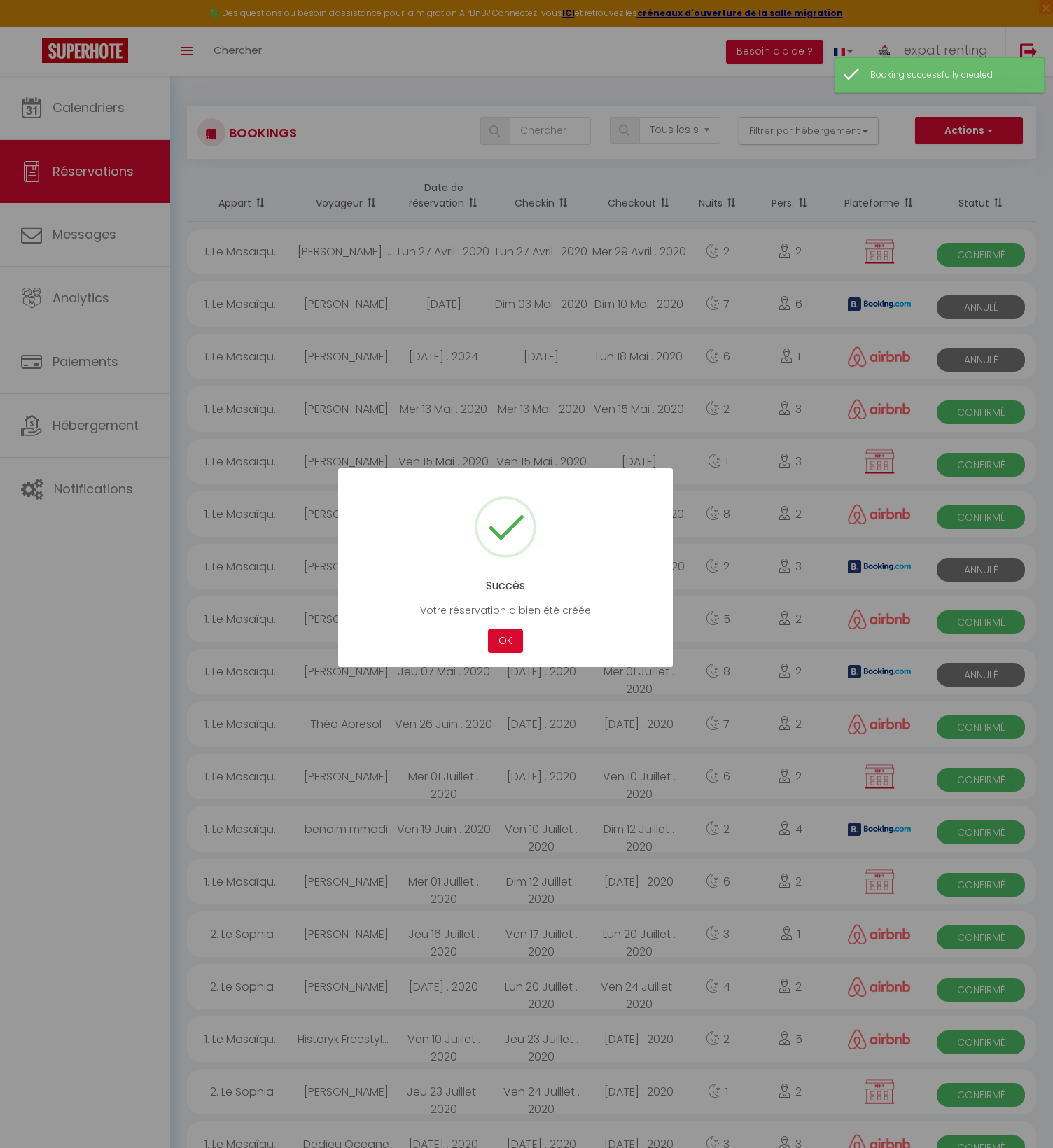
click at [509, 641] on button "OK" at bounding box center [505, 640] width 35 height 25
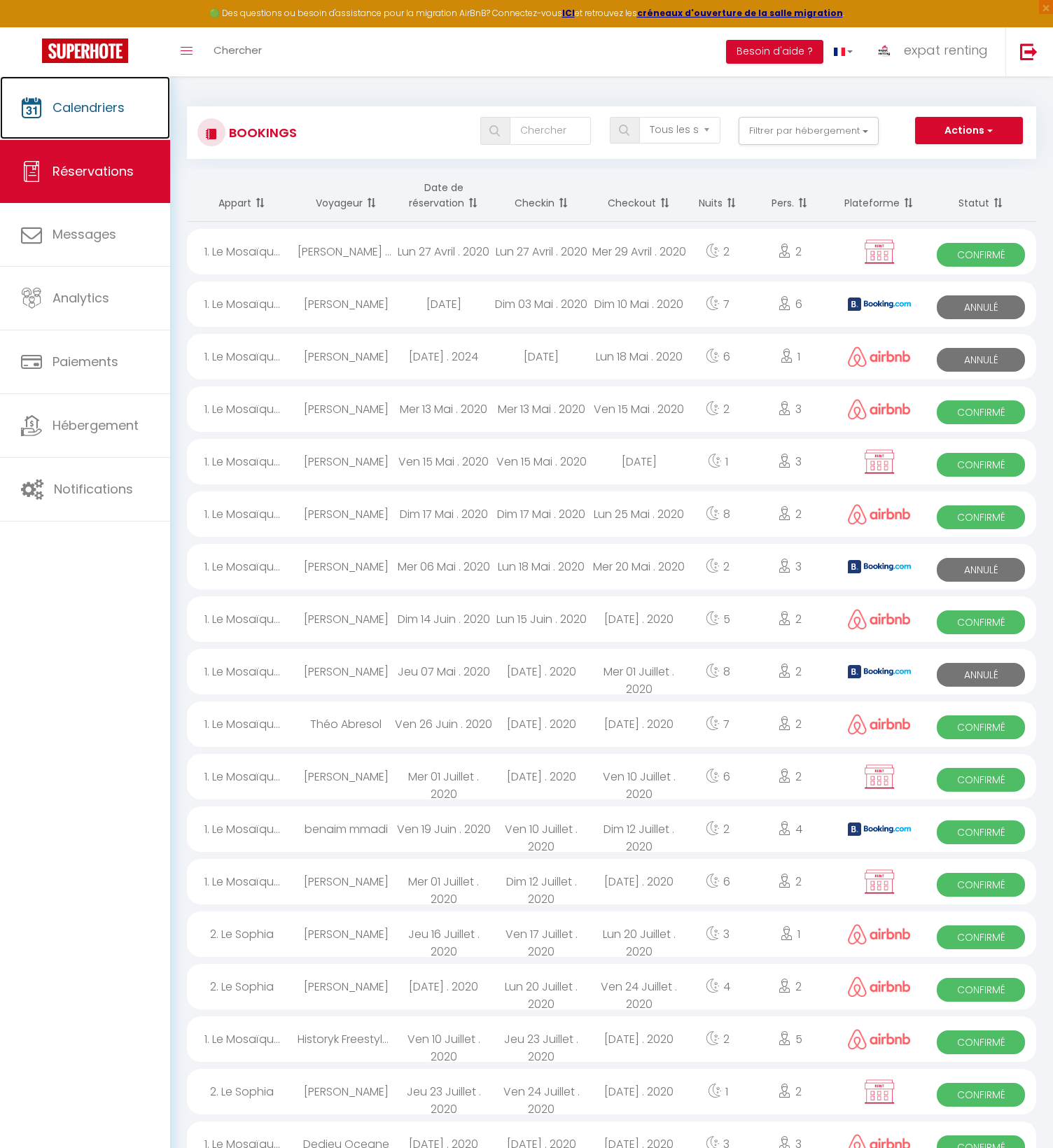
click at [103, 98] on span "Calendriers" at bounding box center [88, 107] width 72 height 18
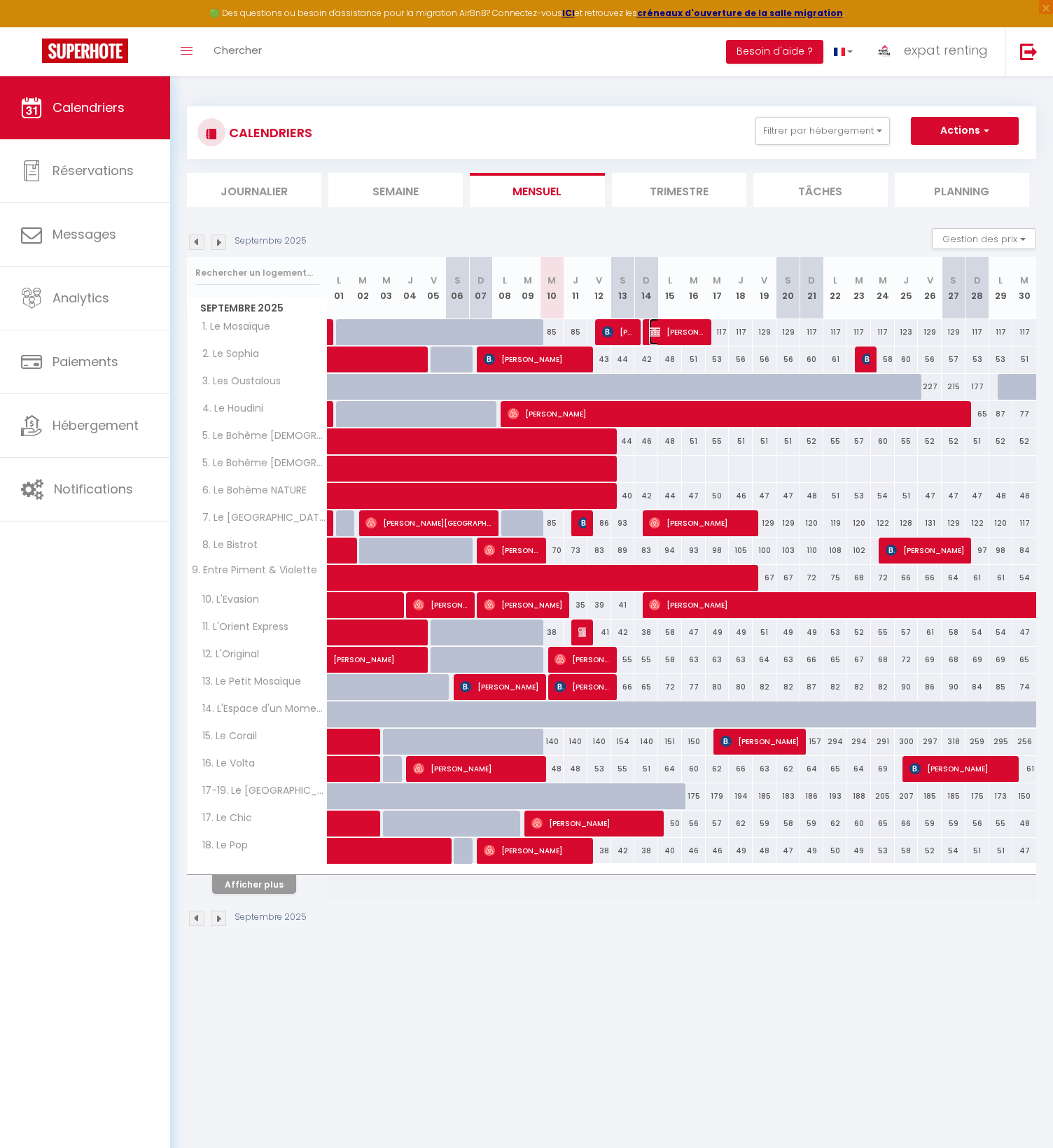
click at [654, 333] on img at bounding box center [654, 331] width 11 height 11
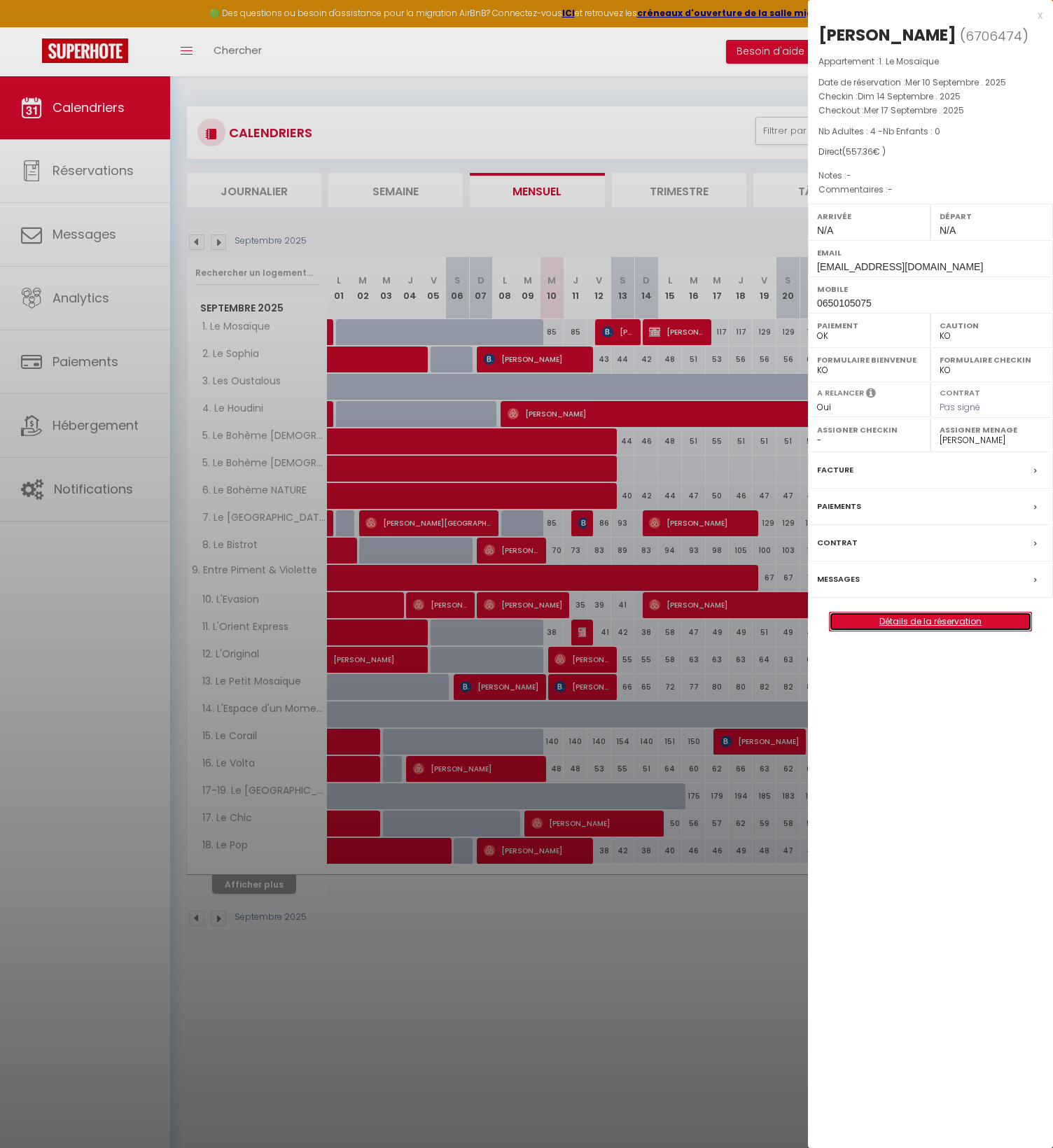
click at [900, 622] on link "Détails de la réservation" at bounding box center [930, 621] width 202 height 19
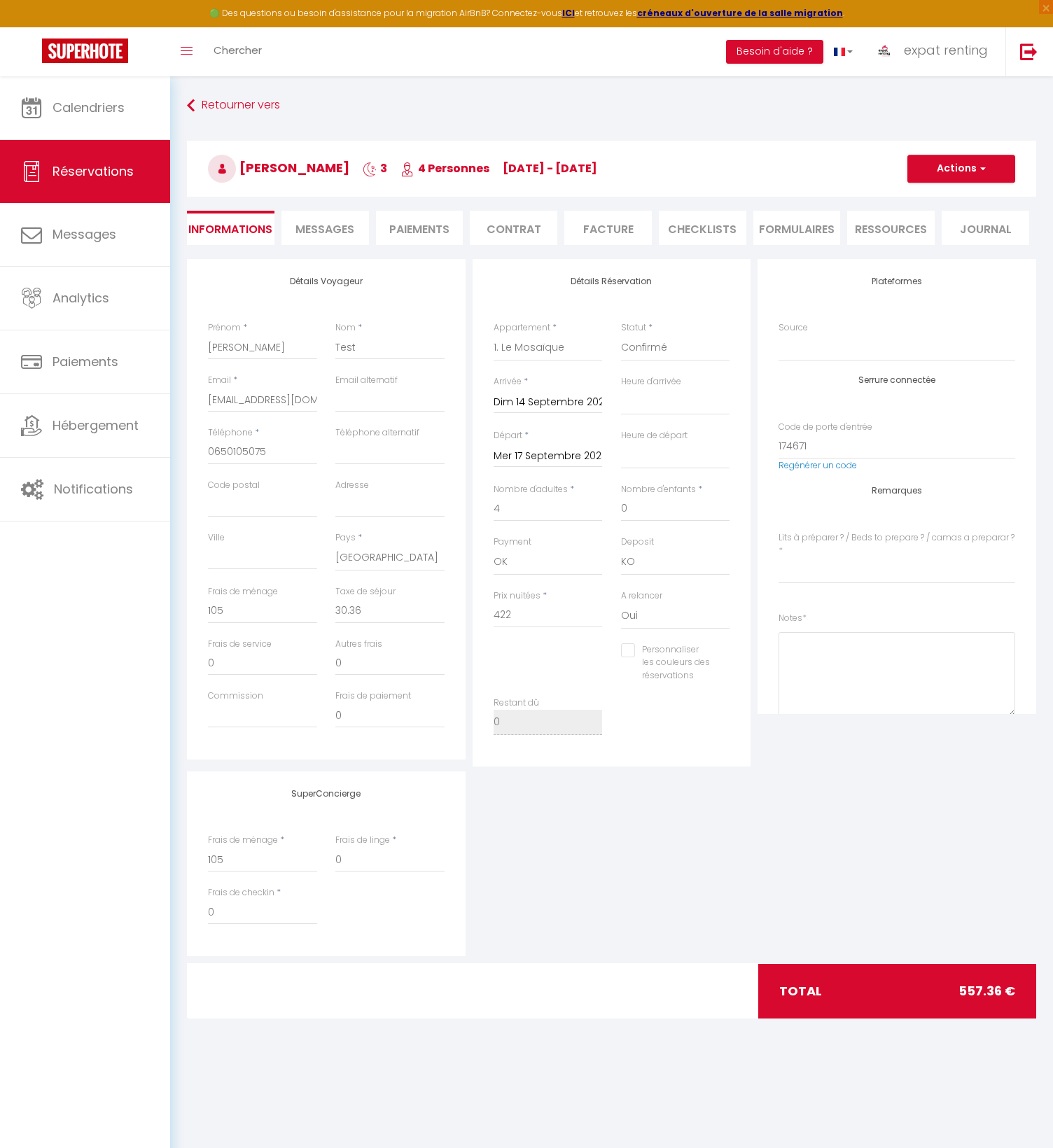
click at [402, 230] on li "Paiements" at bounding box center [419, 227] width 88 height 34
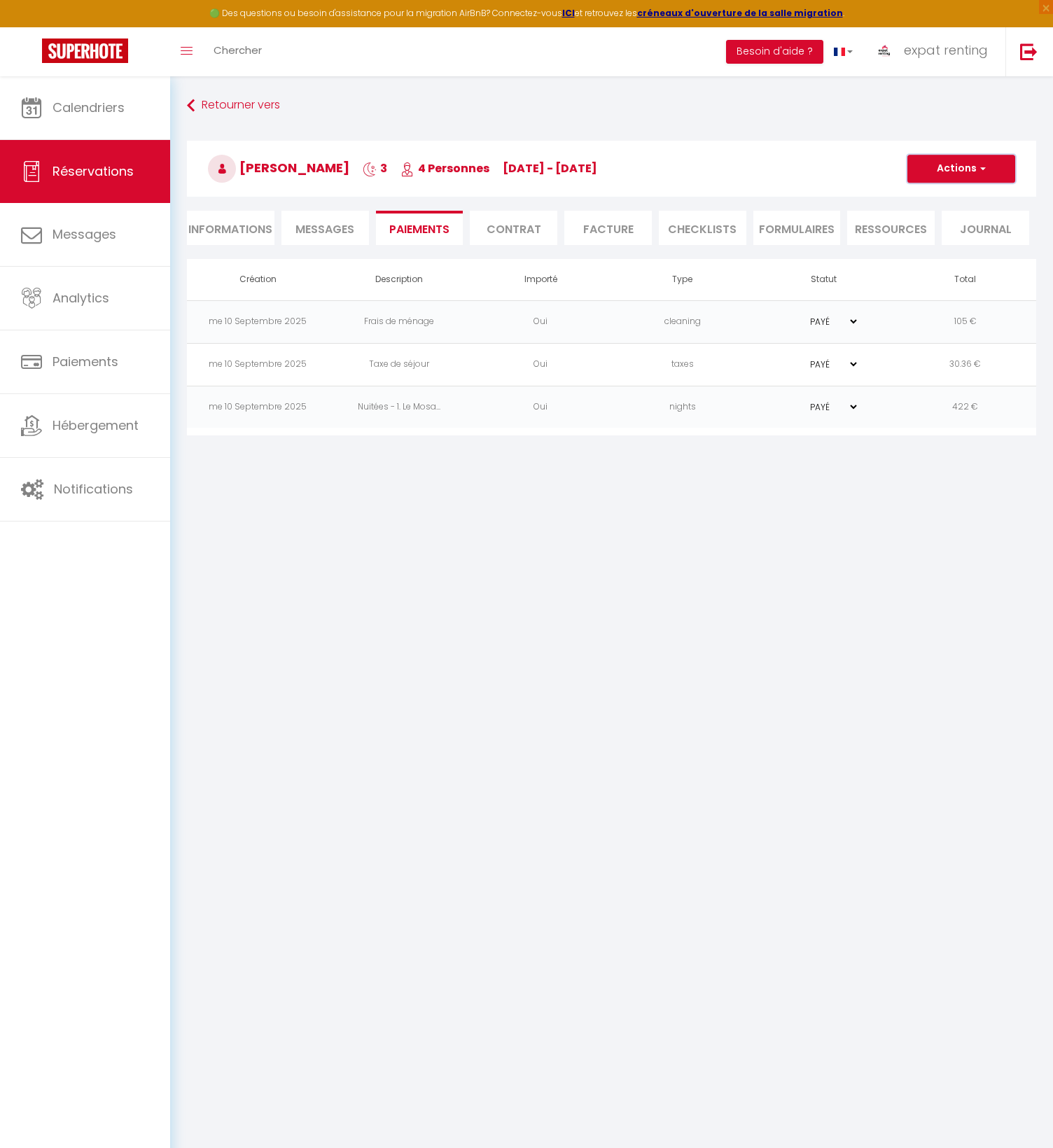
click at [961, 161] on button "Actions" at bounding box center [962, 168] width 108 height 28
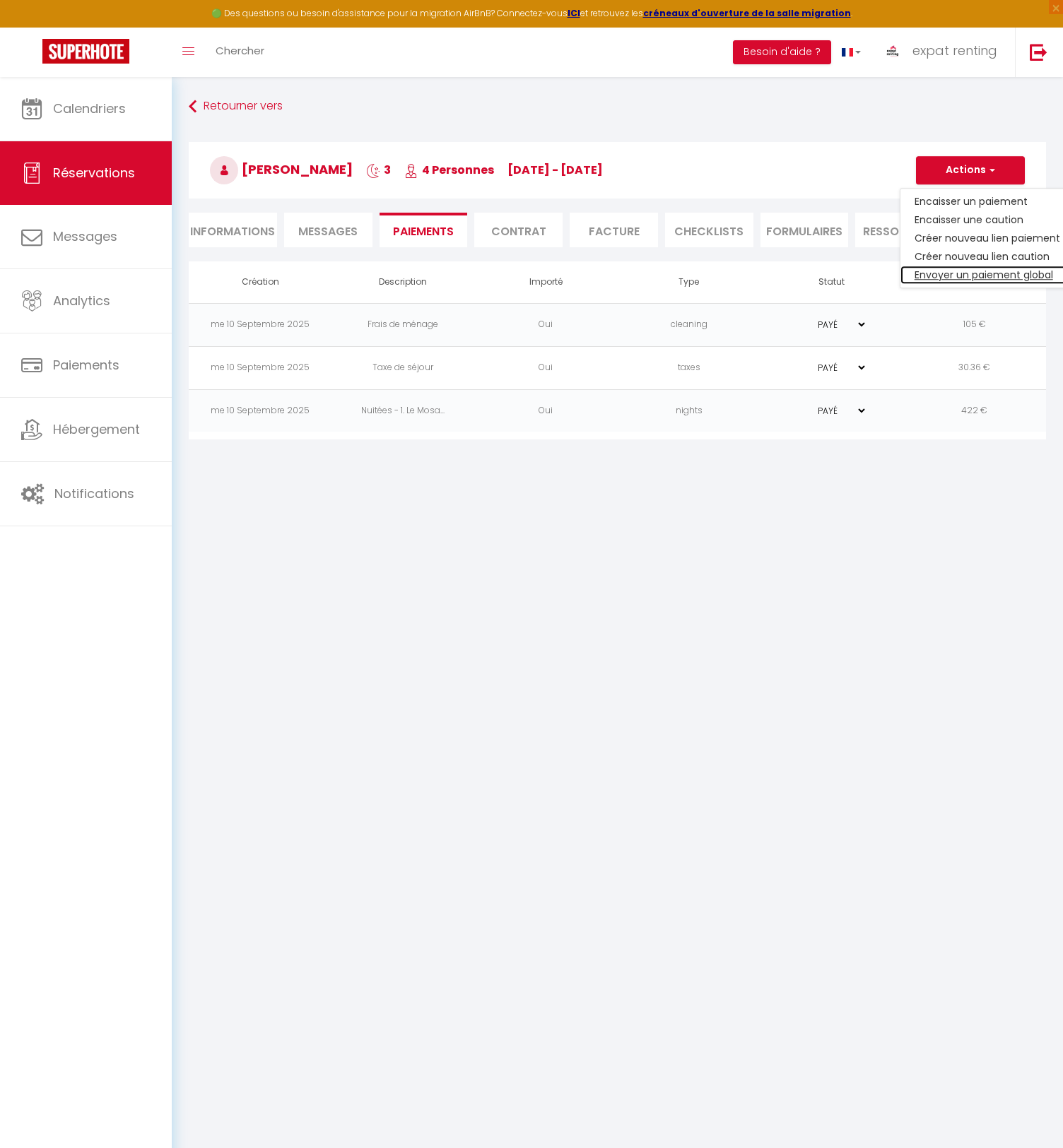
click at [958, 279] on link "Envoyer un paiement global" at bounding box center [987, 275] width 174 height 19
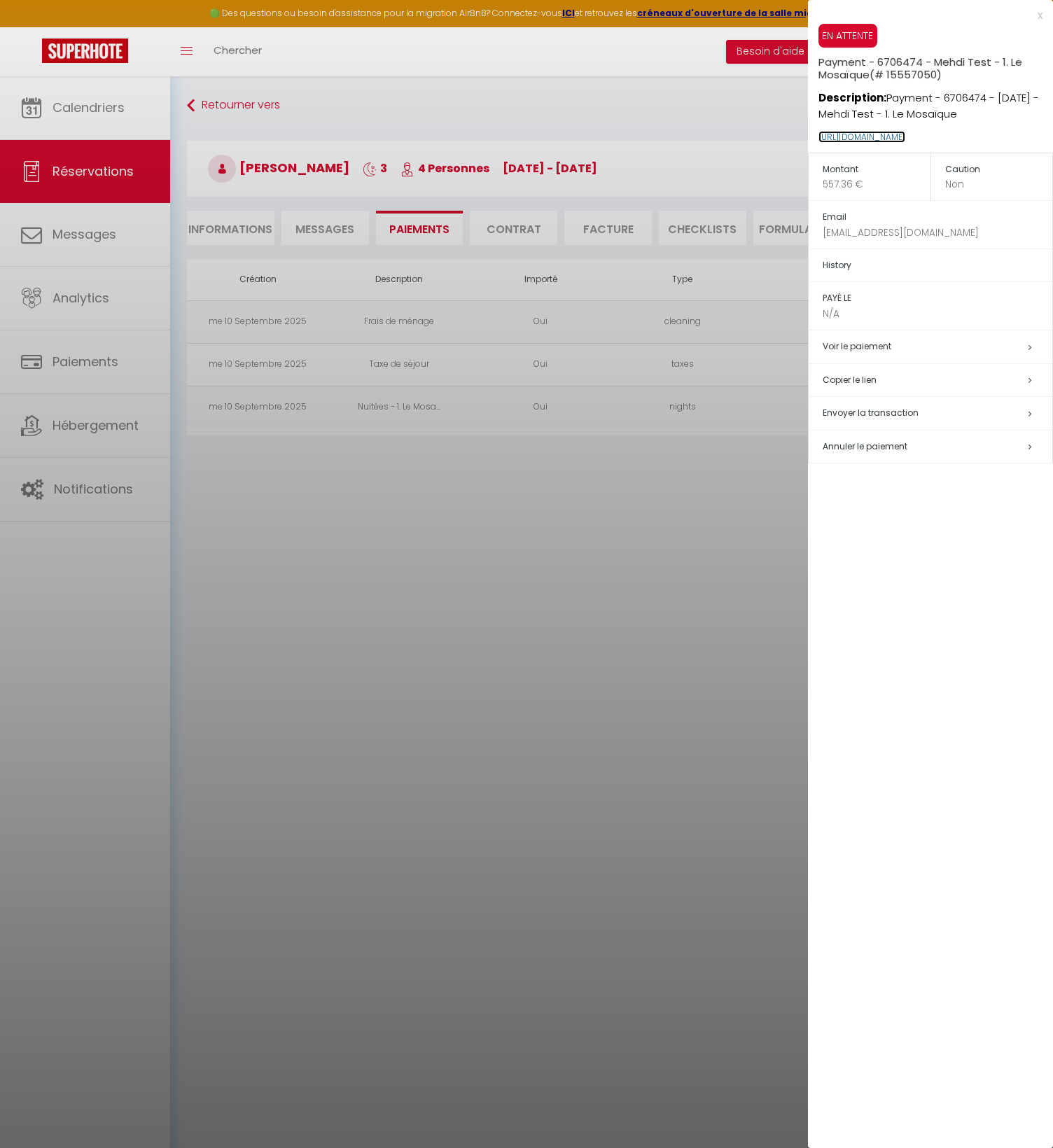
click at [888, 138] on link "https://superhote.com/applink/p/YiSBY0lR" at bounding box center [861, 137] width 87 height 12
click at [901, 414] on span "Envoyer la transaction" at bounding box center [871, 413] width 96 height 12
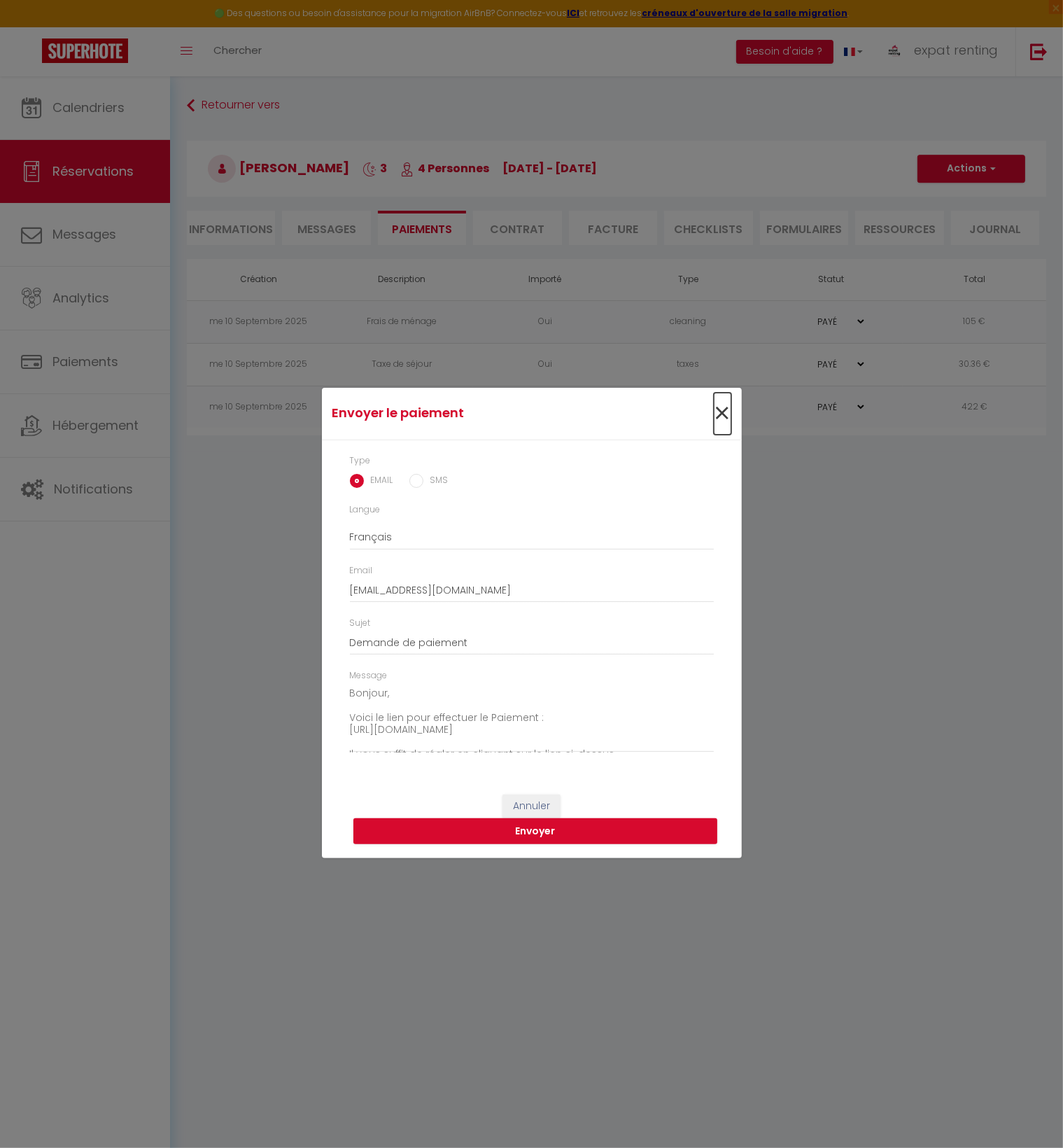
click at [721, 415] on span "×" at bounding box center [722, 413] width 18 height 42
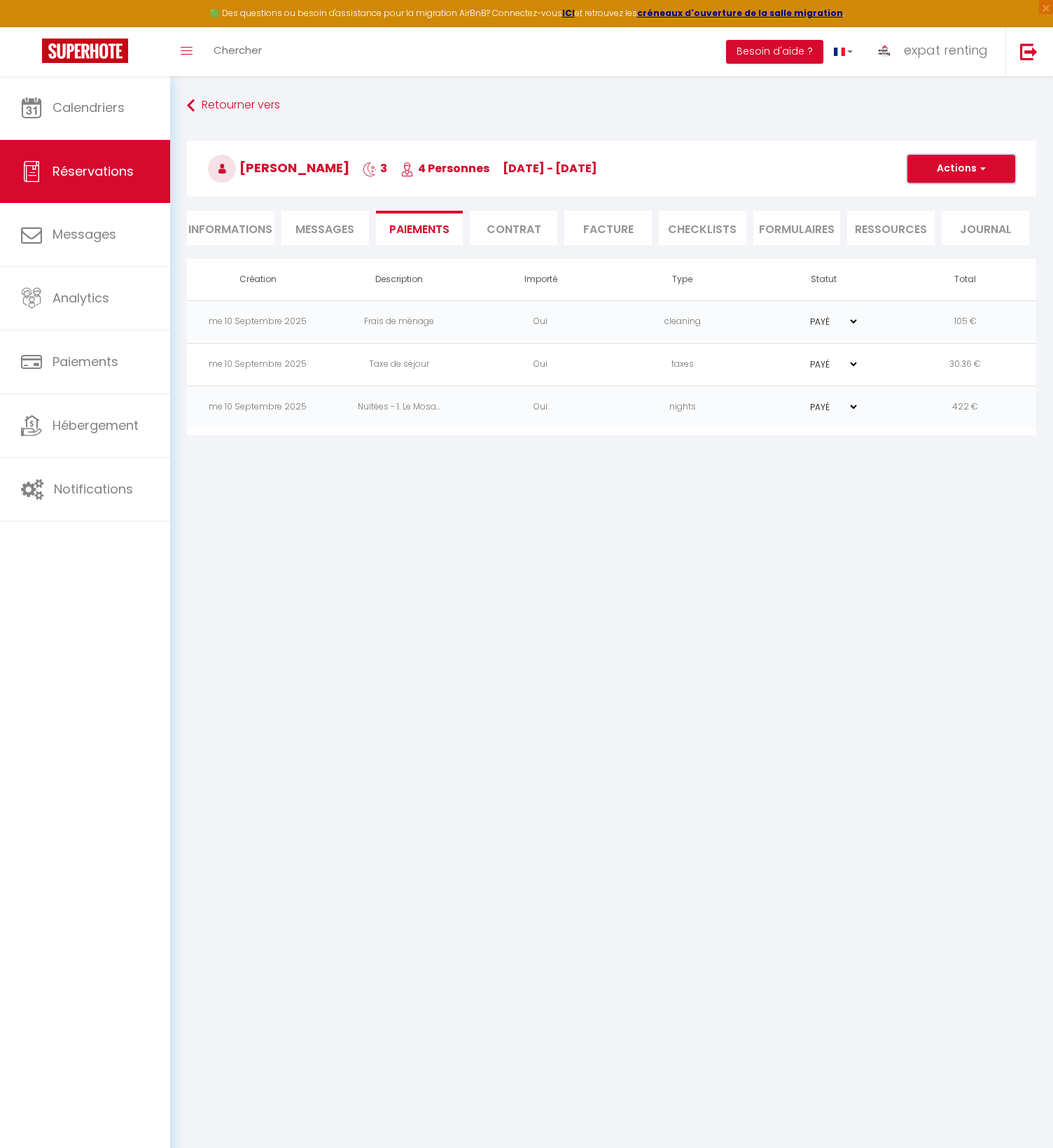
click at [966, 165] on button "Actions" at bounding box center [962, 168] width 108 height 28
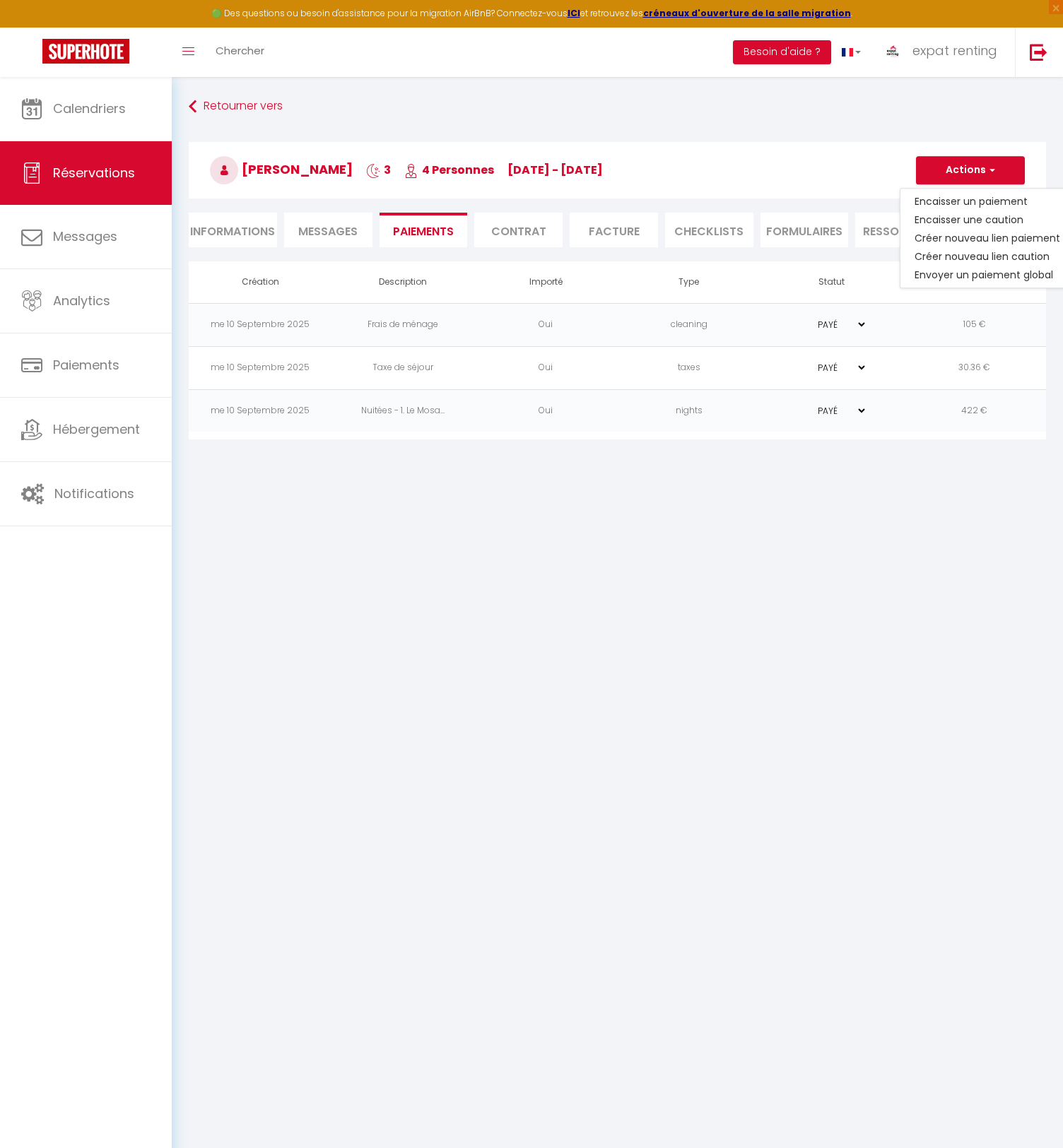
click at [237, 226] on li "Informations" at bounding box center [232, 229] width 88 height 35
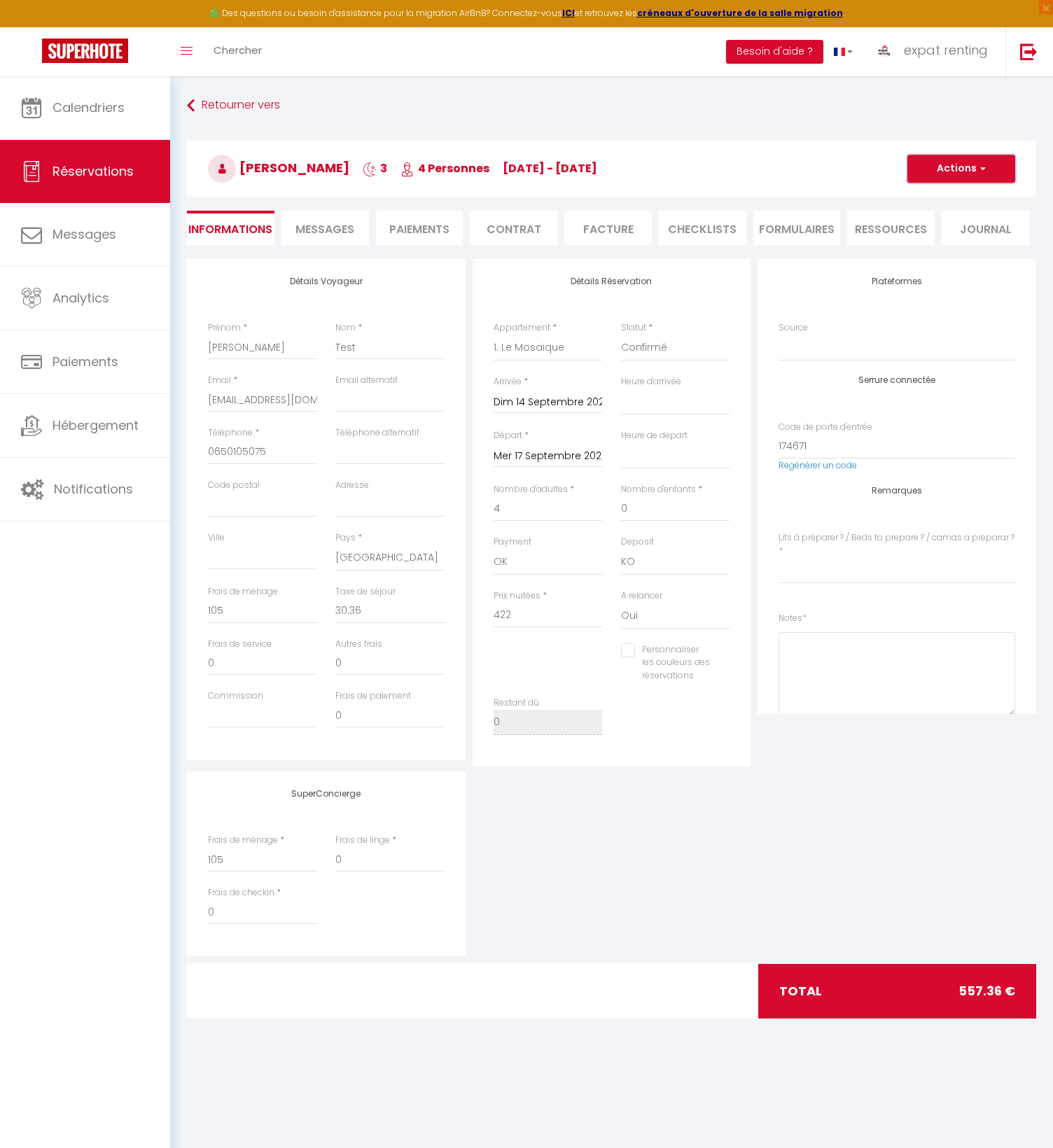
click at [968, 172] on button "Actions" at bounding box center [962, 168] width 108 height 28
click at [932, 232] on link "Supprimer" at bounding box center [947, 236] width 110 height 19
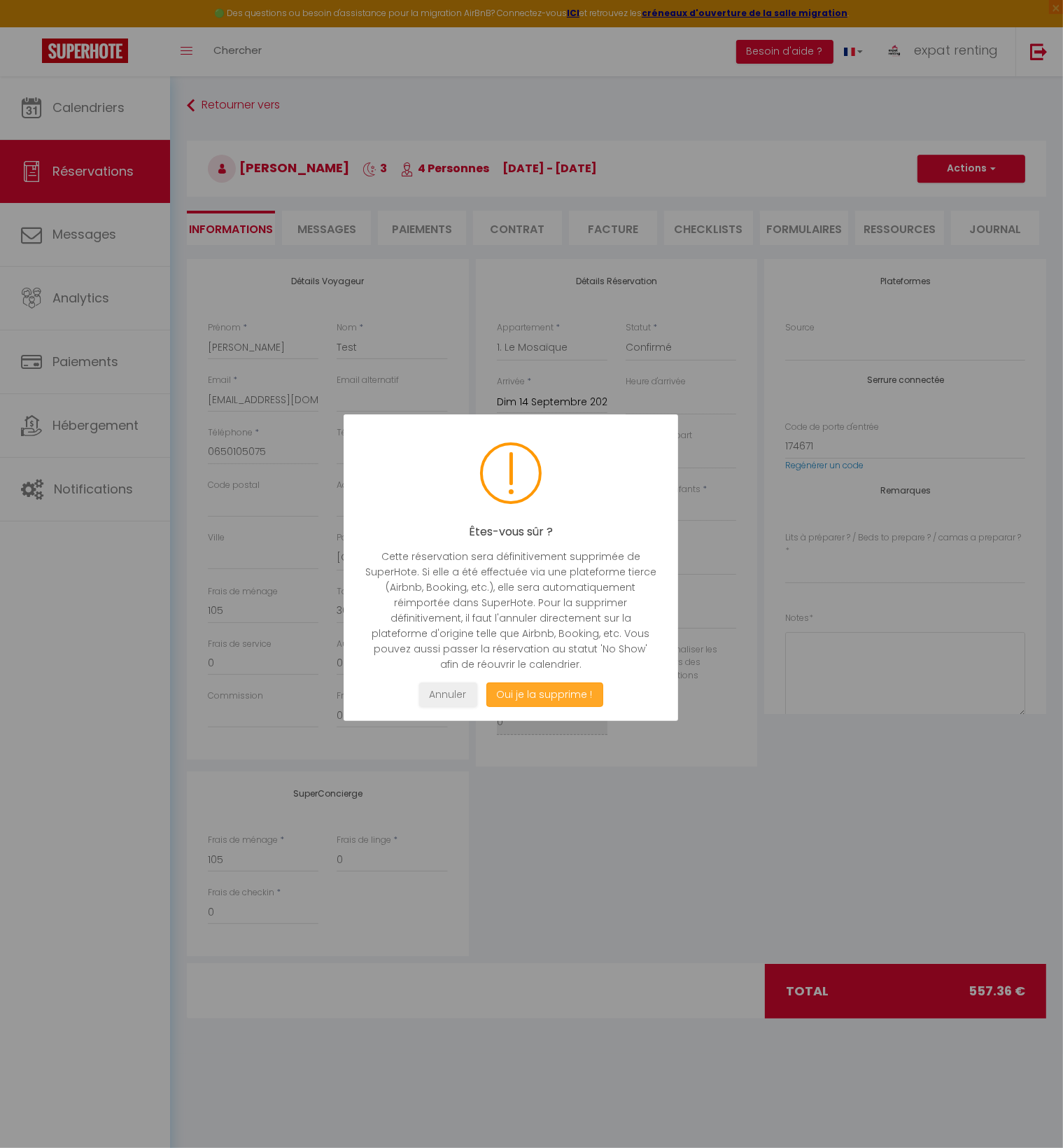
click at [526, 696] on button "Oui je la supprime !" at bounding box center [543, 694] width 117 height 25
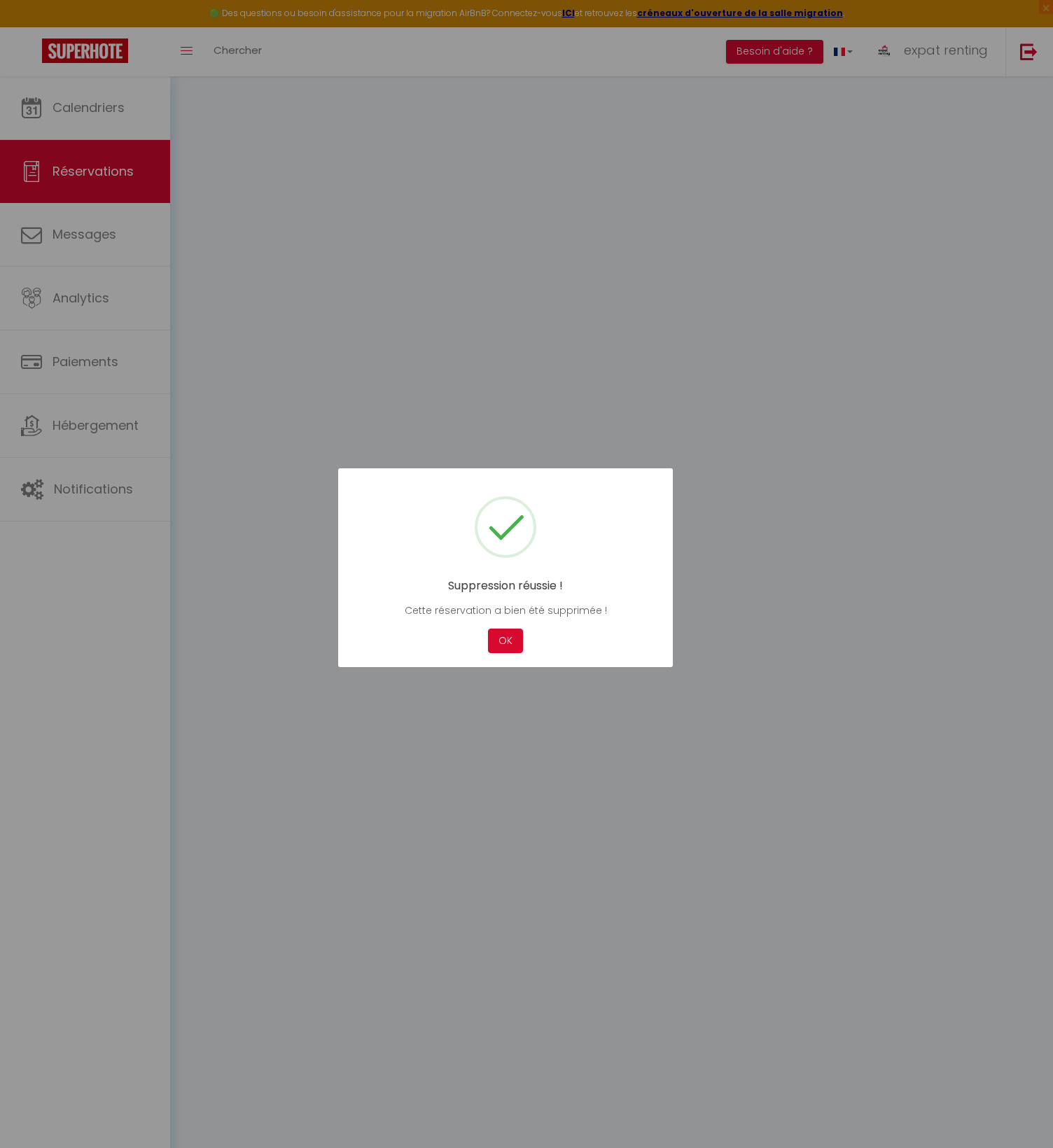
click at [488, 638] on div "OK" at bounding box center [505, 640] width 42 height 25
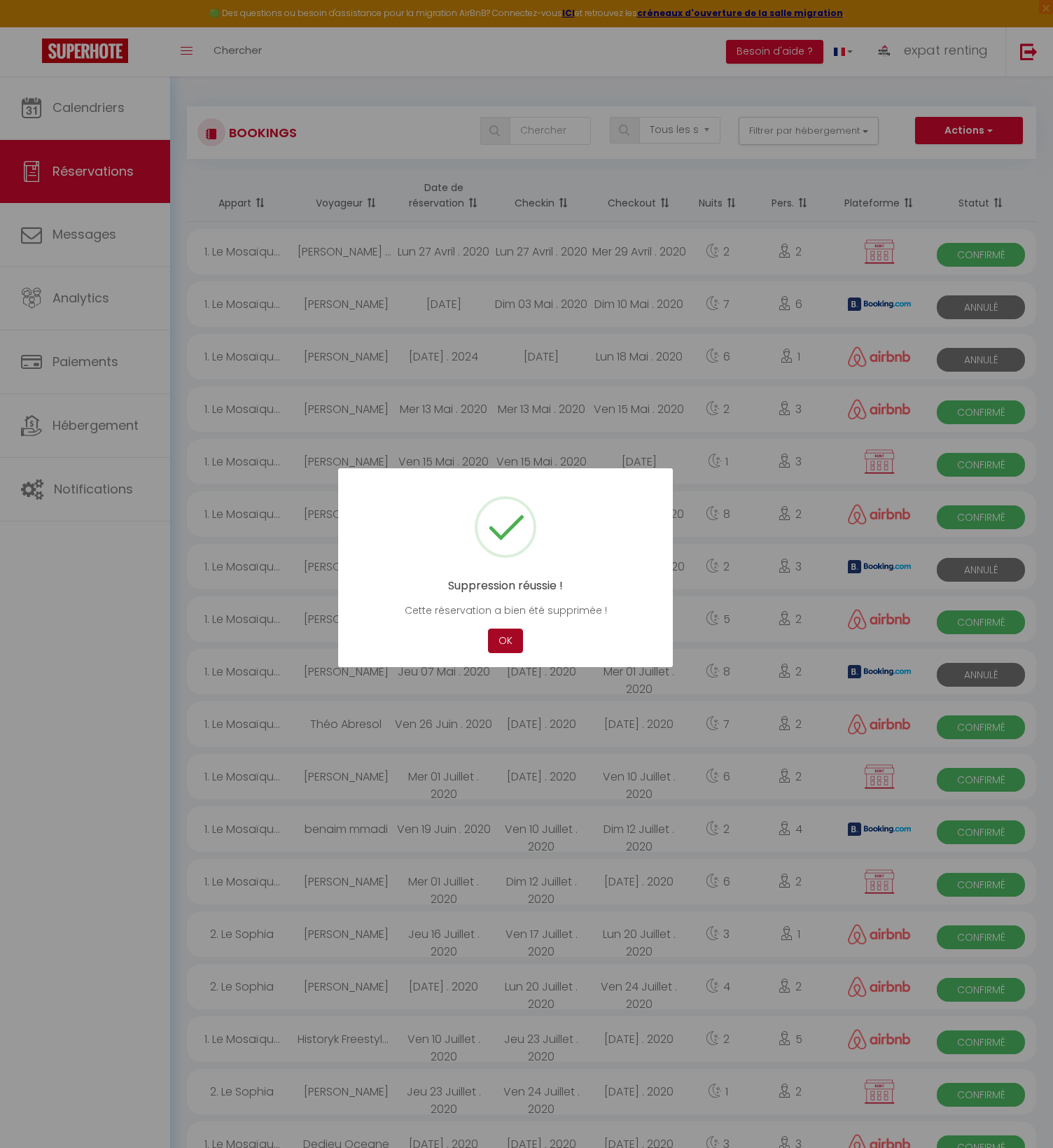
click at [501, 643] on button "OK" at bounding box center [505, 640] width 35 height 25
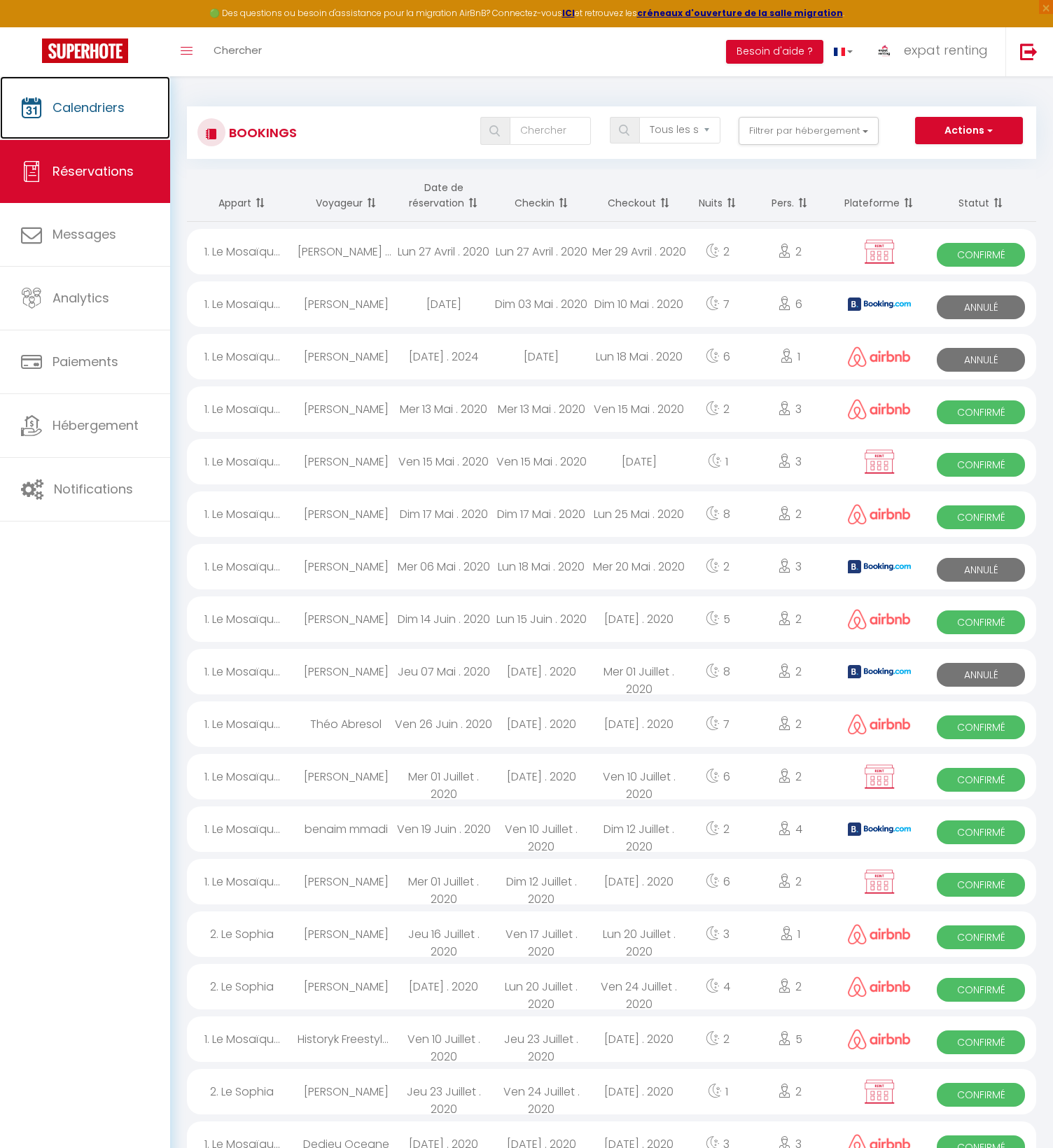
click at [93, 96] on link "Calendriers" at bounding box center [85, 108] width 170 height 63
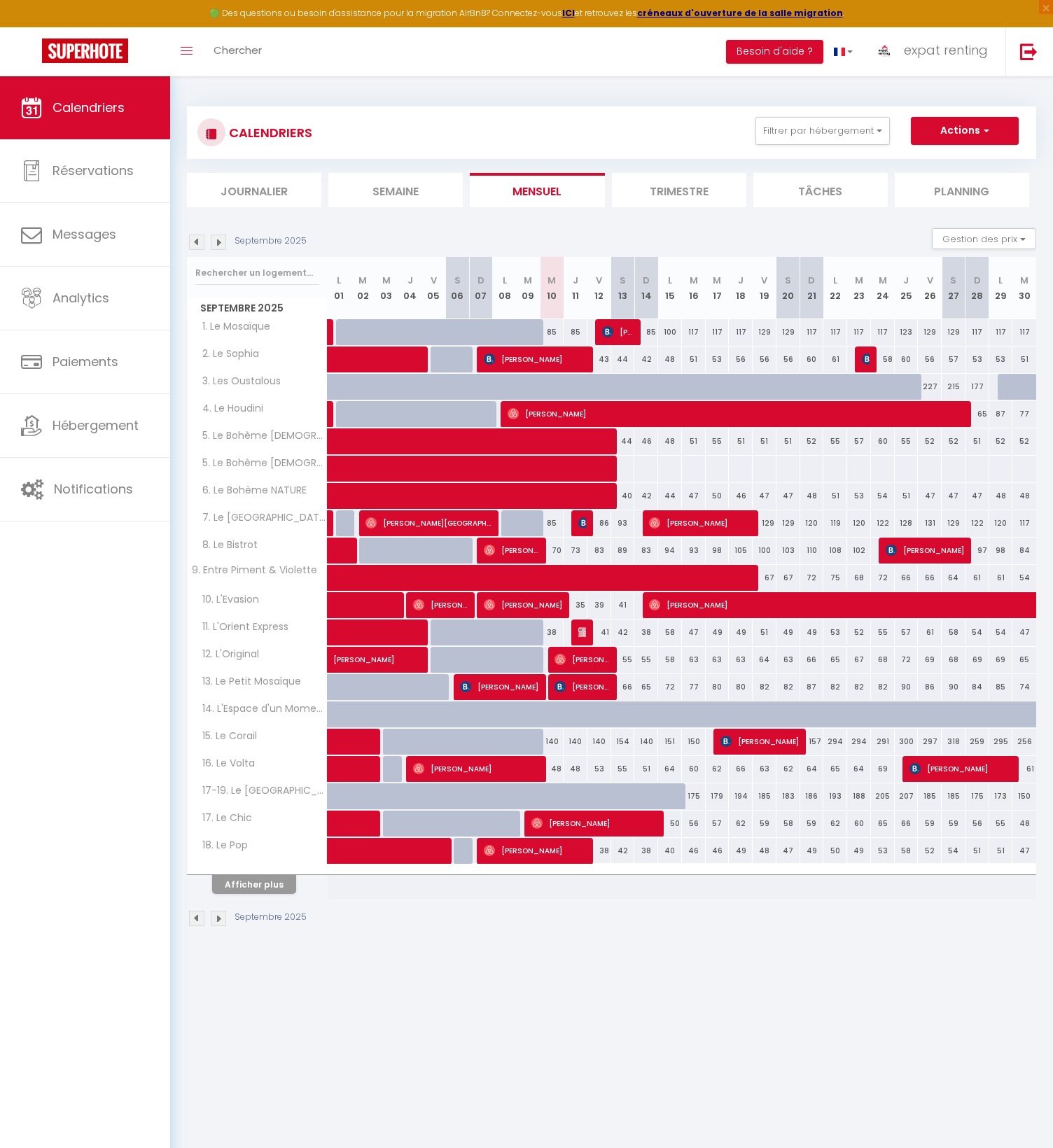
click at [101, 664] on div "Calendriers Réservations Messages Analytics Paiements Hébergement Notifications" at bounding box center [85, 627] width 170 height 1102
click at [115, 422] on span "Hébergement" at bounding box center [95, 426] width 87 height 18
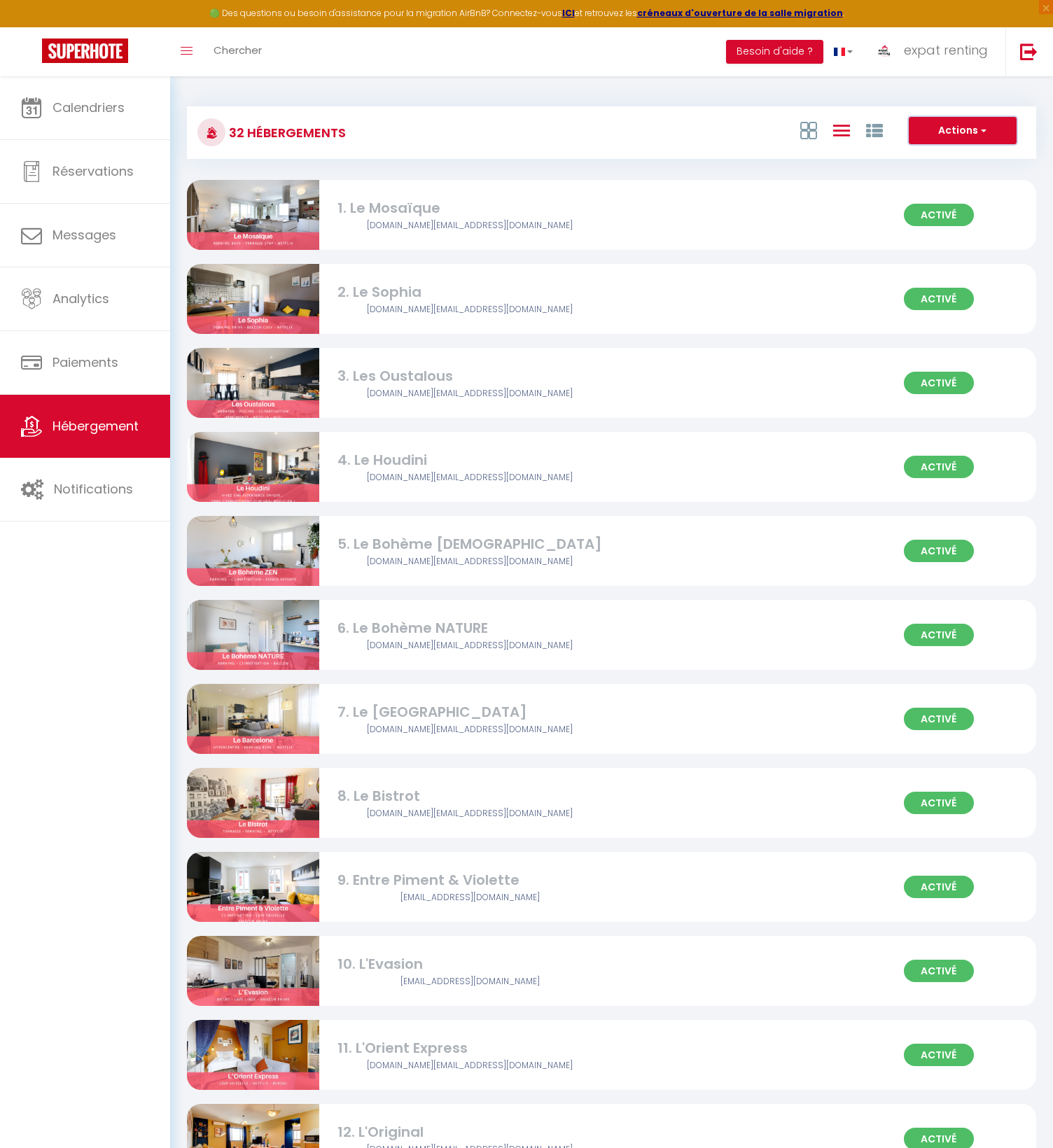
click at [988, 129] on button "Actions" at bounding box center [963, 131] width 108 height 28
click at [777, 234] on div "Activé 1. Le Mosaïque contact.mehia.immo@gmail.com" at bounding box center [612, 214] width 849 height 70
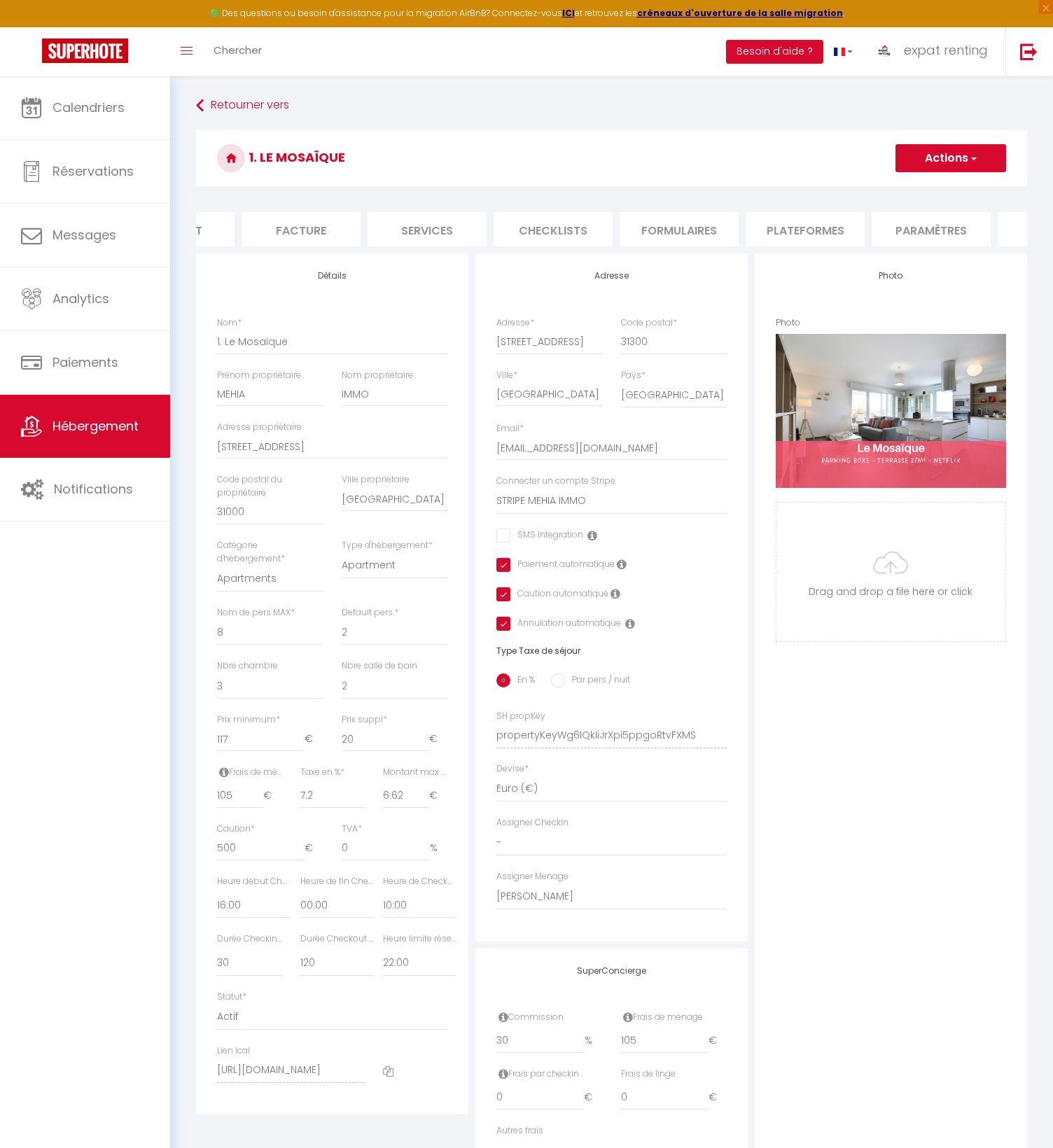
scroll to position [0, 210]
click at [761, 227] on li "Plateformes" at bounding box center [801, 229] width 119 height 34
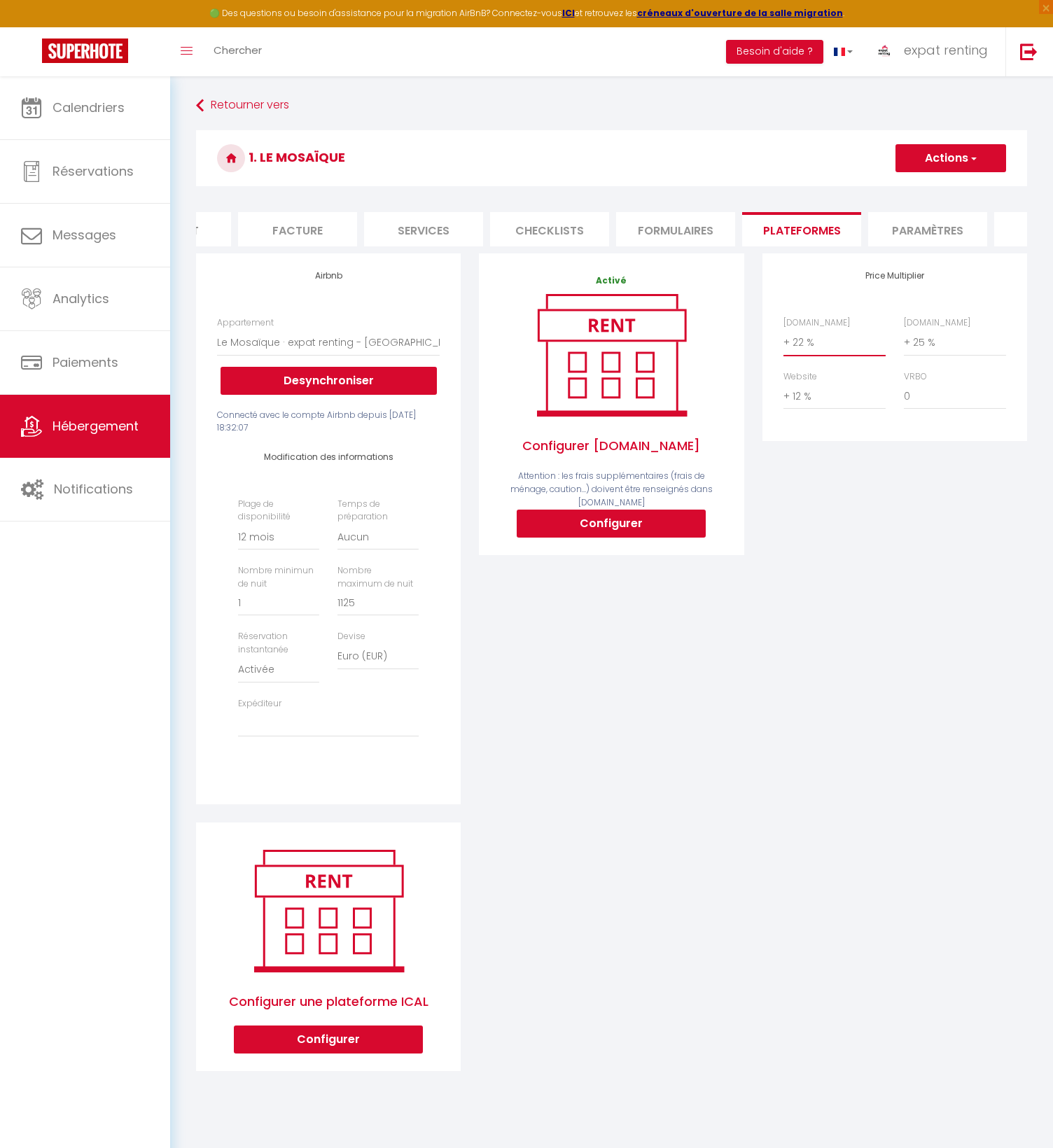
click at [809, 356] on select "0 + 1 % + 2 % + 3 % + 4 % + 5 % + 6 % + 7 % + 8 % + 9 %" at bounding box center [835, 342] width 102 height 27
click at [930, 354] on select "0 + 1 % + 2 % + 3 % + 4 % + 5 % + 6 % + 7 % + 8 % + 9 %" at bounding box center [955, 342] width 102 height 27
click at [818, 528] on div "Price Multiplier Airbnb.com 0 + 1 % + 2 % + 3 % + 4 % + 5 % + 6 % + 7 %" at bounding box center [895, 538] width 283 height 569
click at [814, 670] on div "Price Multiplier Airbnb.com 0 + 1 % + 2 % + 3 % + 4 % + 5 % + 6 % + 7 %" at bounding box center [895, 538] width 283 height 569
